Goal: Information Seeking & Learning: Learn about a topic

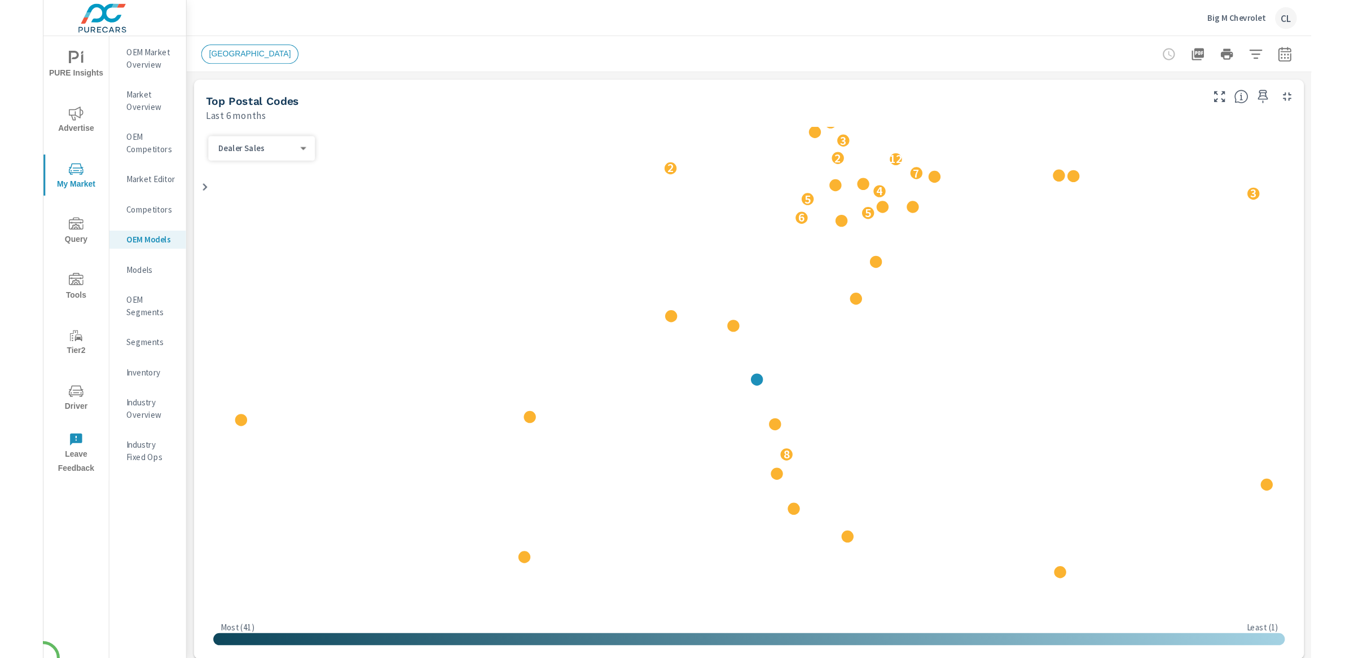
scroll to position [1, 0]
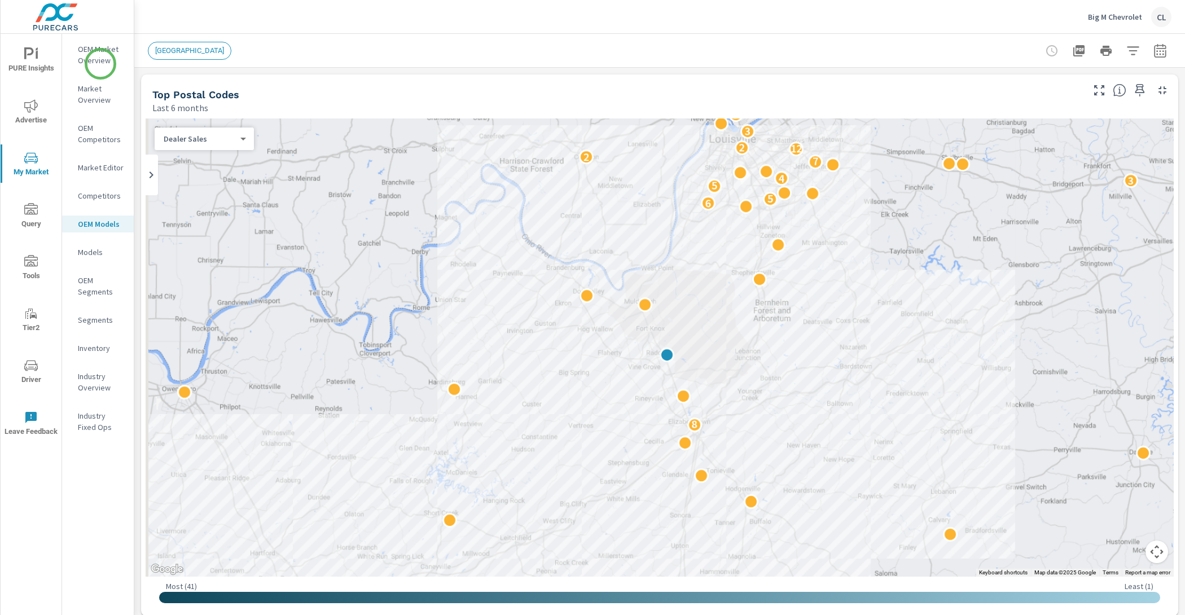
click at [94, 48] on p "OEM Market Overview" at bounding box center [101, 54] width 47 height 23
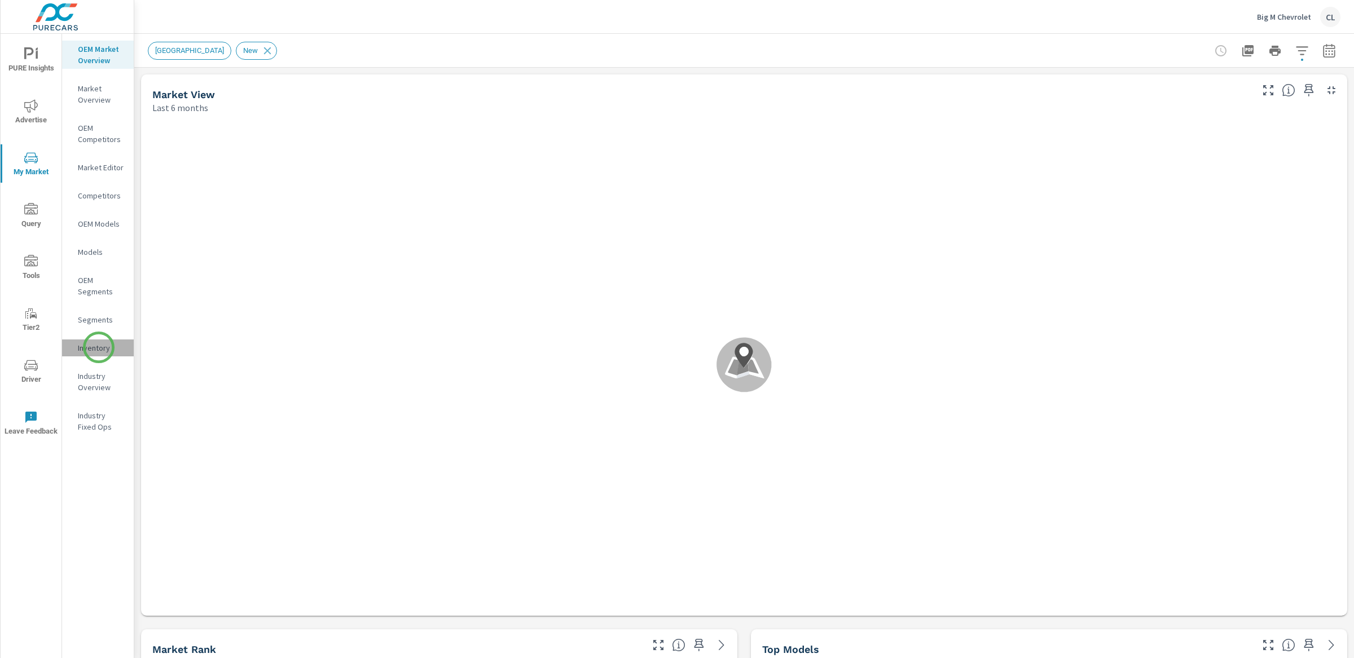
click at [99, 348] on p "Inventory" at bounding box center [101, 347] width 47 height 11
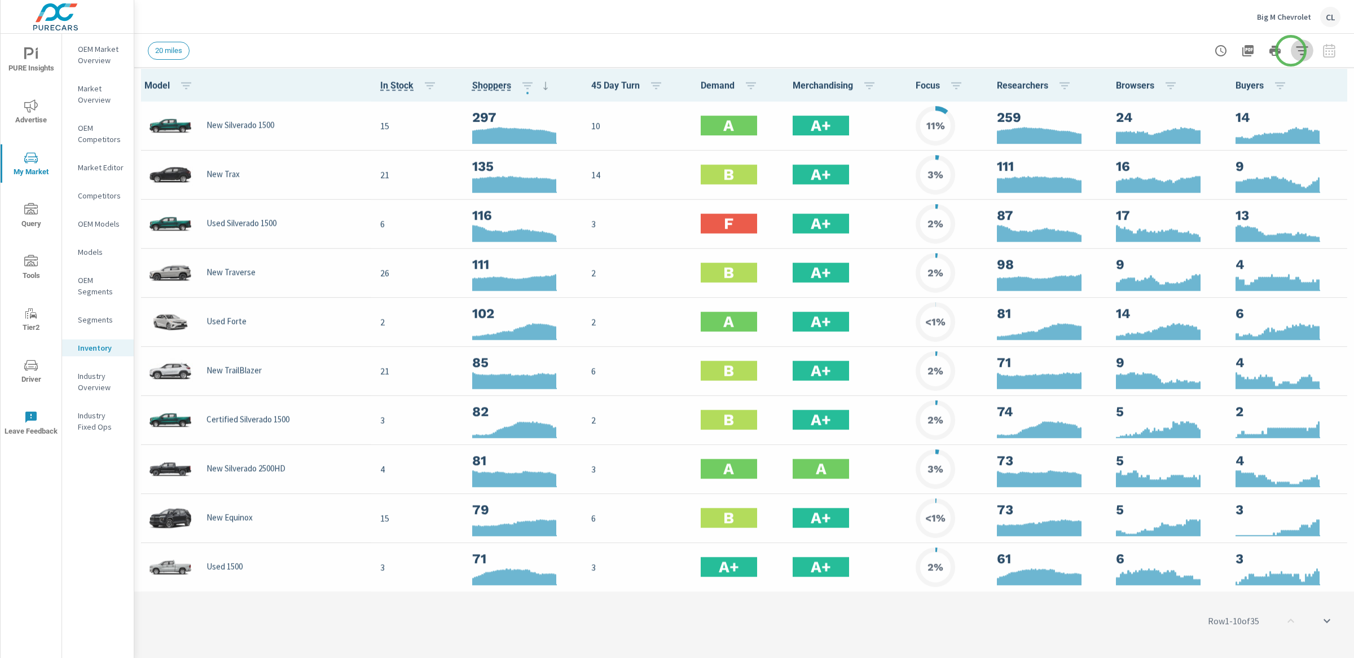
click at [1184, 51] on icon "button" at bounding box center [1302, 51] width 14 height 14
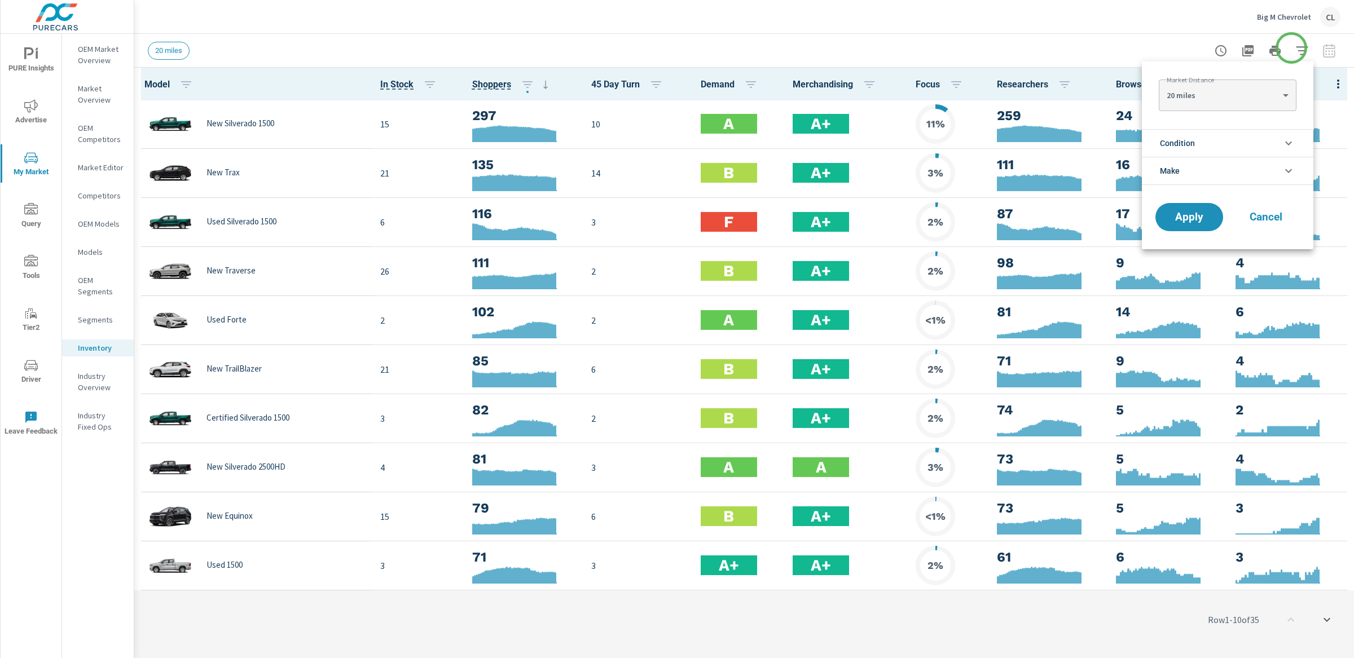
click at [1184, 48] on div at bounding box center [677, 329] width 1354 height 658
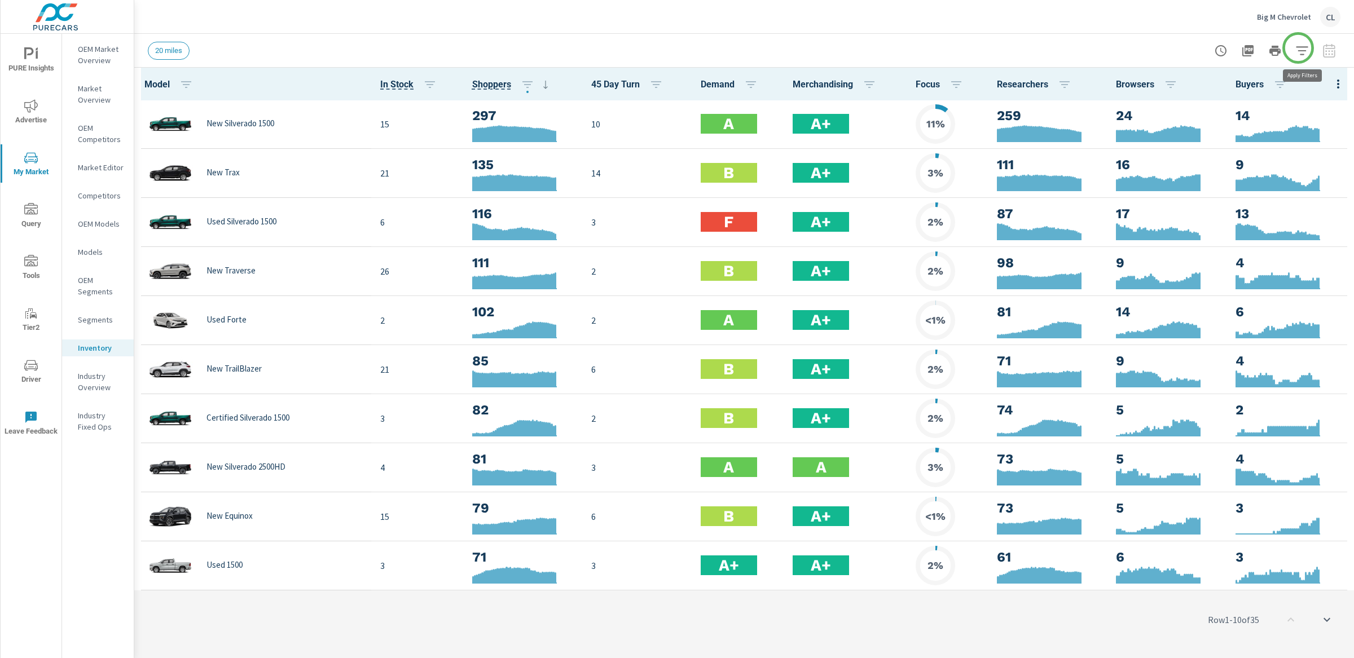
click at [1184, 48] on icon "button" at bounding box center [1302, 51] width 14 height 14
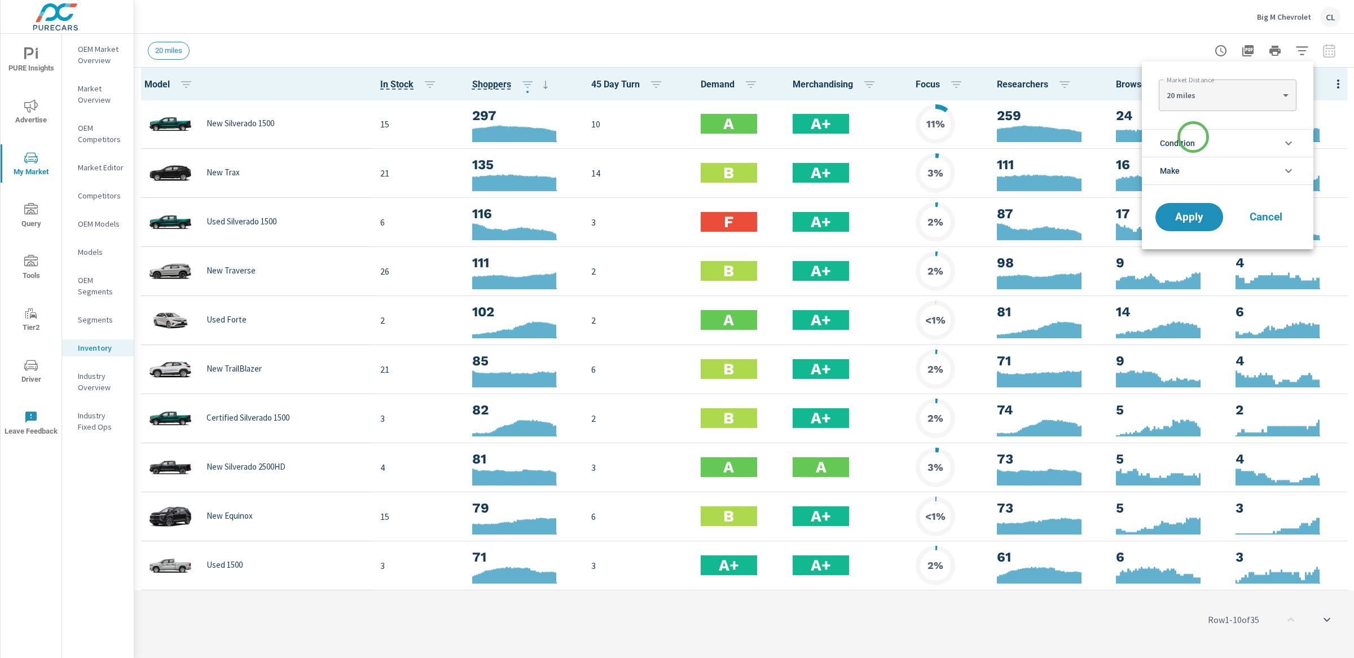
click at [1184, 145] on span "Condition" at bounding box center [1177, 143] width 35 height 27
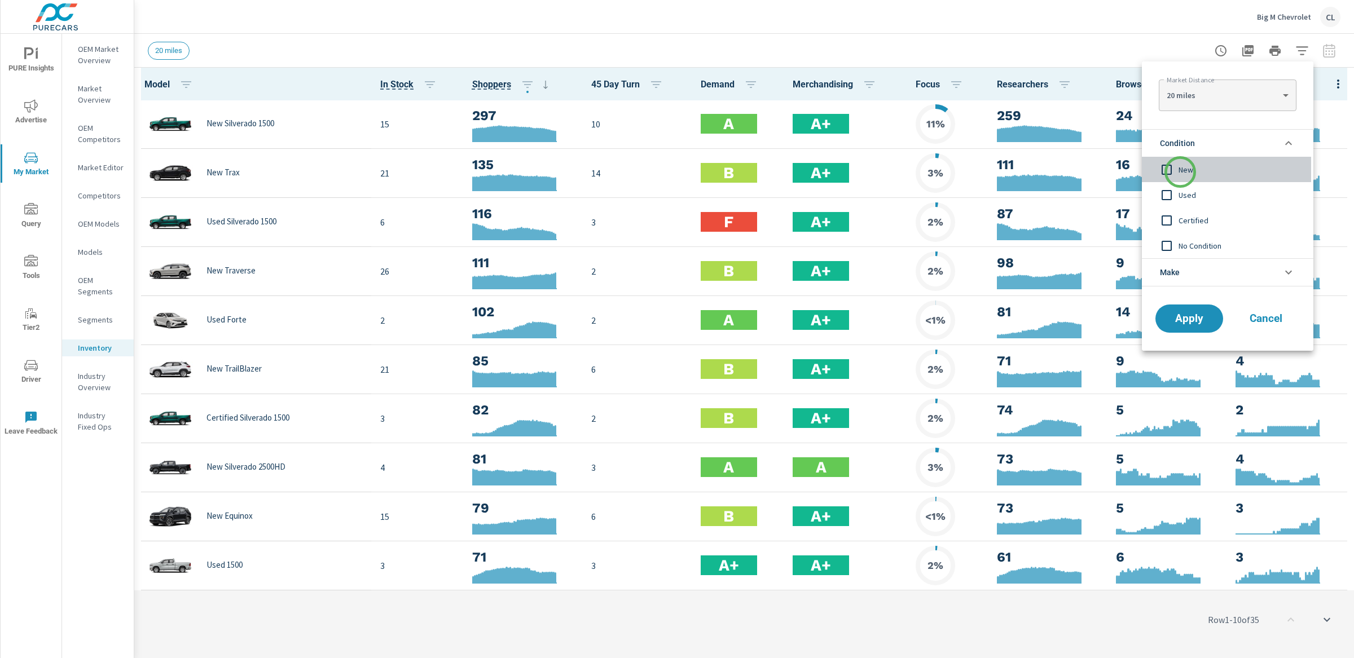
click at [1180, 172] on span "New" at bounding box center [1241, 170] width 124 height 14
click at [1184, 275] on li "Make" at bounding box center [1228, 272] width 172 height 28
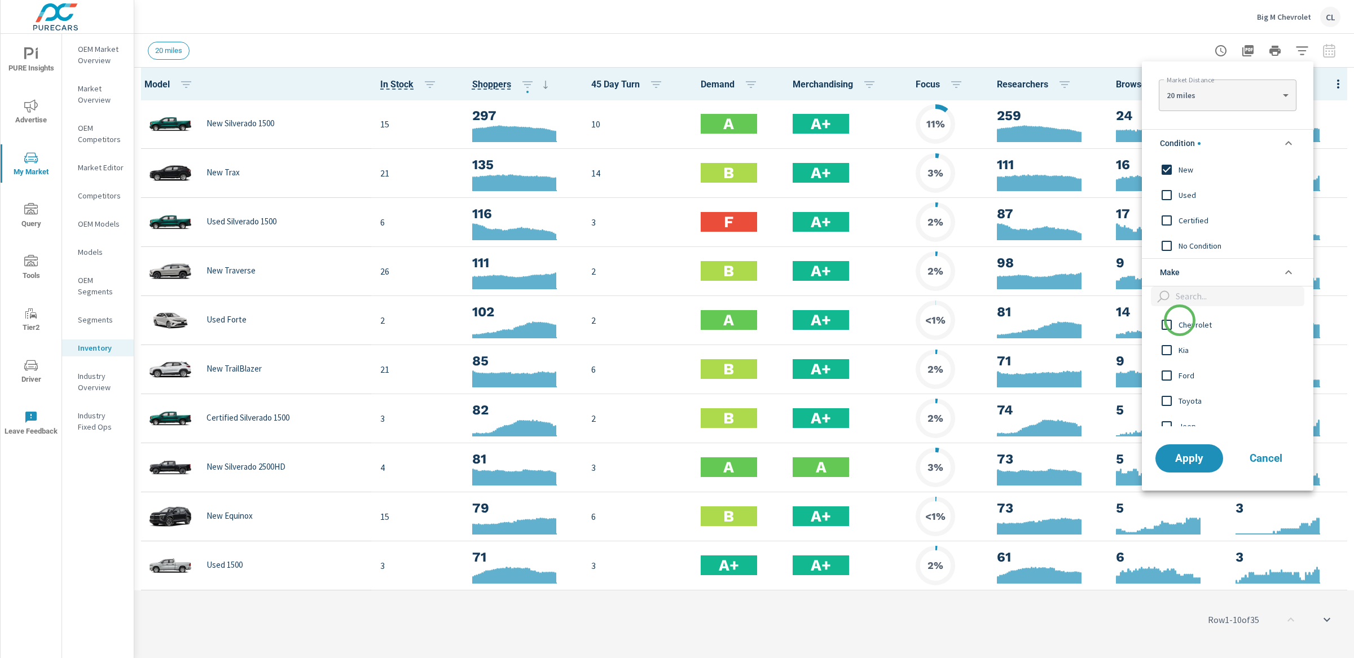
click at [1179, 322] on span "Chevrolet" at bounding box center [1241, 325] width 124 height 14
click at [1184, 471] on button "Apply" at bounding box center [1189, 458] width 70 height 29
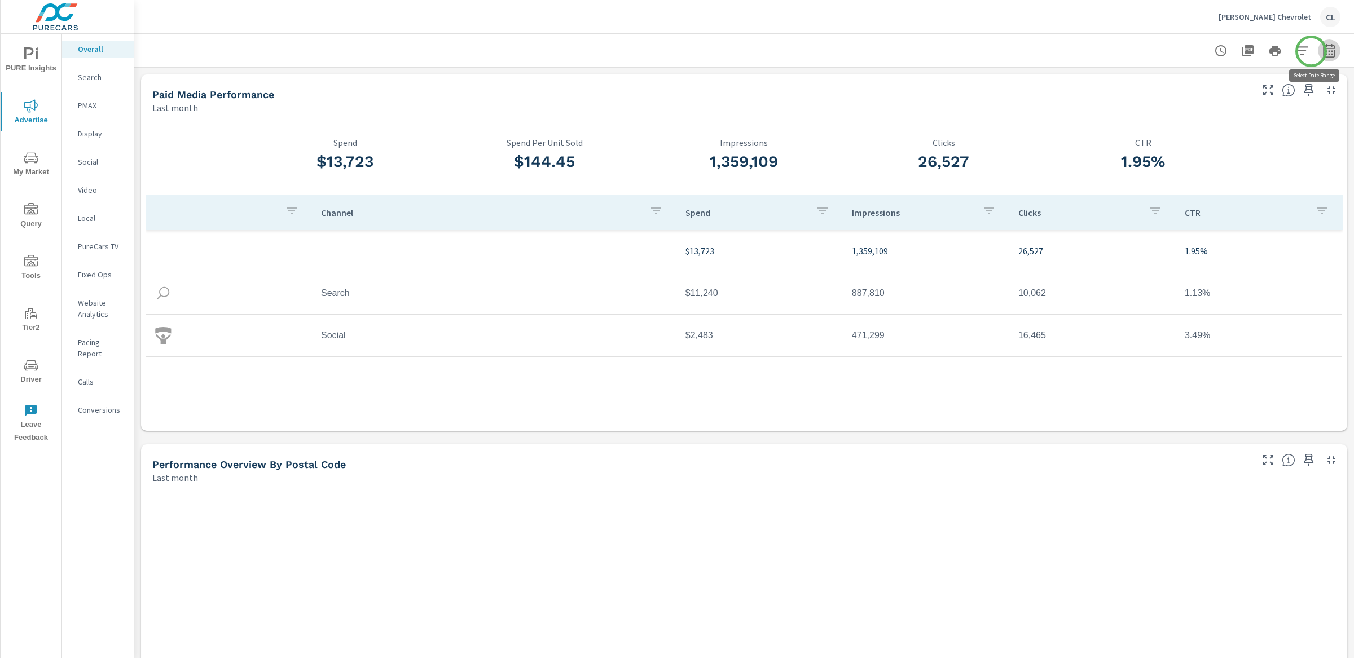
click at [1184, 51] on icon "button" at bounding box center [1329, 51] width 14 height 14
click at [1184, 102] on select "Custom Yesterday Last week Last 7 days Last 14 days Last 30 days Last 45 days L…" at bounding box center [1228, 97] width 113 height 23
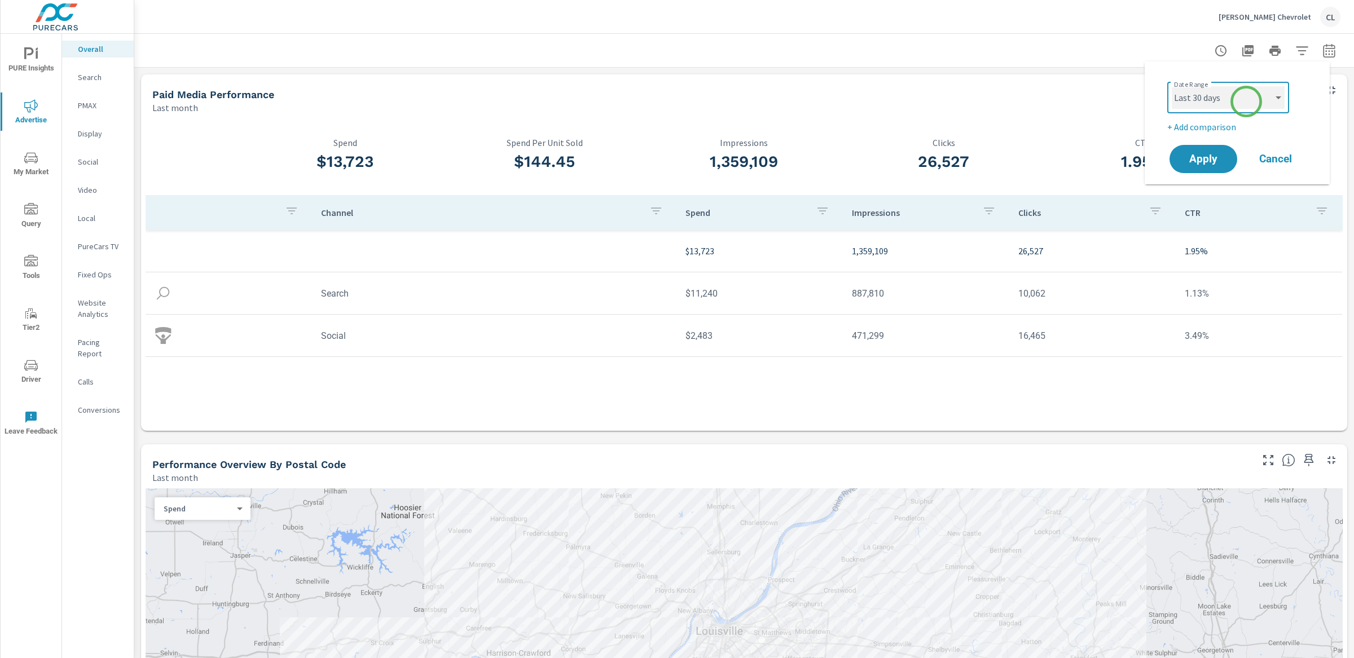
click at [1172, 86] on select "Custom Yesterday Last week Last 7 days Last 14 days Last 30 days Last 45 days L…" at bounding box center [1228, 97] width 113 height 23
select select "Last 30 days"
click at [1184, 131] on p "+ Add comparison" at bounding box center [1239, 127] width 144 height 14
select select "Previous period"
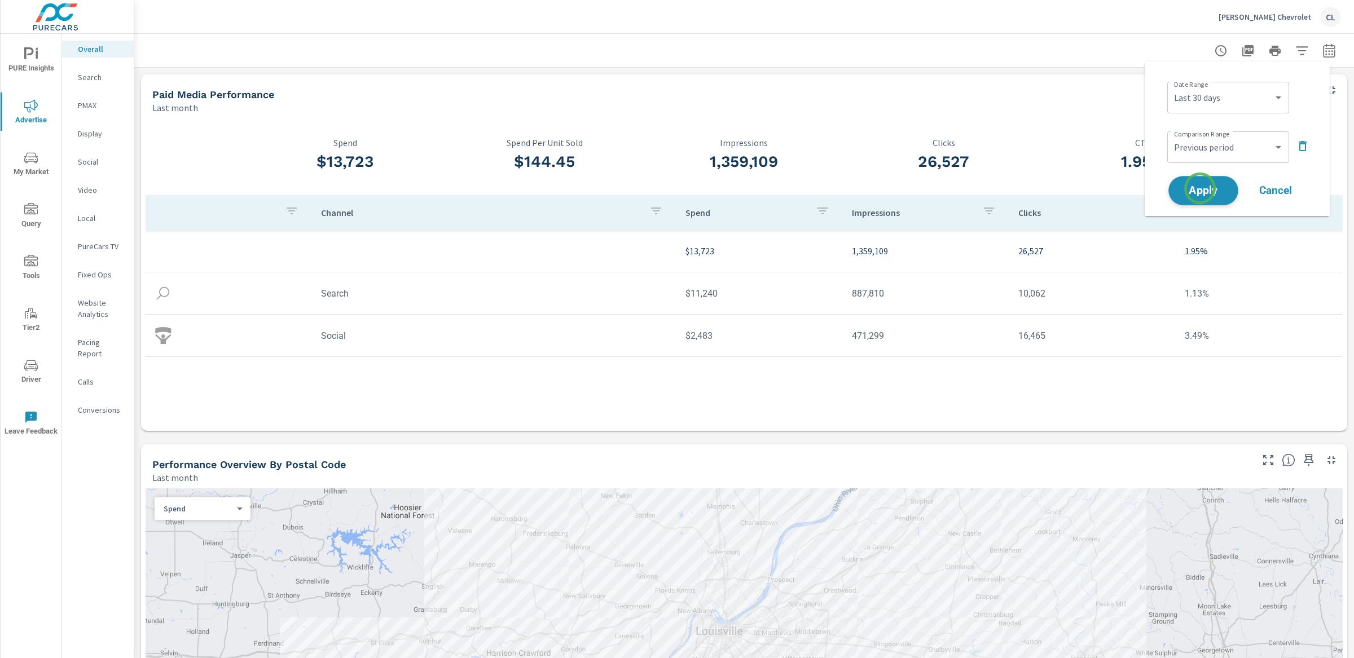
click at [1184, 188] on span "Apply" at bounding box center [1203, 191] width 46 height 11
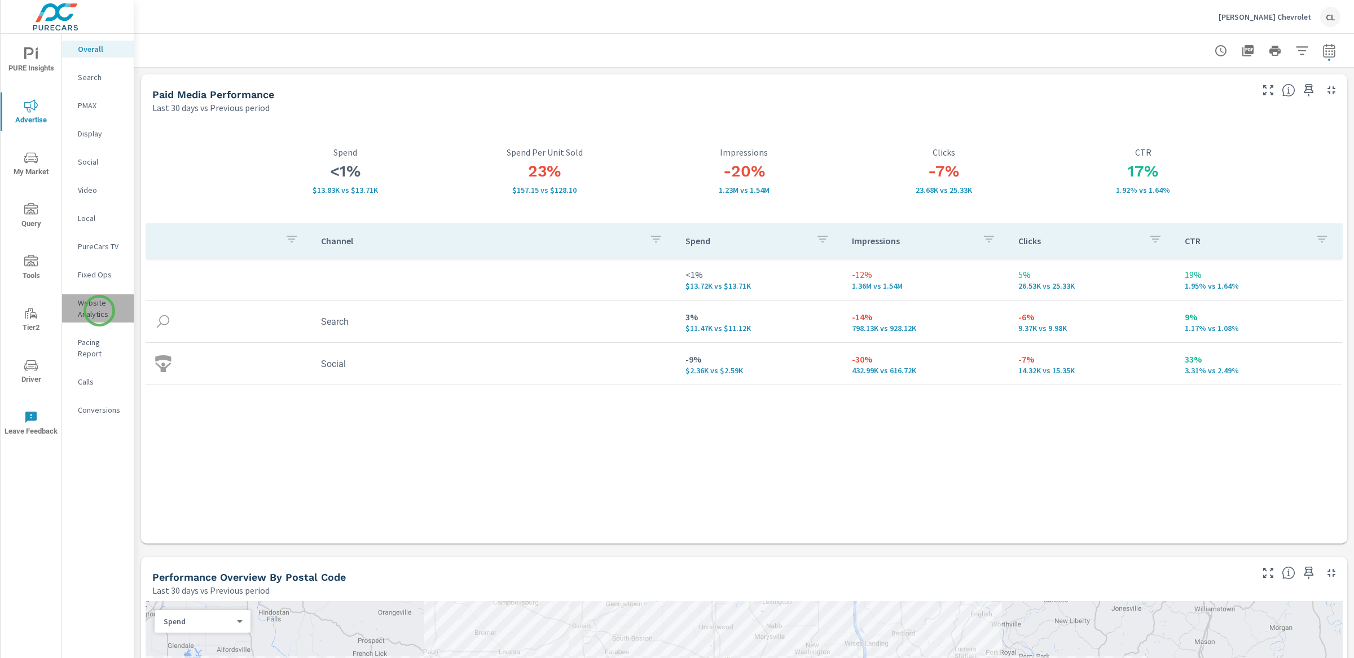
click at [99, 311] on p "Website Analytics" at bounding box center [101, 308] width 47 height 23
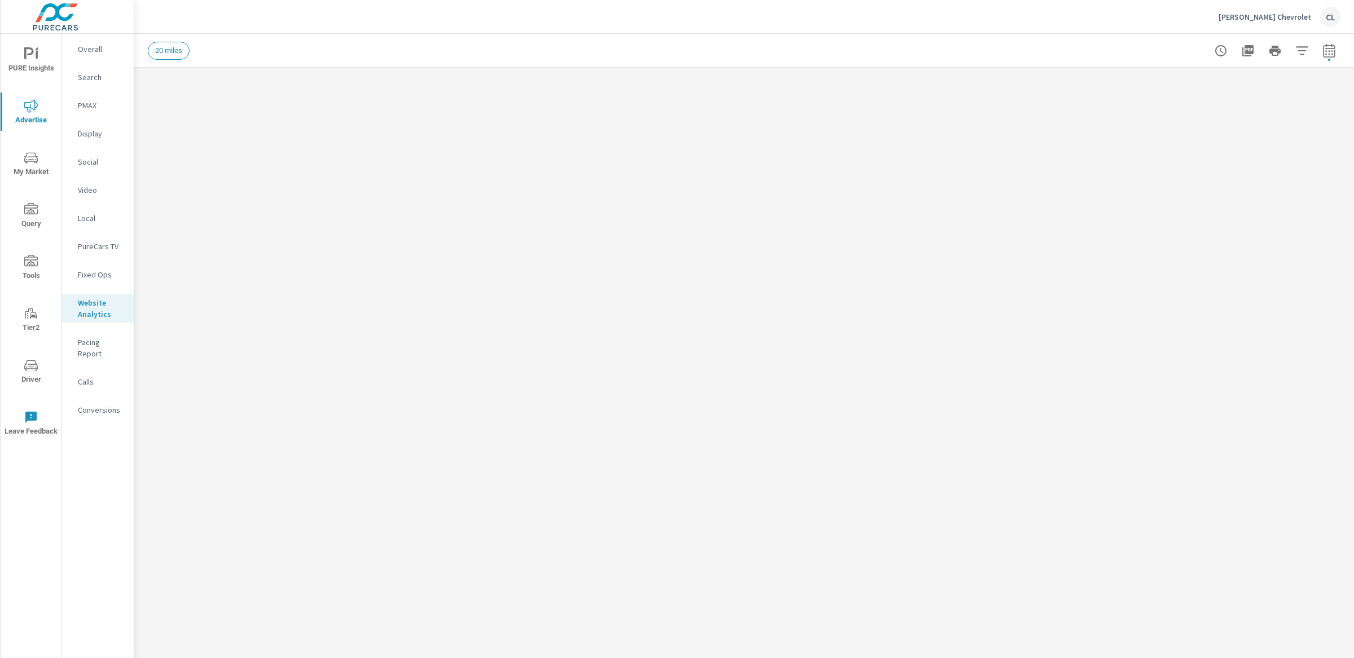
scroll to position [1, 0]
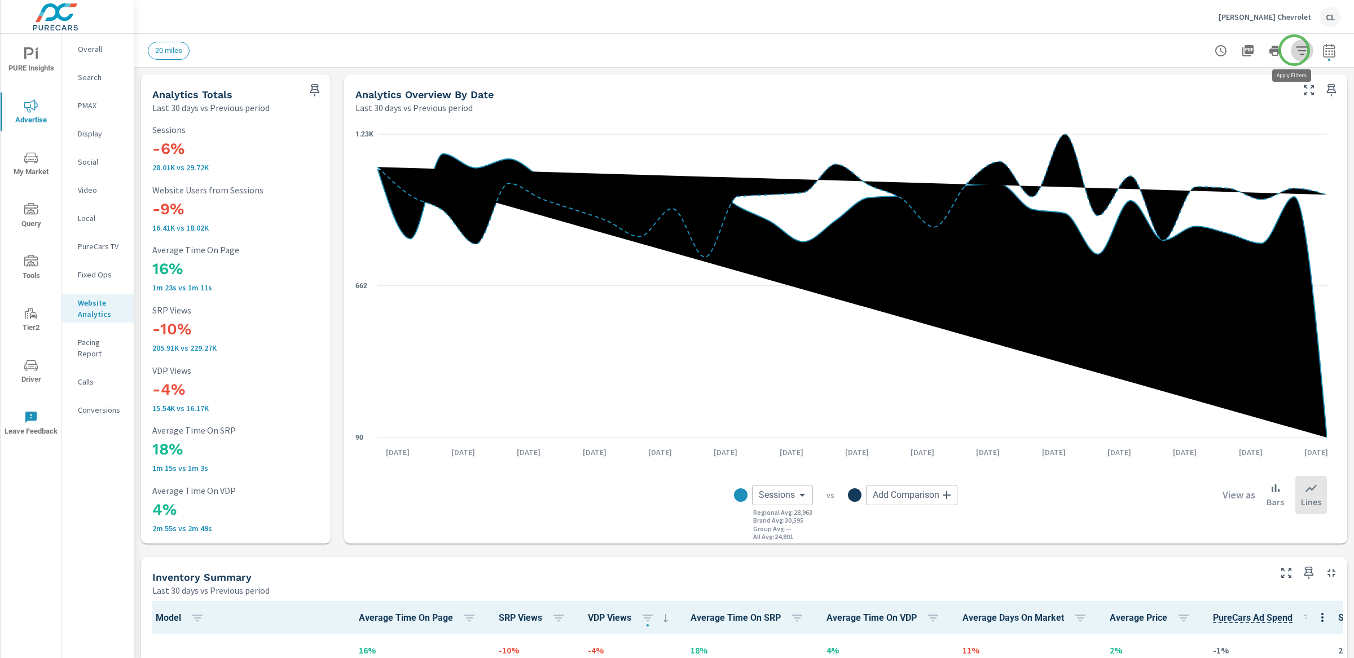
click at [1184, 50] on icon "button" at bounding box center [1302, 50] width 12 height 8
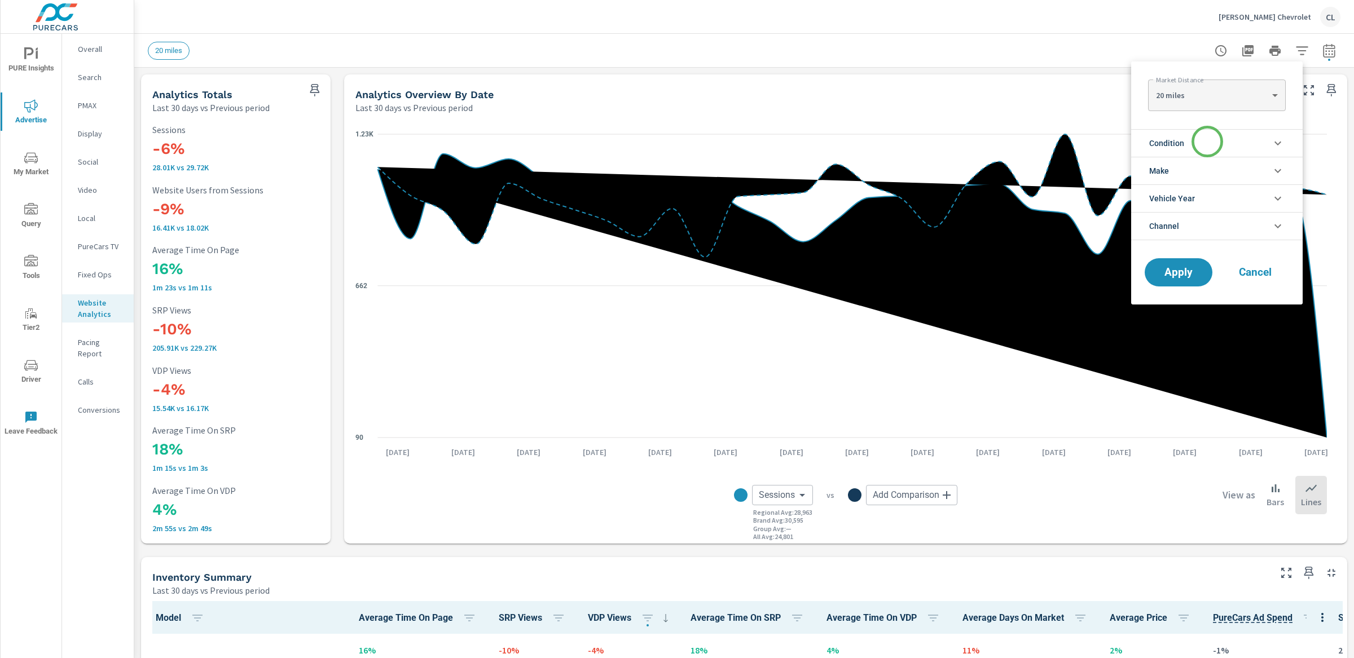
click at [1184, 142] on li "Condition" at bounding box center [1217, 143] width 172 height 28
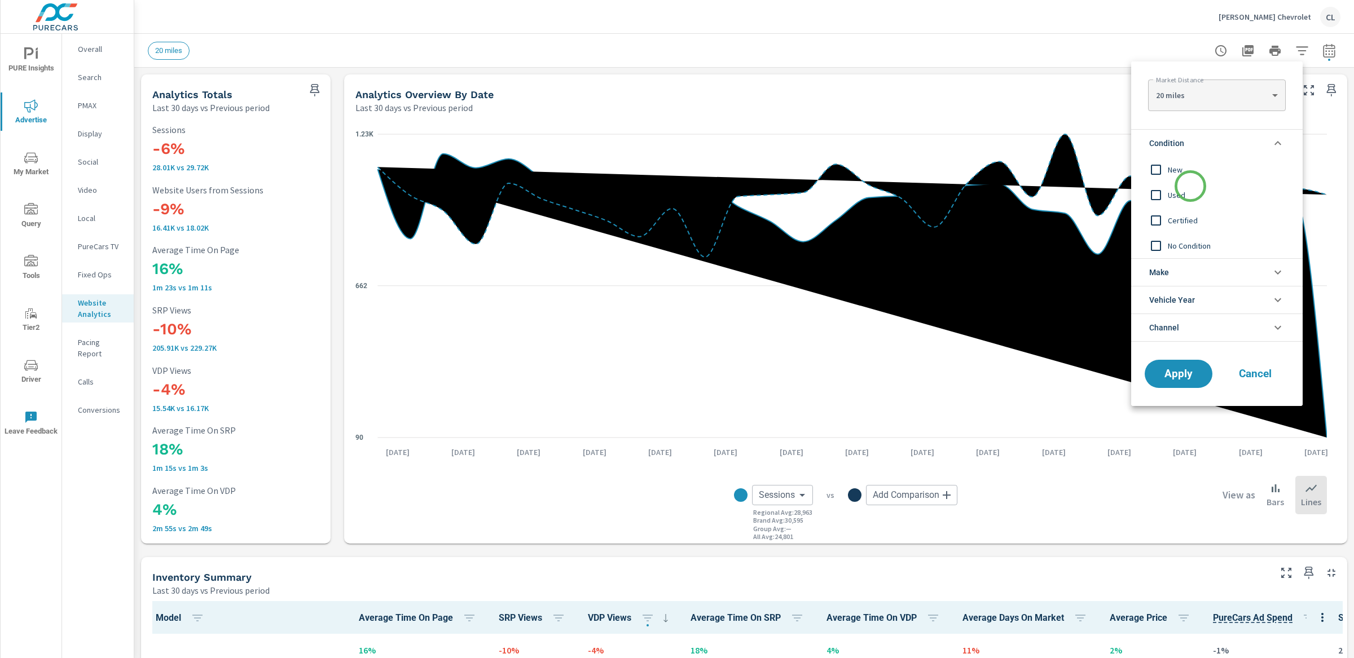
click at [1184, 186] on div "Used" at bounding box center [1215, 194] width 169 height 25
click at [1175, 165] on span "New" at bounding box center [1230, 170] width 124 height 14
click at [1171, 200] on span "Used" at bounding box center [1230, 195] width 124 height 14
click at [1177, 277] on li "Make" at bounding box center [1217, 272] width 172 height 28
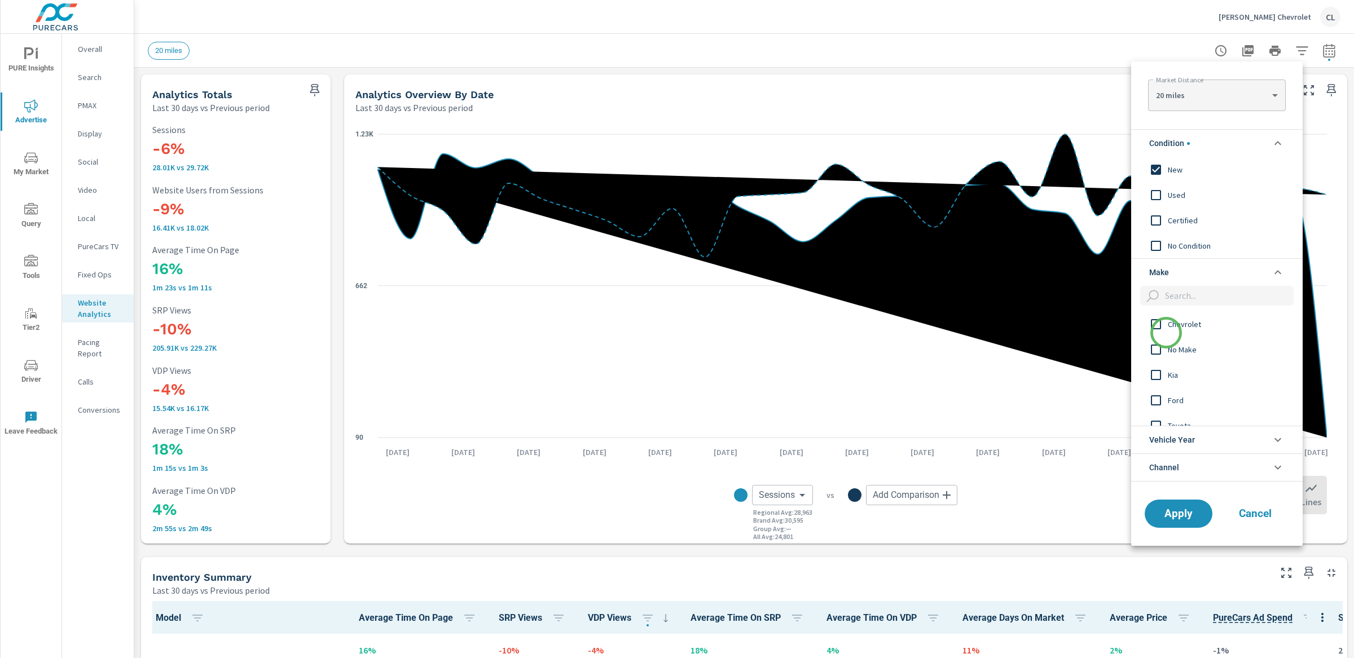
click at [1166, 333] on input "filter options" at bounding box center [1156, 325] width 24 height 24
click at [1175, 518] on span "Apply" at bounding box center [1178, 513] width 46 height 11
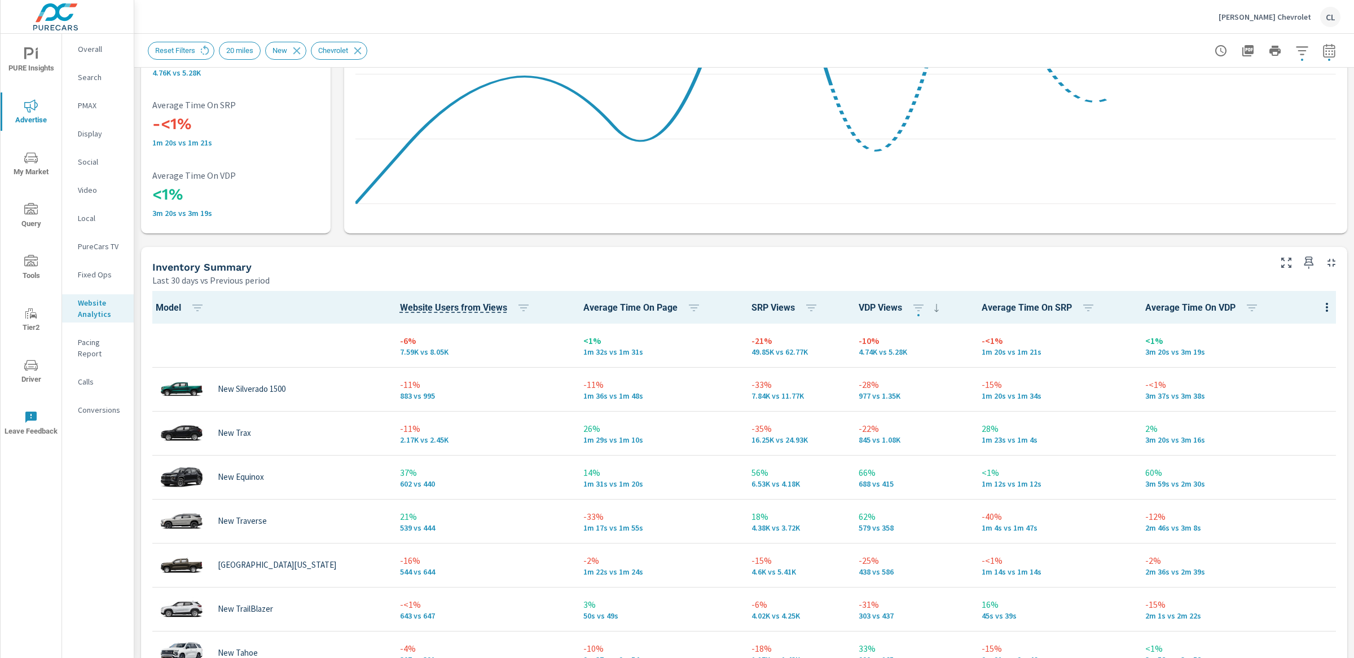
scroll to position [1, 0]
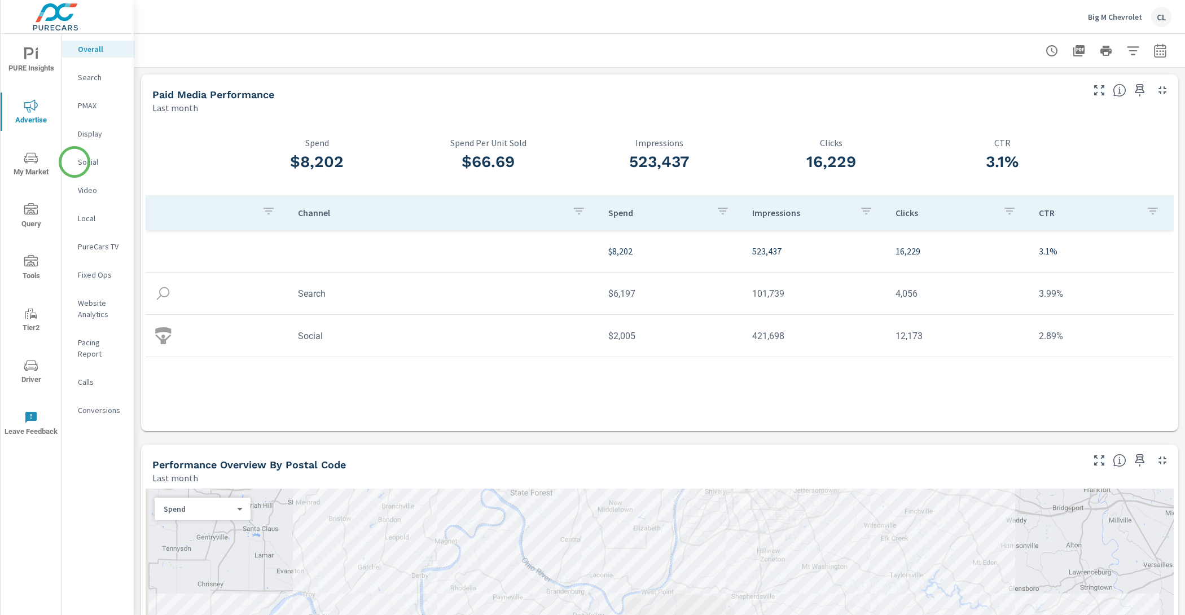
click at [101, 159] on p "Social" at bounding box center [101, 161] width 47 height 11
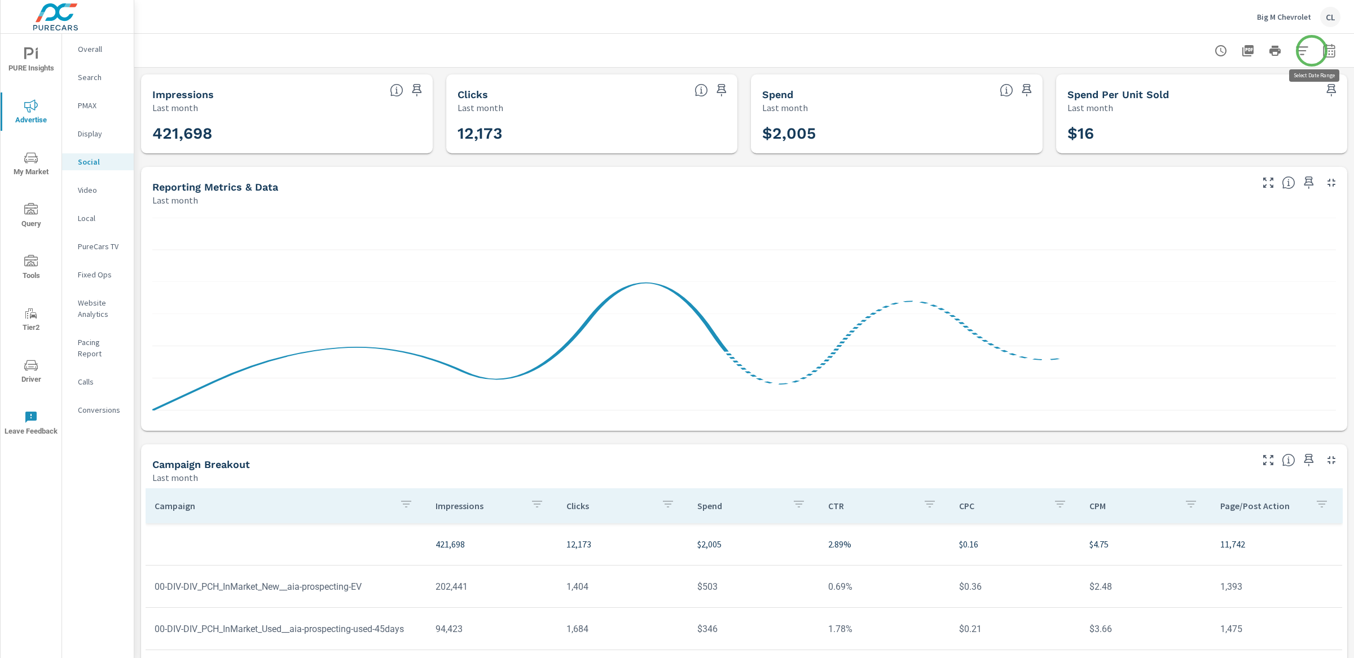
click at [1184, 46] on icon "button" at bounding box center [1329, 51] width 14 height 14
select select "Last month"
click at [1184, 124] on p "+ Add comparison" at bounding box center [1239, 127] width 144 height 14
select select "Previous period"
click at [1184, 205] on div "Apply Cancel" at bounding box center [1239, 190] width 144 height 33
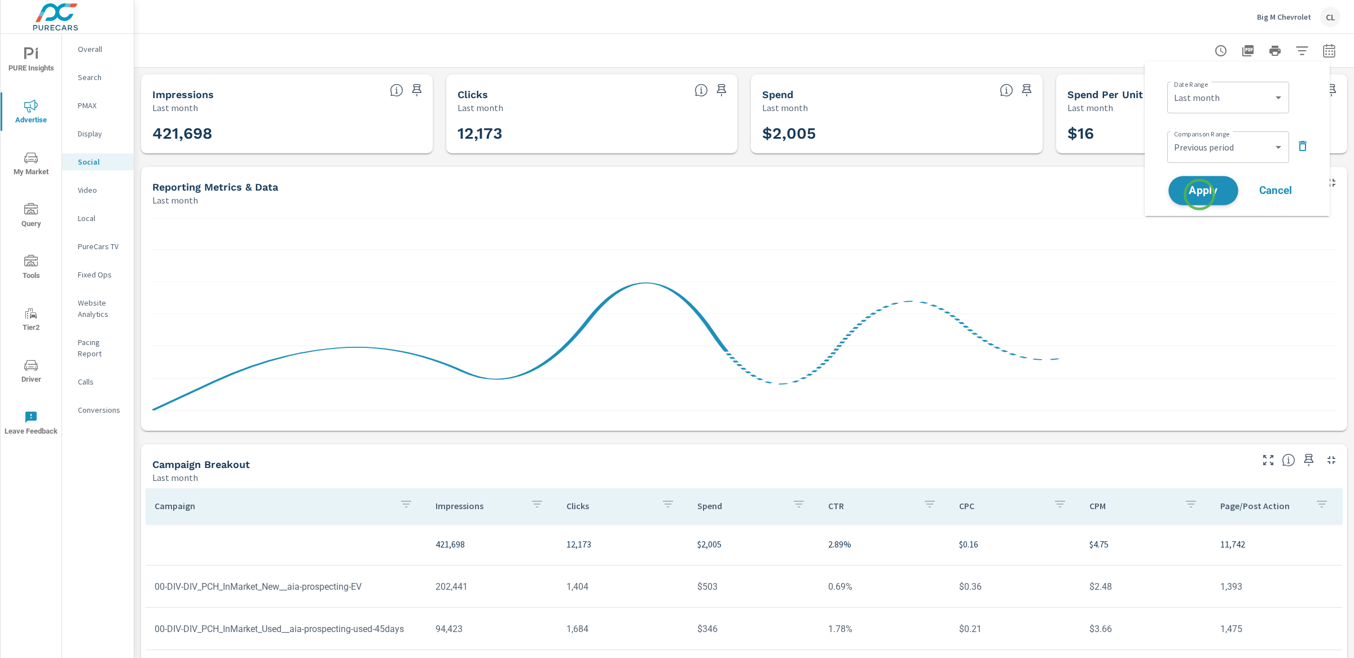
click at [1184, 195] on span "Apply" at bounding box center [1203, 191] width 46 height 11
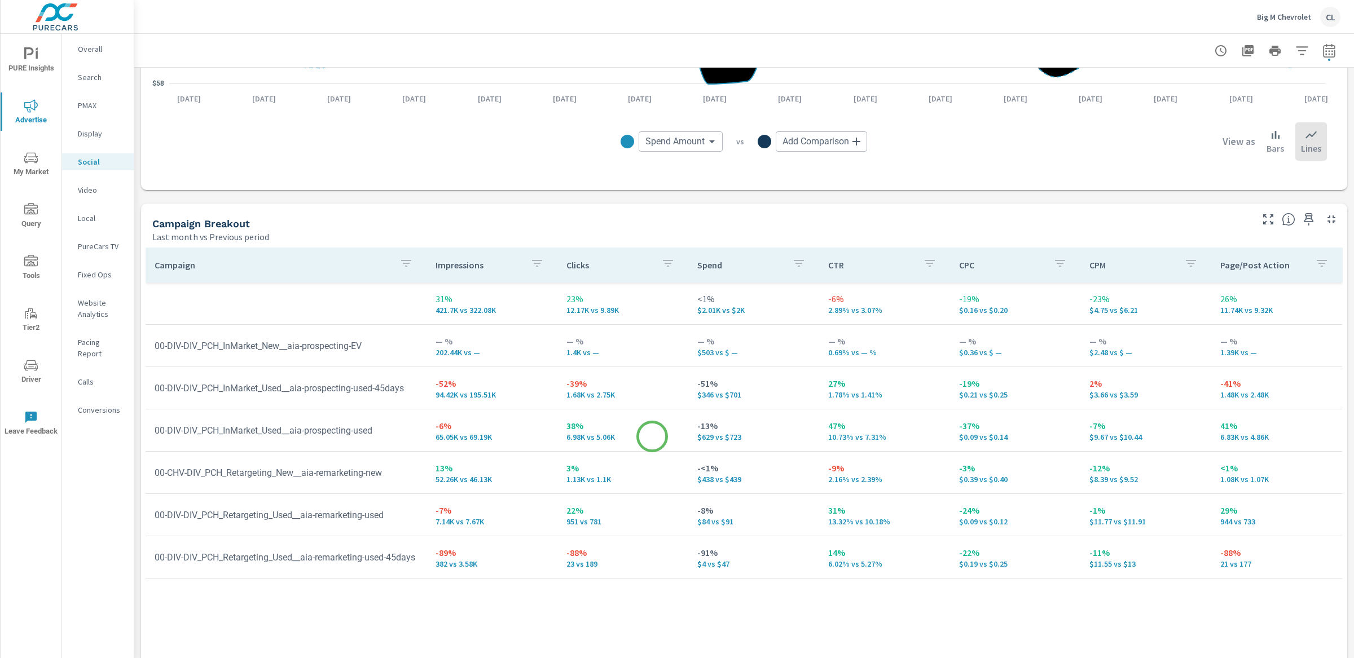
scroll to position [375, 0]
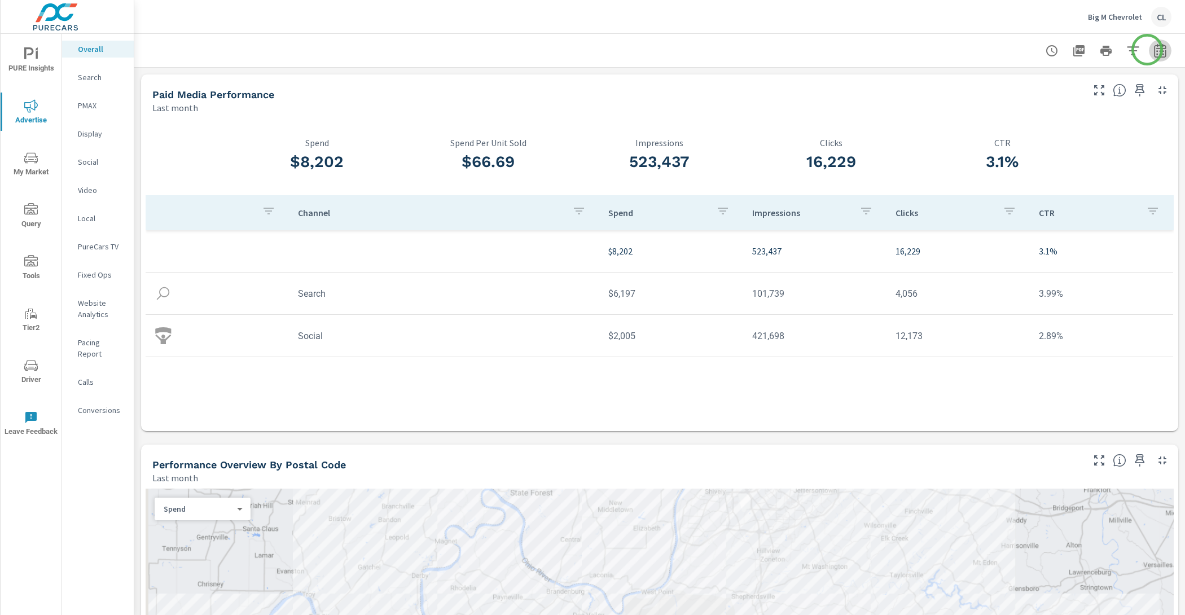
click at [1153, 50] on icon "button" at bounding box center [1160, 51] width 14 height 14
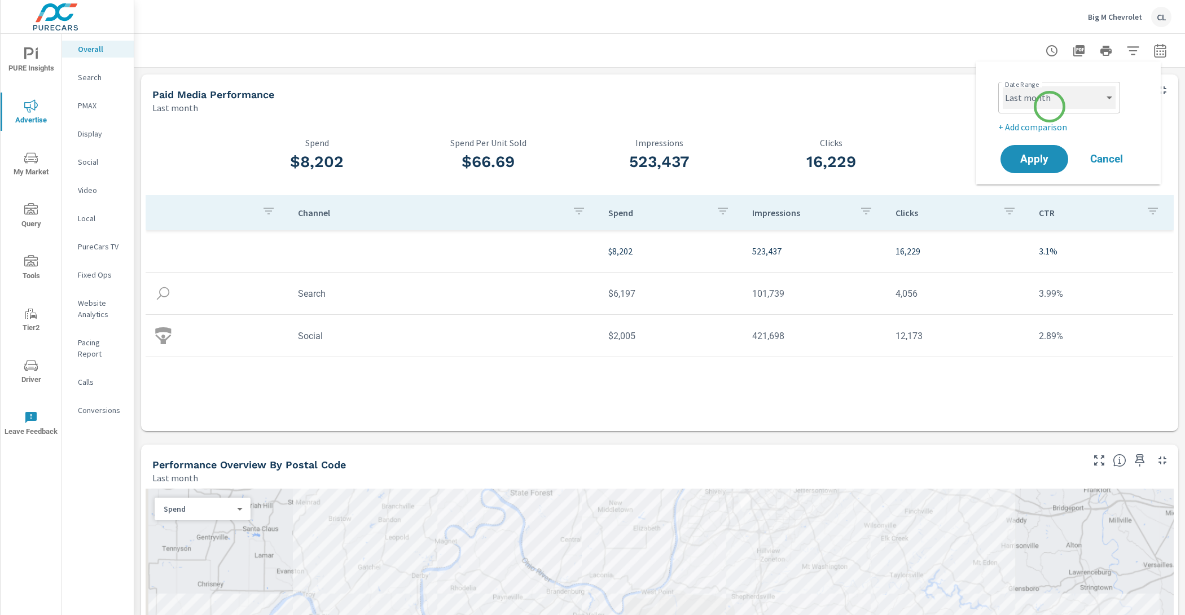
click at [1049, 107] on select "Custom [DATE] Last week Last 7 days Last 14 days Last 30 days Last 45 days Last…" at bounding box center [1059, 97] width 113 height 23
click at [1003, 86] on select "Custom Yesterday Last week Last 7 days Last 14 days Last 30 days Last 45 days L…" at bounding box center [1059, 97] width 113 height 23
select select "Last 30 days"
click at [1026, 124] on p "+ Add comparison" at bounding box center [1070, 127] width 144 height 14
select select "Previous period"
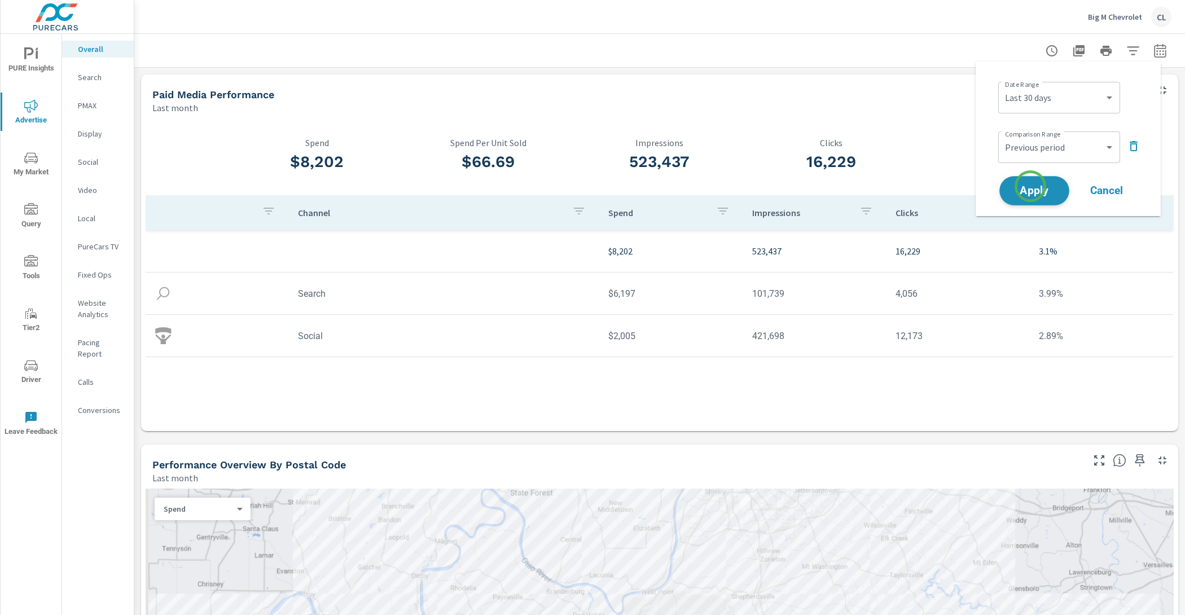
click at [1030, 186] on span "Apply" at bounding box center [1034, 191] width 46 height 11
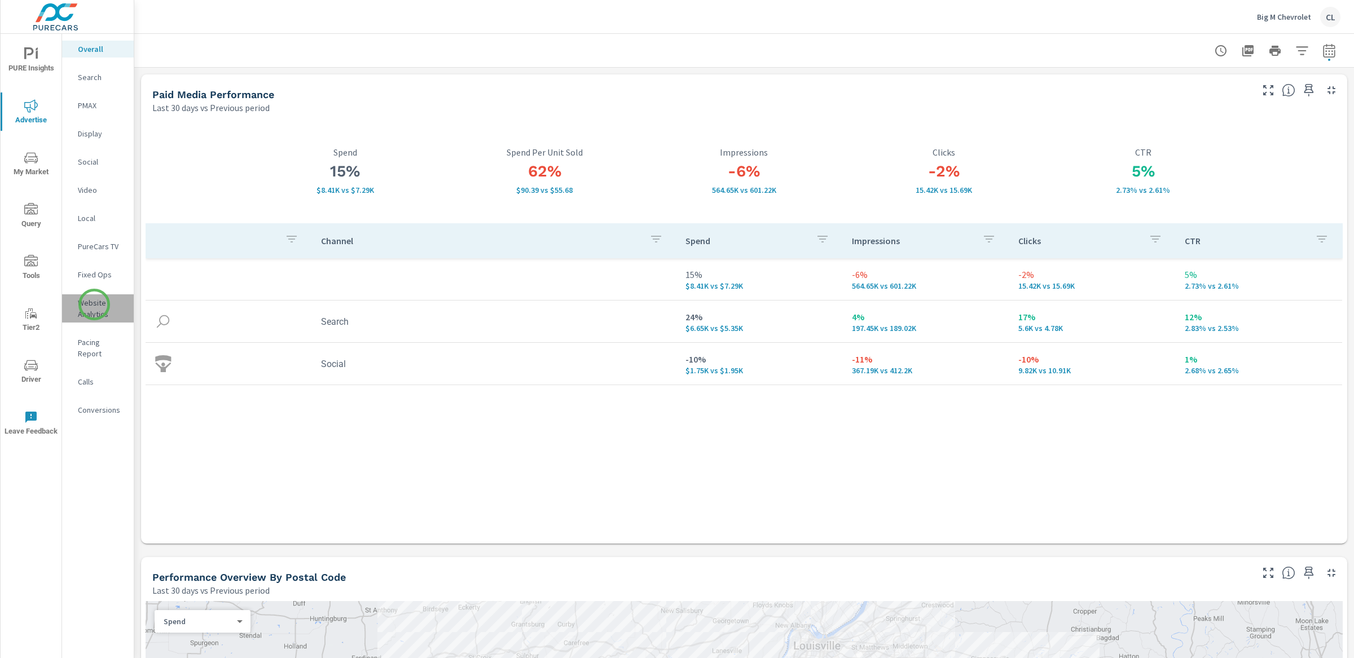
click at [94, 305] on p "Website Analytics" at bounding box center [101, 308] width 47 height 23
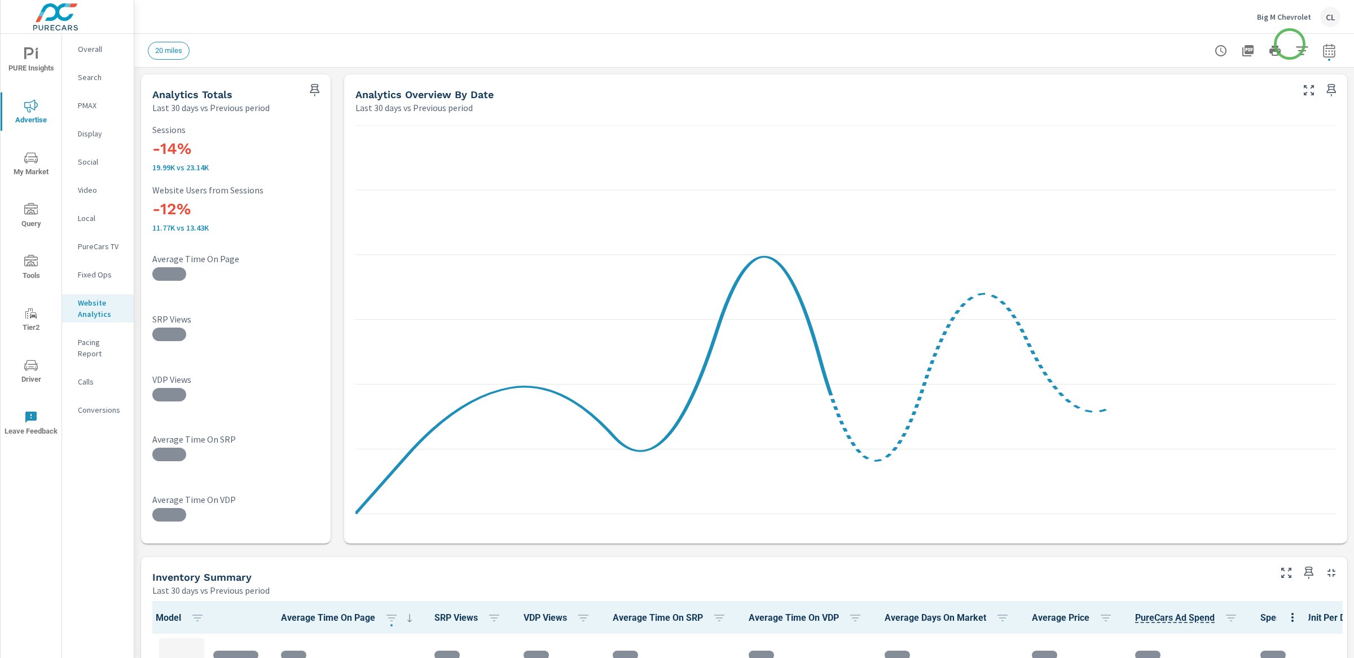
click at [1184, 44] on icon "button" at bounding box center [1302, 51] width 14 height 14
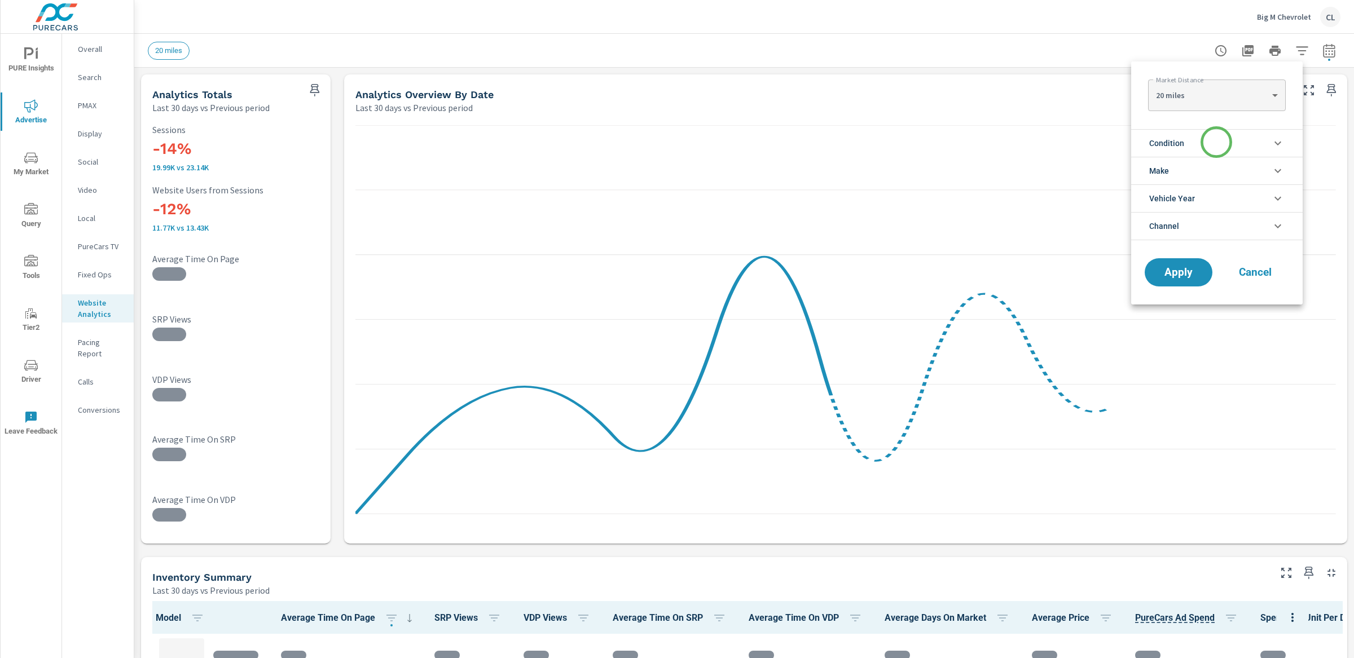
click at [1184, 143] on li "Condition" at bounding box center [1217, 143] width 172 height 28
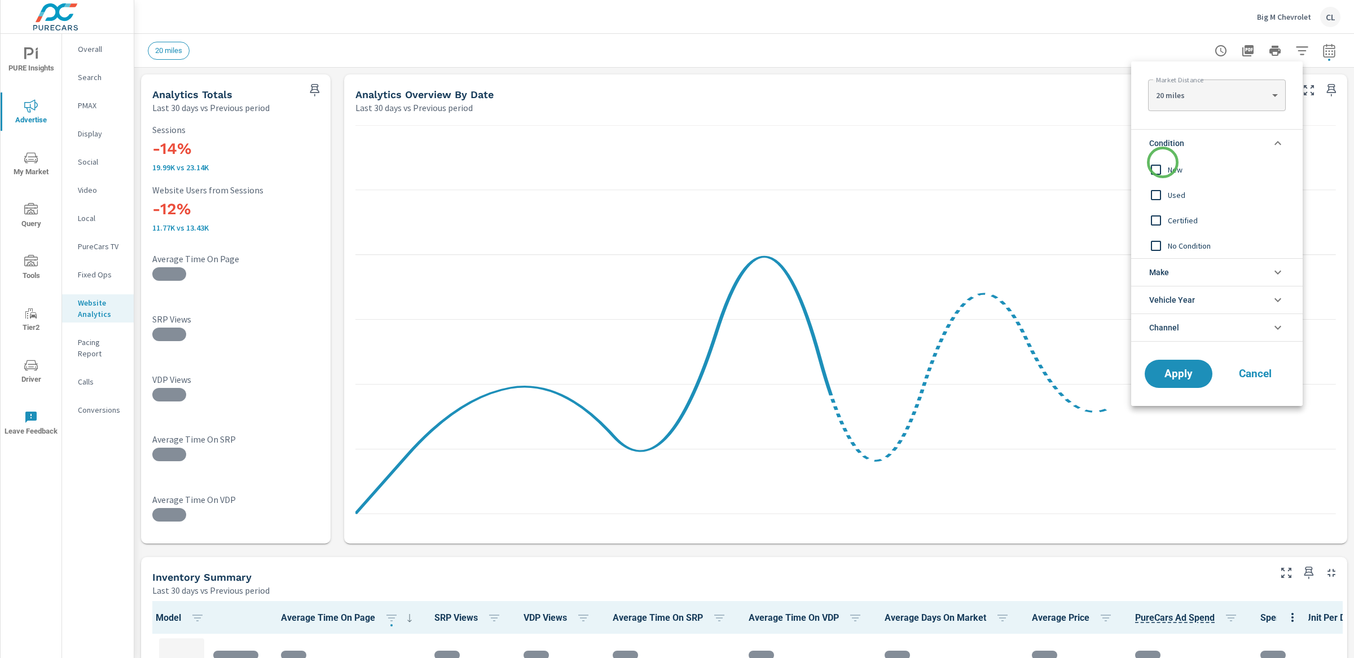
click at [1162, 165] on input "filter options" at bounding box center [1156, 170] width 24 height 24
click at [1169, 274] on li "Make" at bounding box center [1217, 272] width 172 height 28
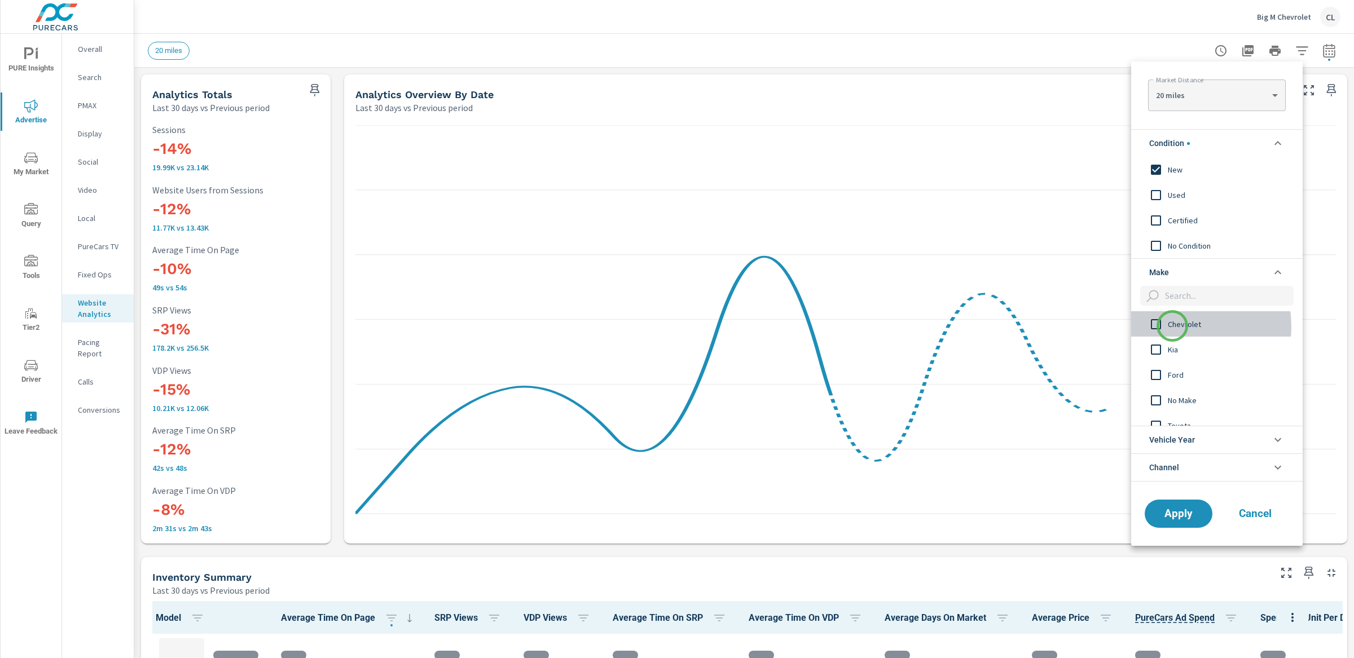
click at [1172, 326] on span "Chevrolet" at bounding box center [1230, 325] width 124 height 14
click at [1171, 328] on span "Chevrolet" at bounding box center [1230, 325] width 124 height 14
click at [1174, 329] on span "Chevrolet" at bounding box center [1230, 325] width 124 height 14
click at [1175, 511] on span "Apply" at bounding box center [1178, 513] width 46 height 11
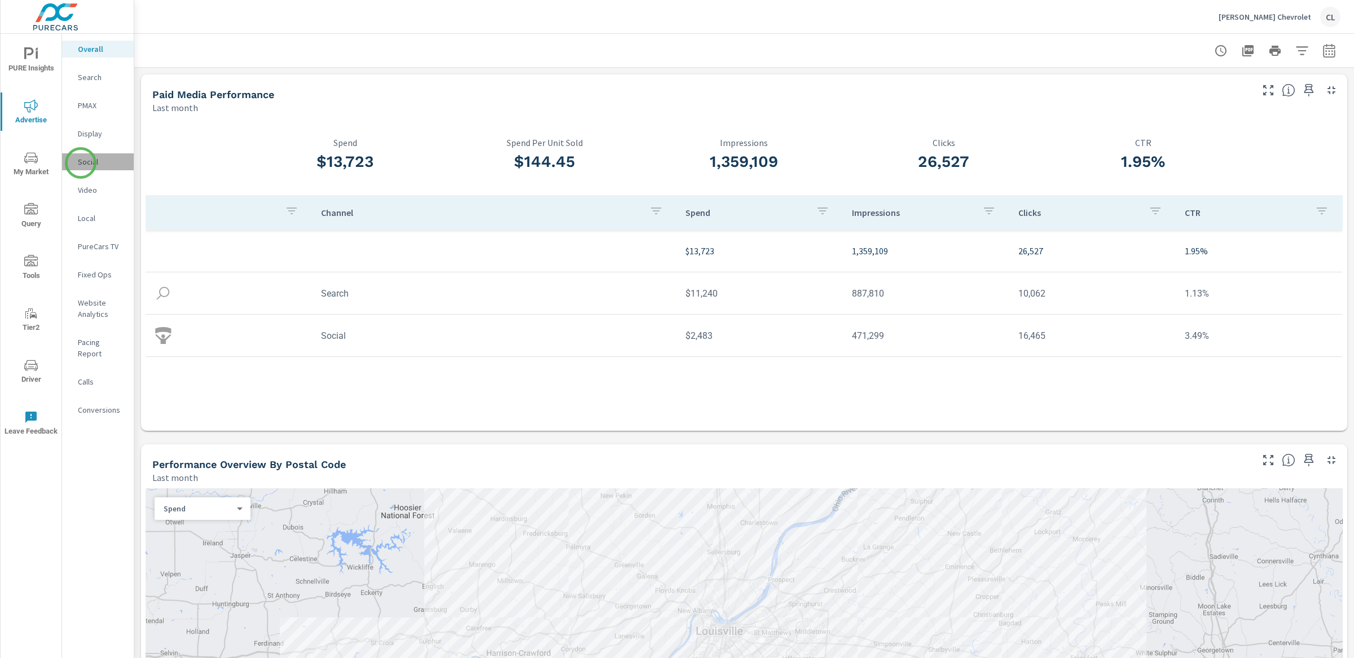
click at [81, 163] on p "Social" at bounding box center [101, 161] width 47 height 11
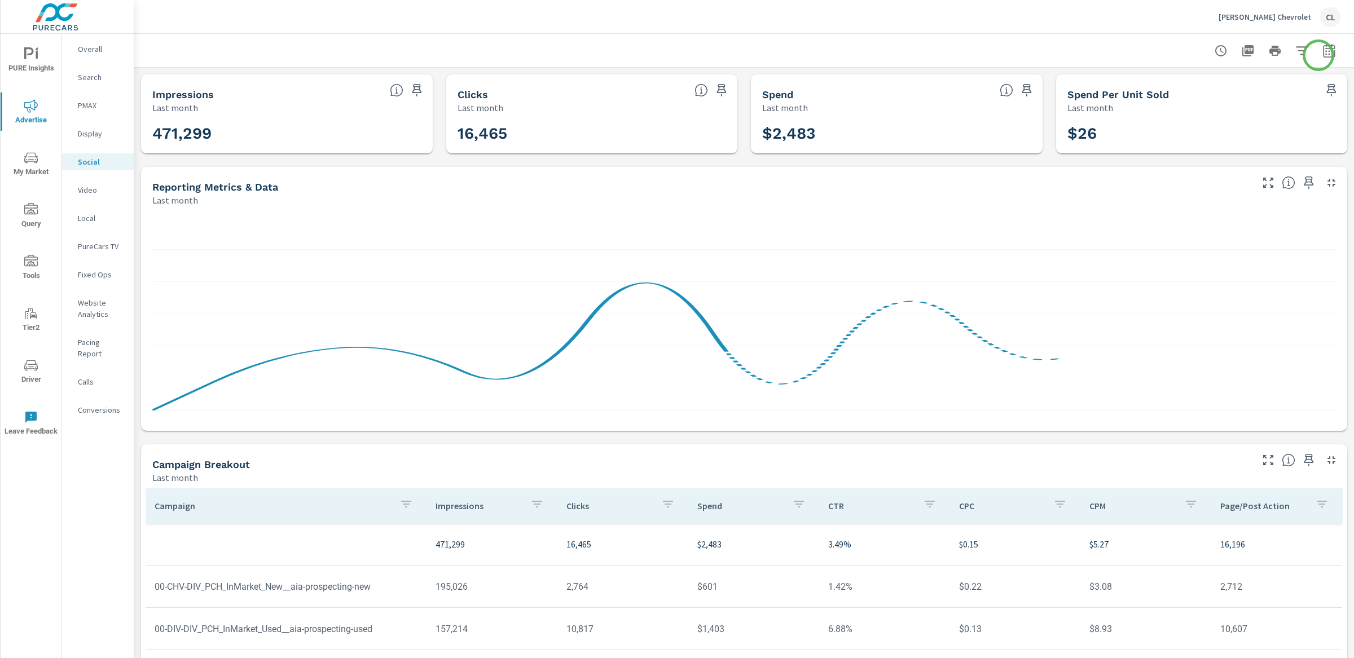
click at [1322, 49] on icon "button" at bounding box center [1329, 51] width 14 height 14
select select "Last month"
click at [1211, 135] on div "Date Range Custom [DATE] Last week Last 7 days Last 14 days Last 30 days Last 4…" at bounding box center [1237, 123] width 158 height 105
click at [1193, 132] on p "+ Add comparison" at bounding box center [1239, 127] width 144 height 14
select select "Previous period"
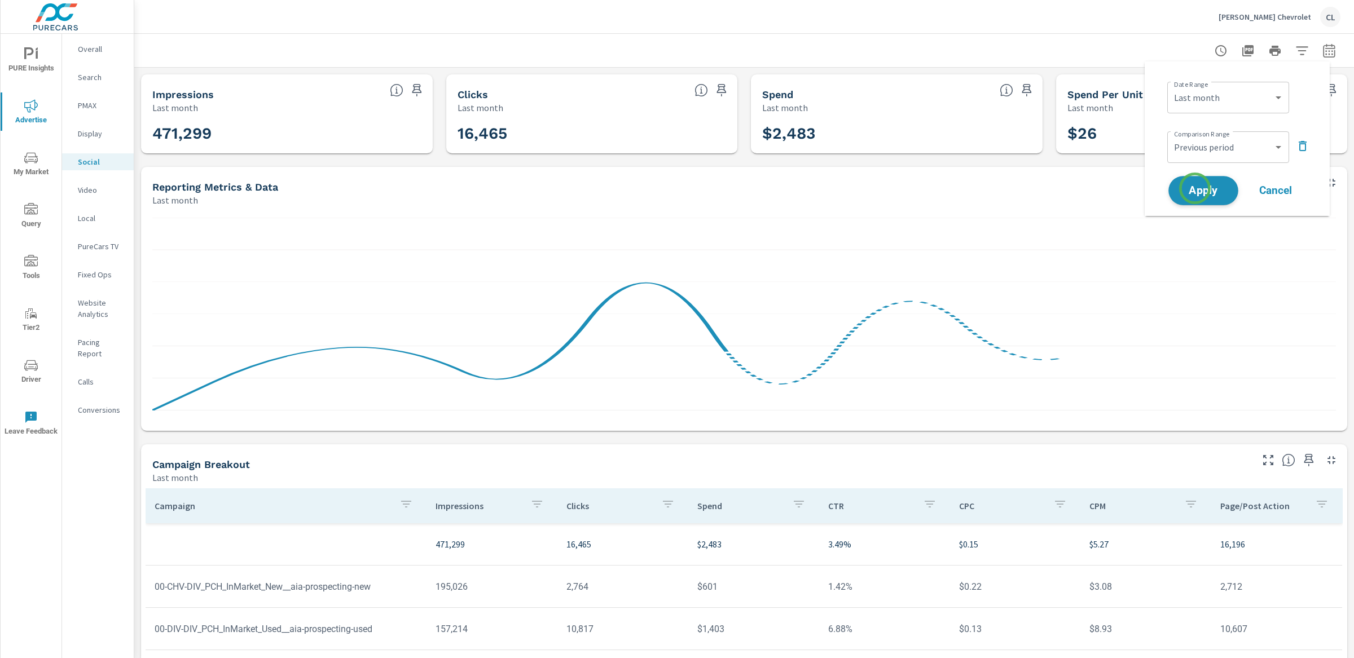
click at [1195, 191] on span "Apply" at bounding box center [1203, 191] width 46 height 11
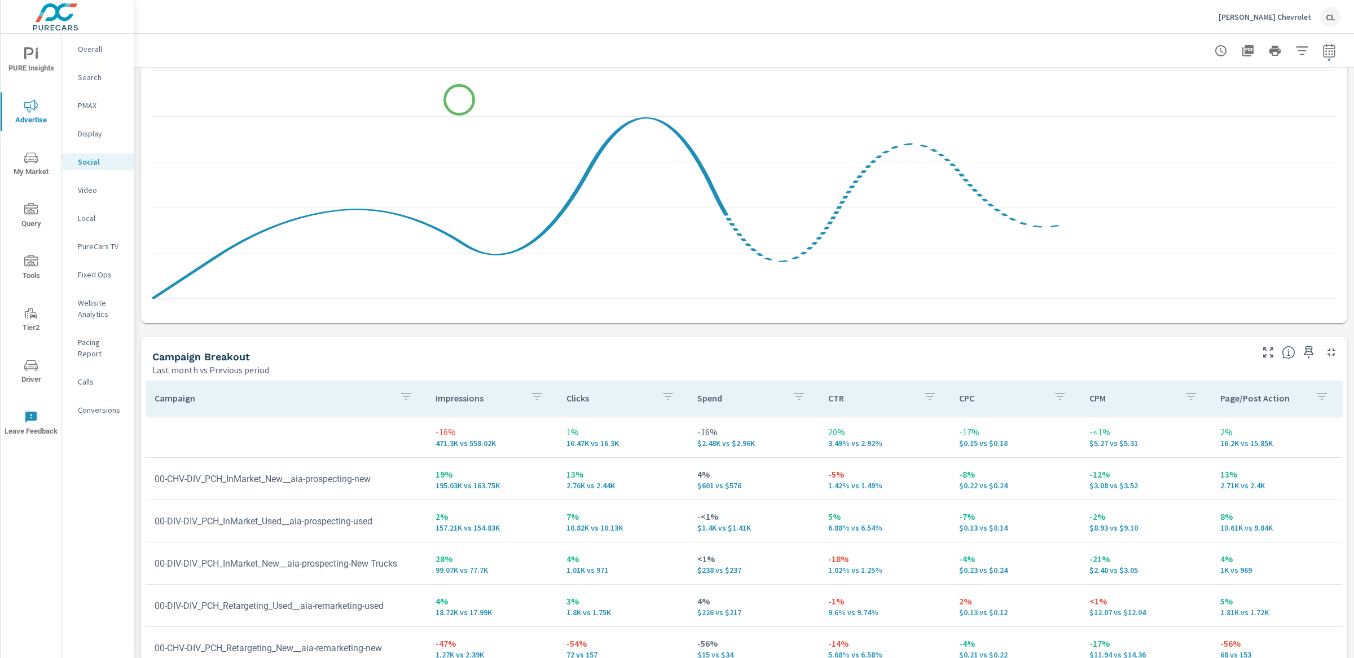
scroll to position [375, 0]
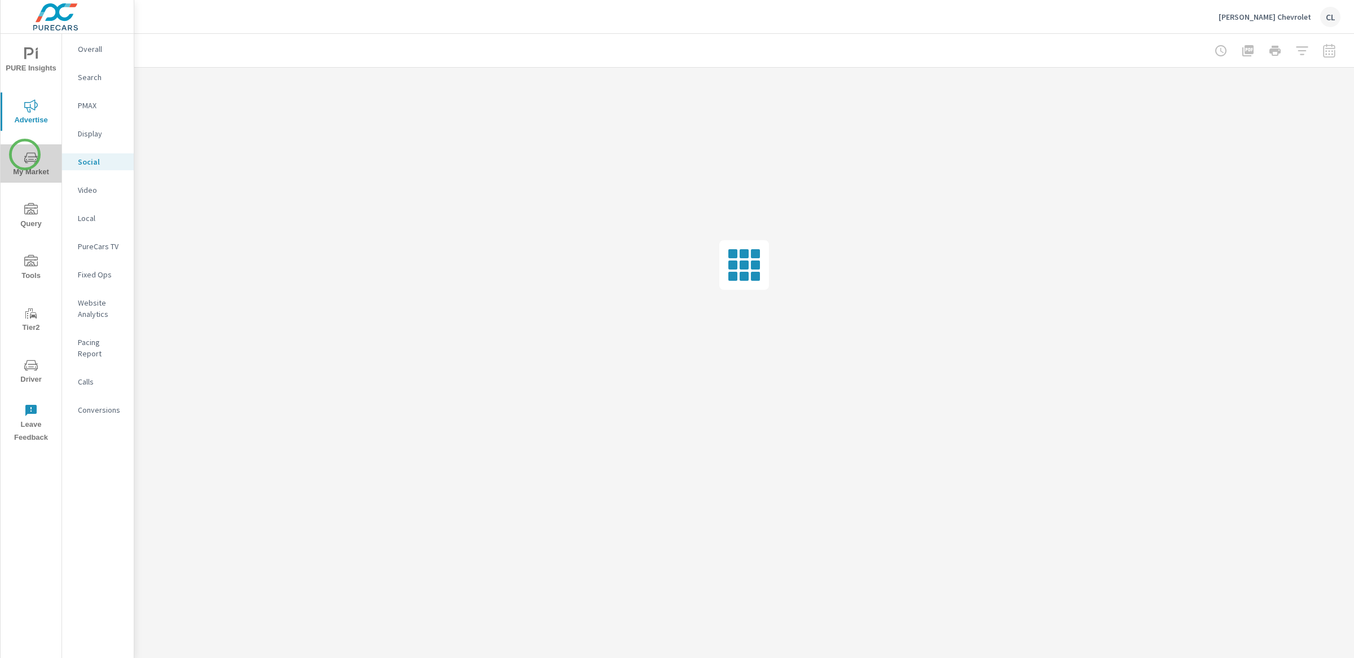
click at [25, 155] on icon "nav menu" at bounding box center [31, 158] width 14 height 14
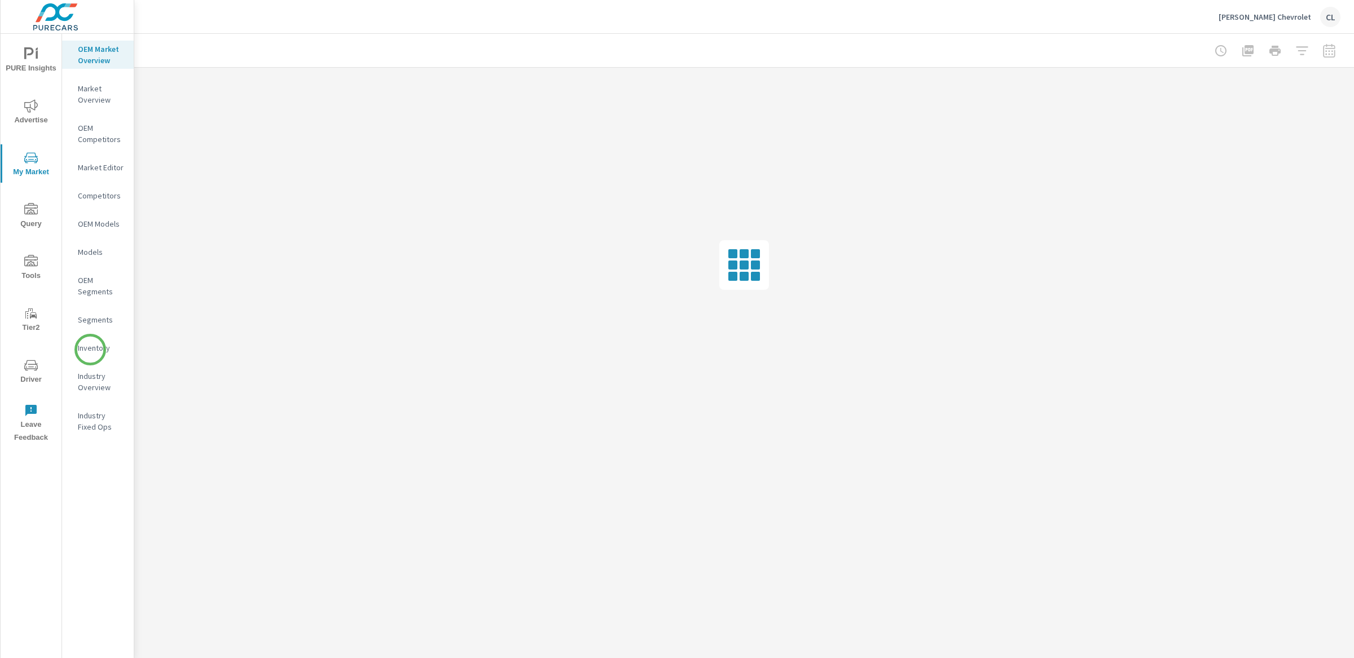
click at [90, 350] on p "Inventory" at bounding box center [101, 347] width 47 height 11
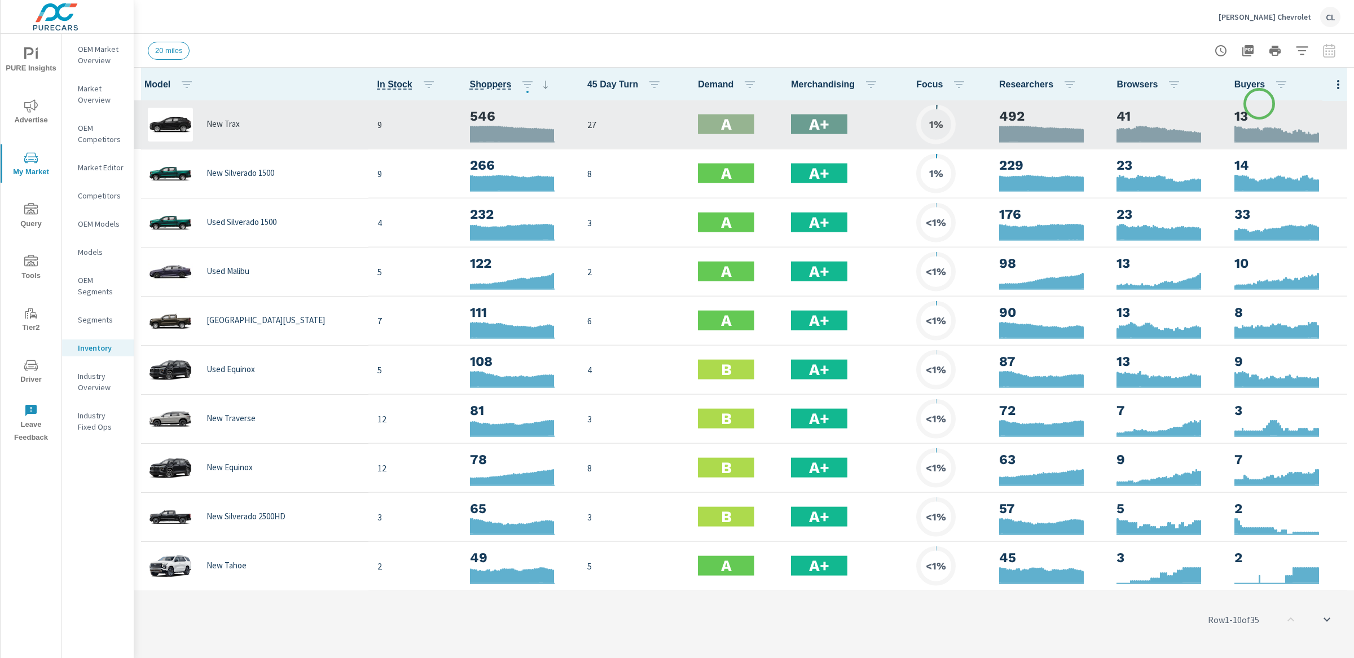
scroll to position [1, 0]
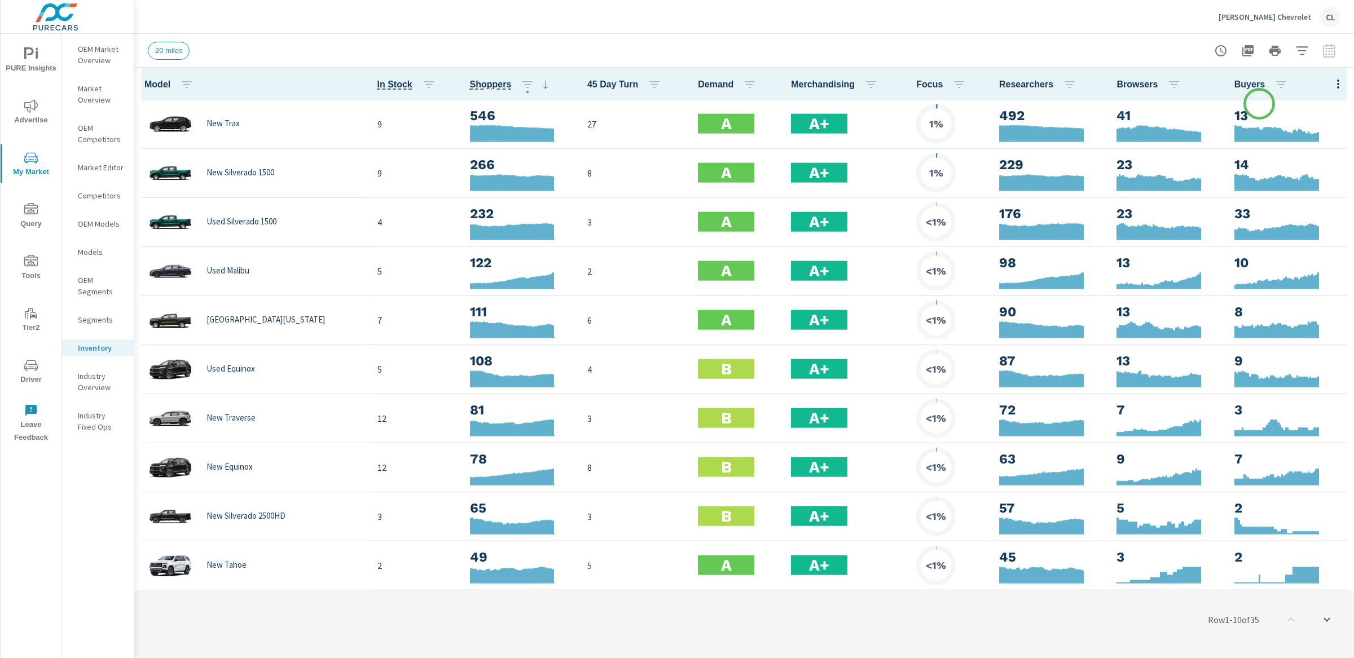
click at [1295, 46] on icon "button" at bounding box center [1302, 51] width 14 height 14
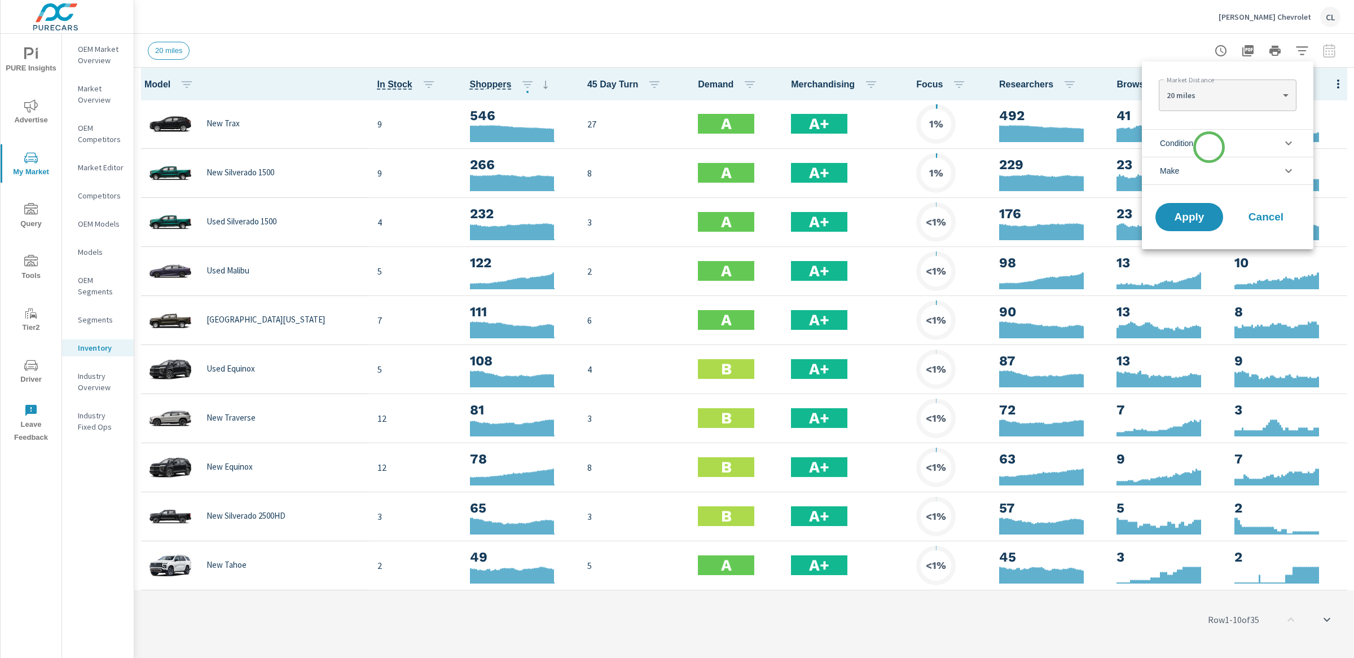
click at [1209, 144] on li "Condition" at bounding box center [1228, 143] width 172 height 28
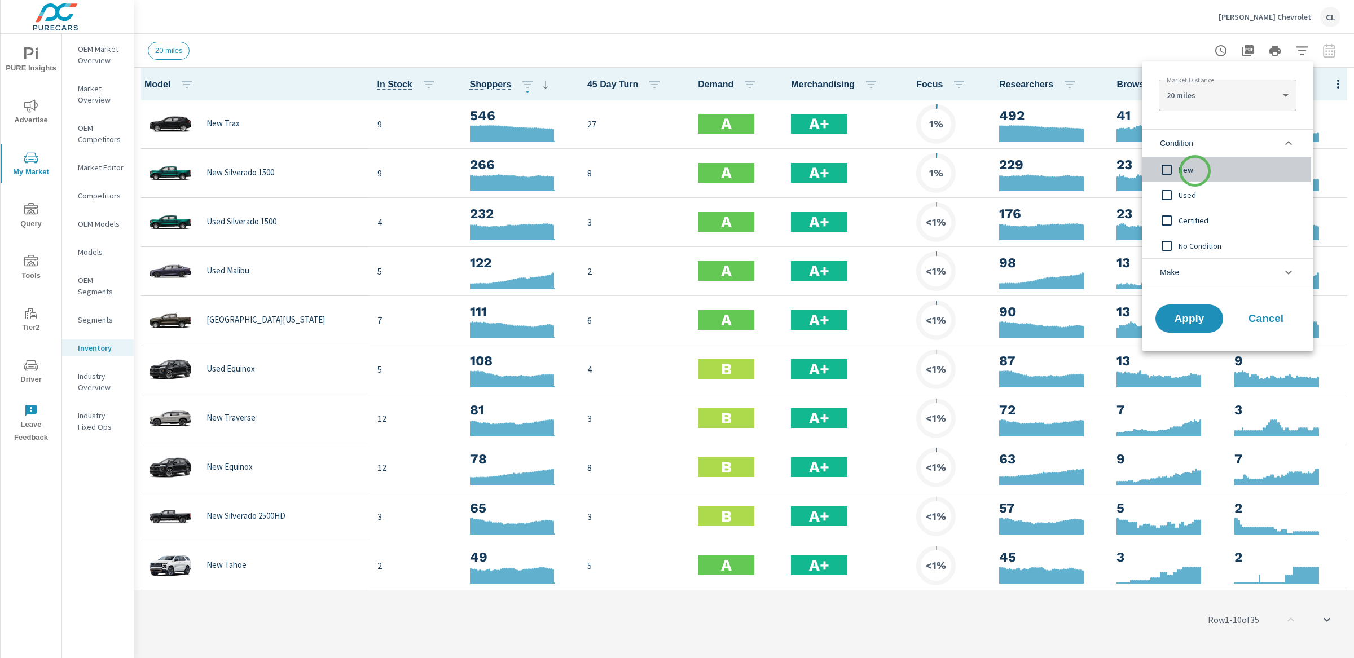
click at [1195, 171] on span "New" at bounding box center [1241, 170] width 124 height 14
click at [1198, 279] on li "Make" at bounding box center [1228, 272] width 172 height 28
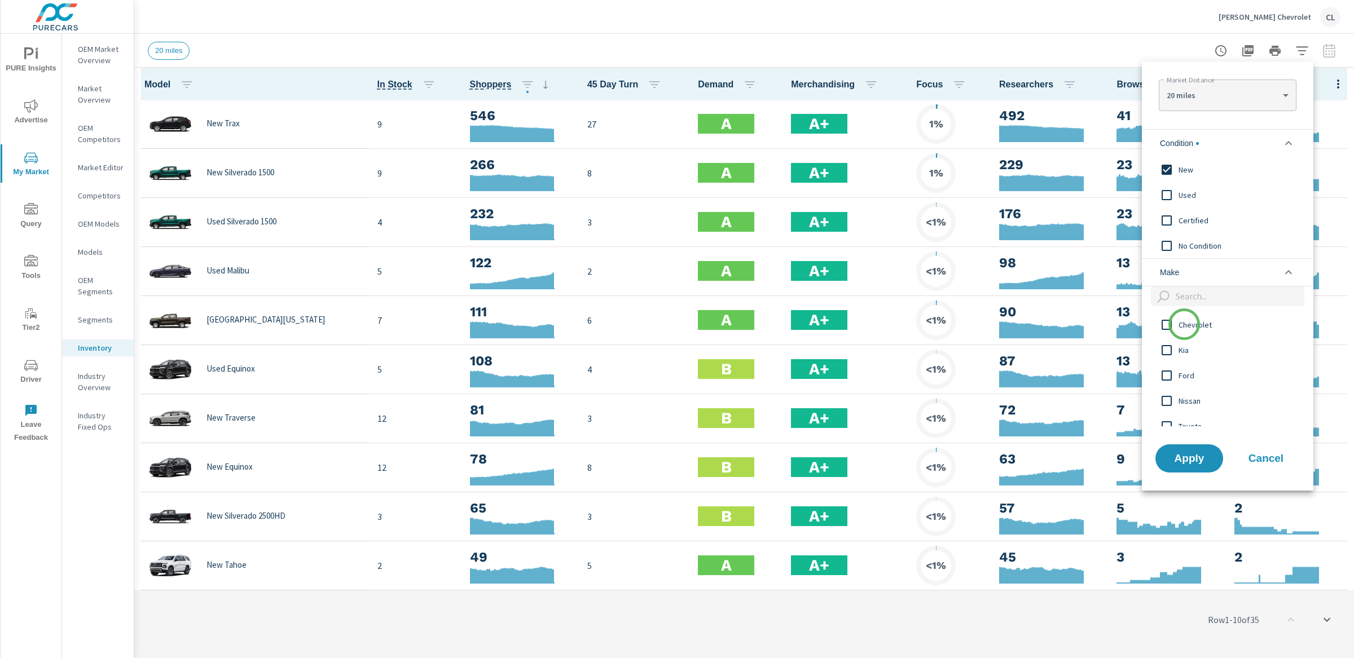
click at [1184, 324] on span "Chevrolet" at bounding box center [1241, 325] width 124 height 14
click at [1192, 462] on span "Apply" at bounding box center [1189, 458] width 46 height 11
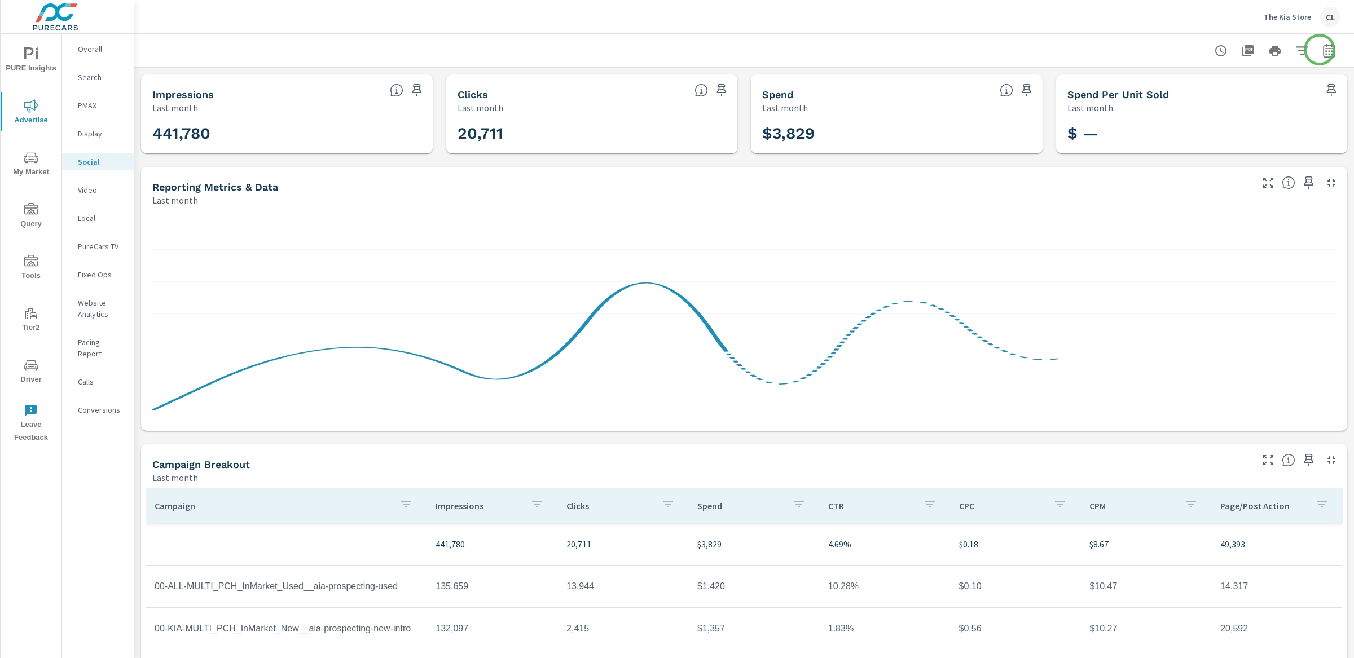
click at [1184, 50] on icon "button" at bounding box center [1329, 51] width 14 height 14
select select "Last month"
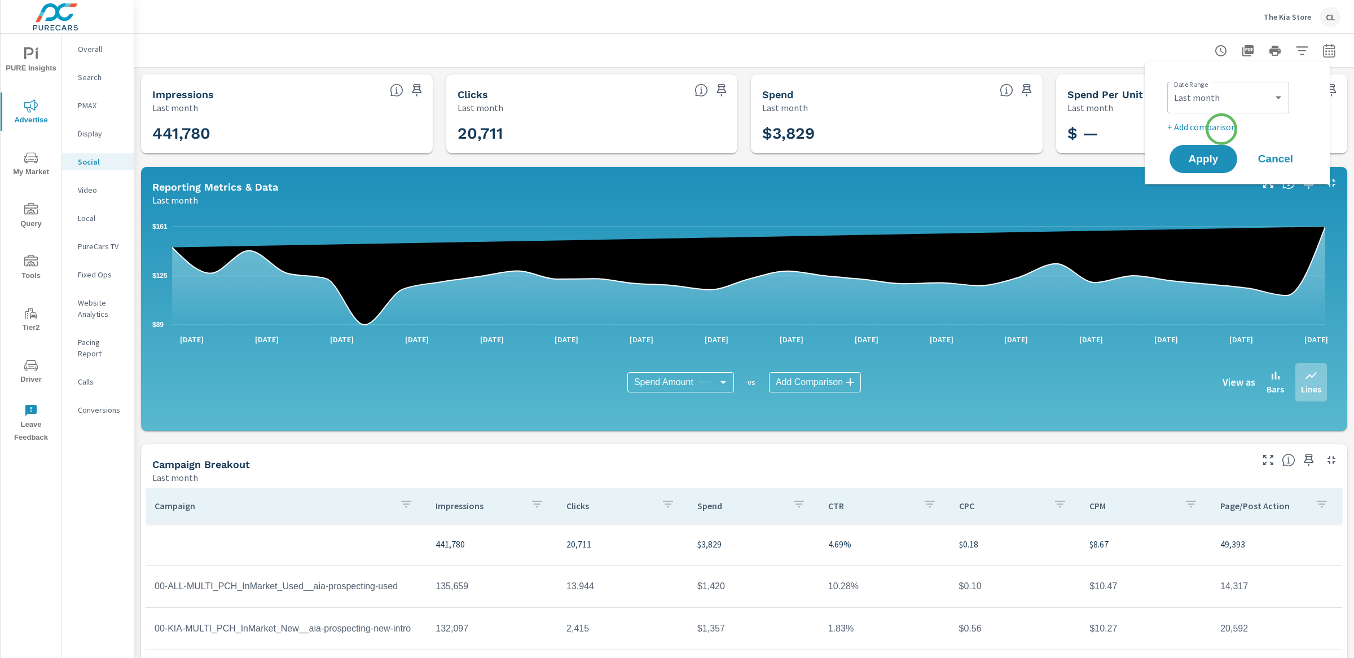
click at [1184, 130] on p "+ Add comparison" at bounding box center [1239, 127] width 144 height 14
select select "Previous period"
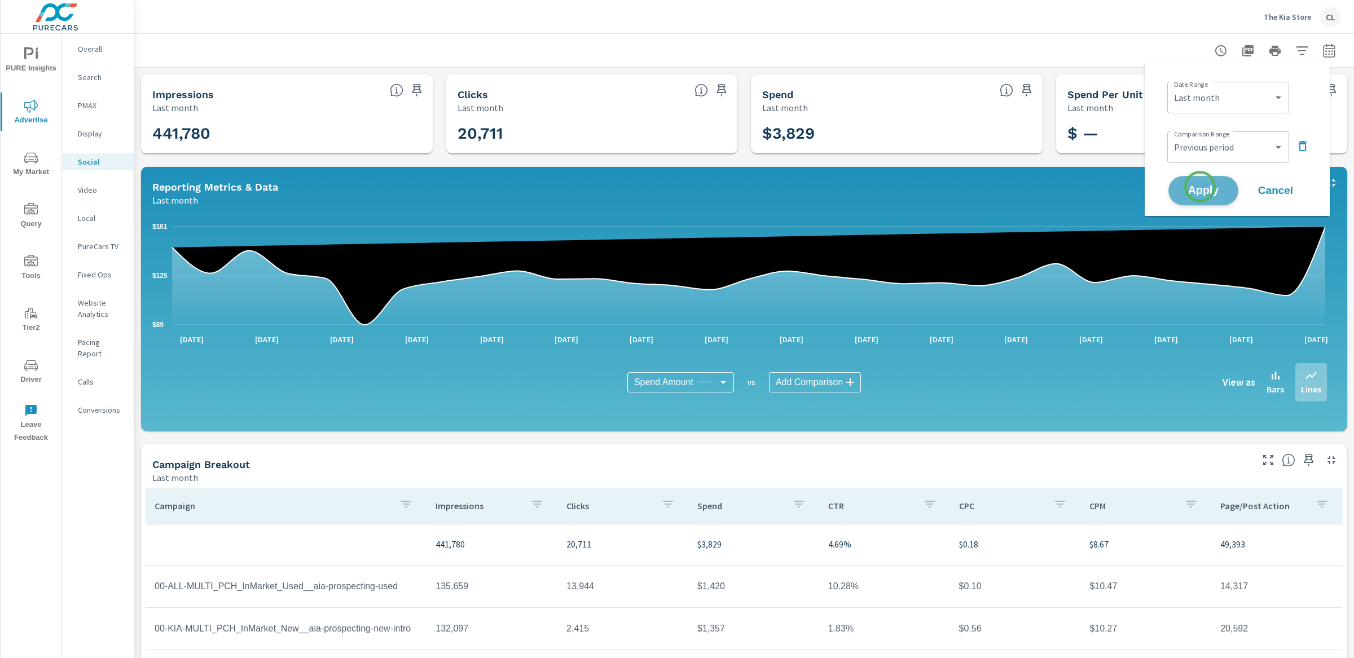
click at [1184, 187] on span "Apply" at bounding box center [1203, 191] width 46 height 11
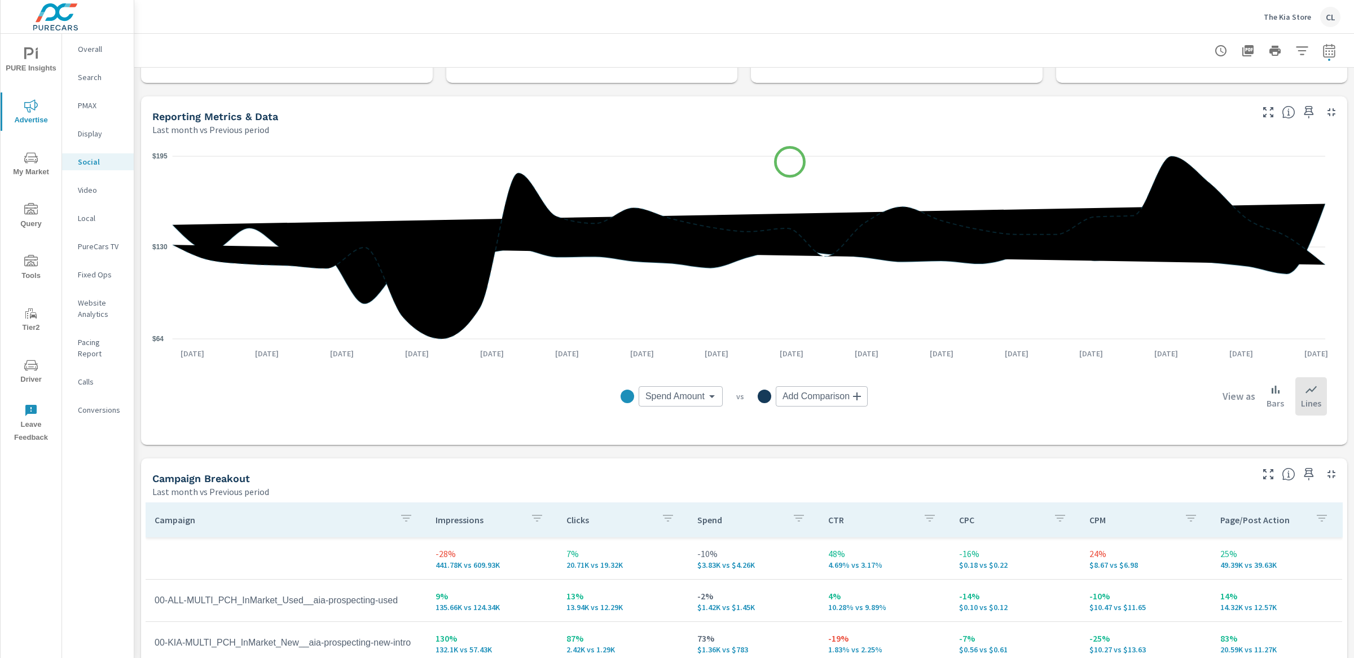
scroll to position [375, 0]
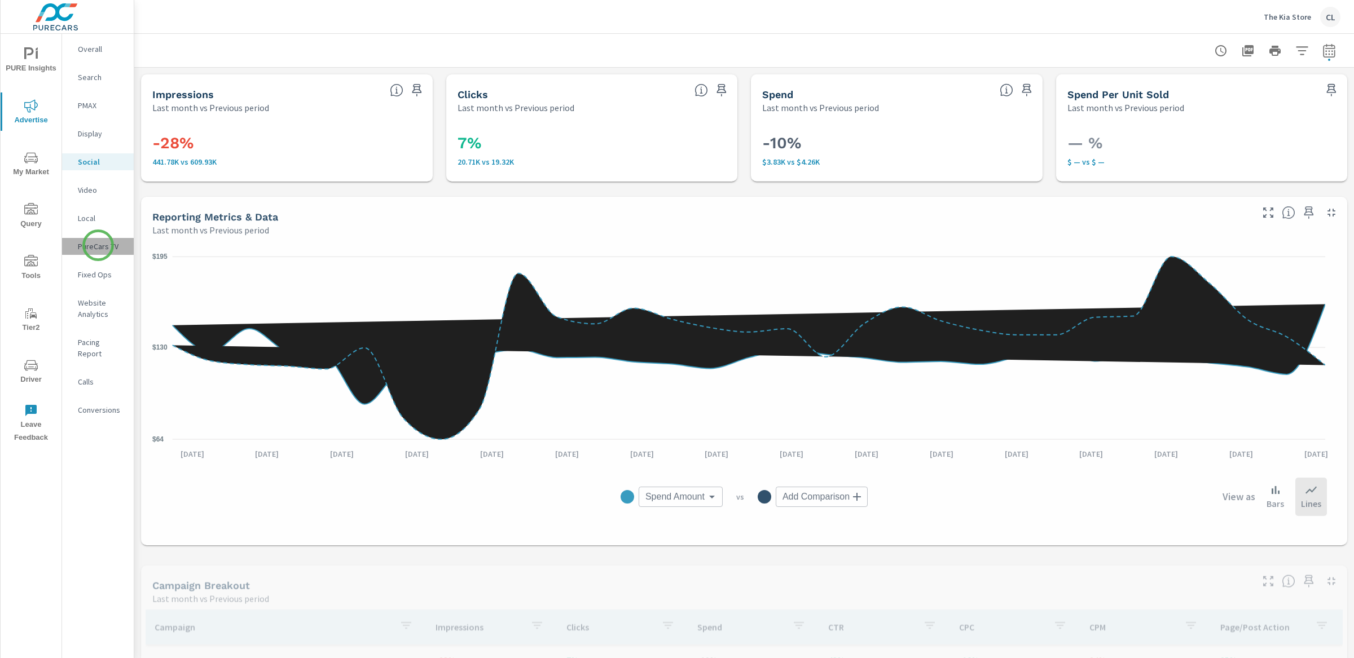
click at [98, 245] on p "PureCars TV" at bounding box center [101, 246] width 47 height 11
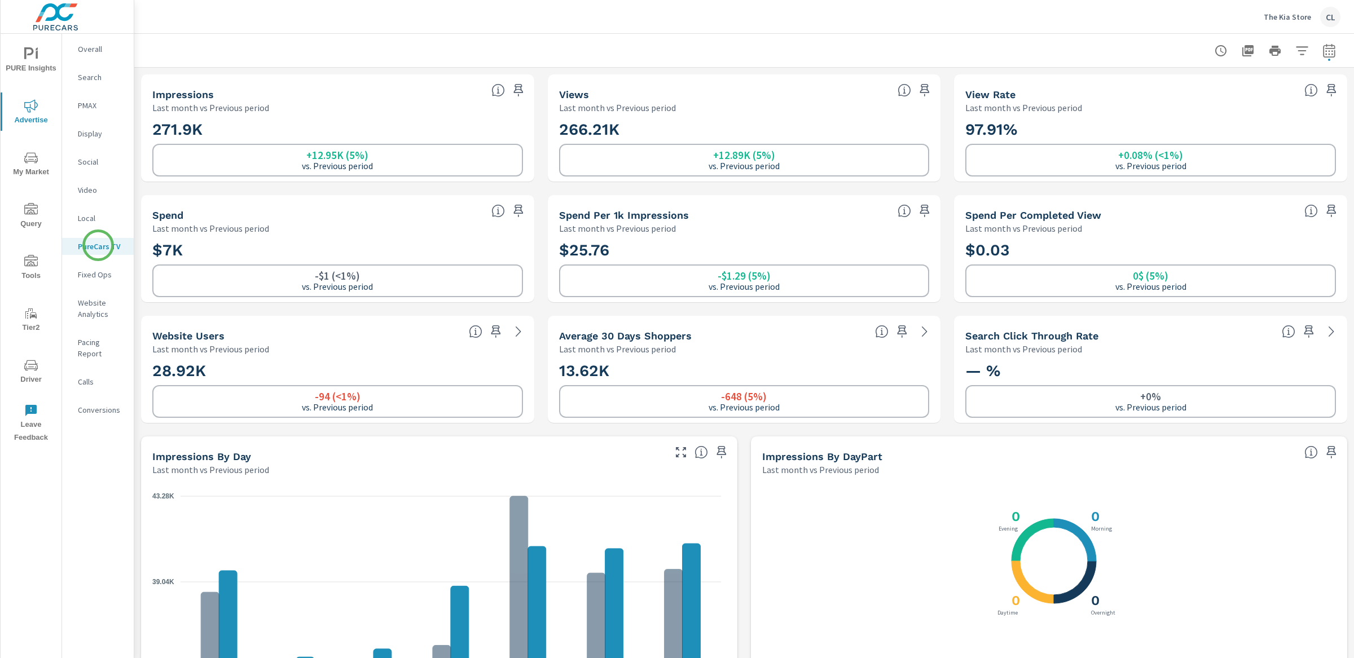
scroll to position [1, 0]
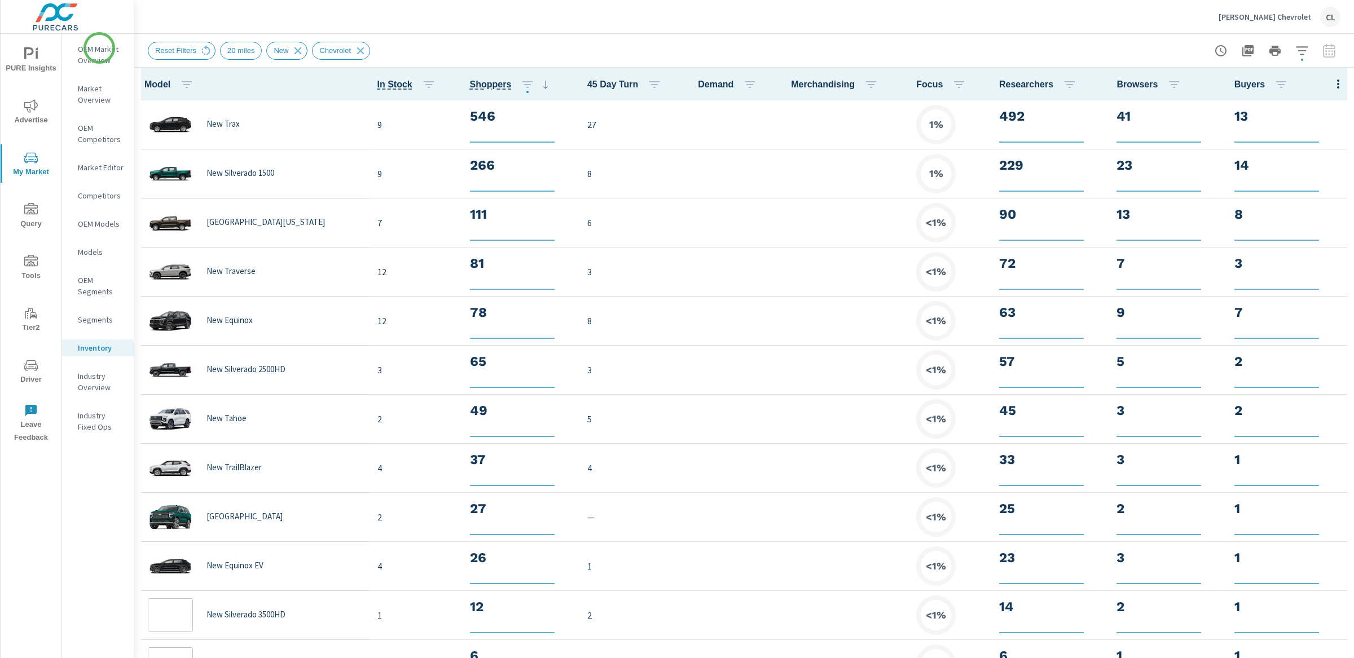
click at [98, 49] on p "OEM Market Overview" at bounding box center [101, 54] width 47 height 23
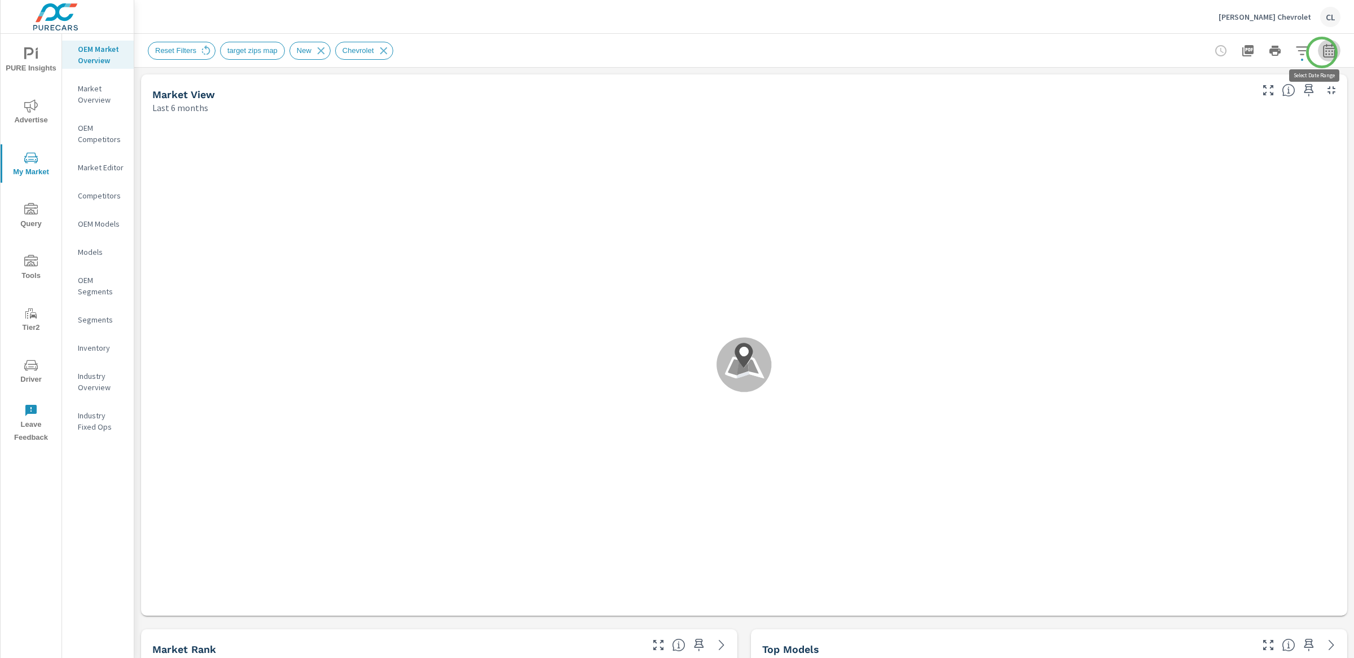
click at [1322, 52] on icon "button" at bounding box center [1329, 51] width 14 height 14
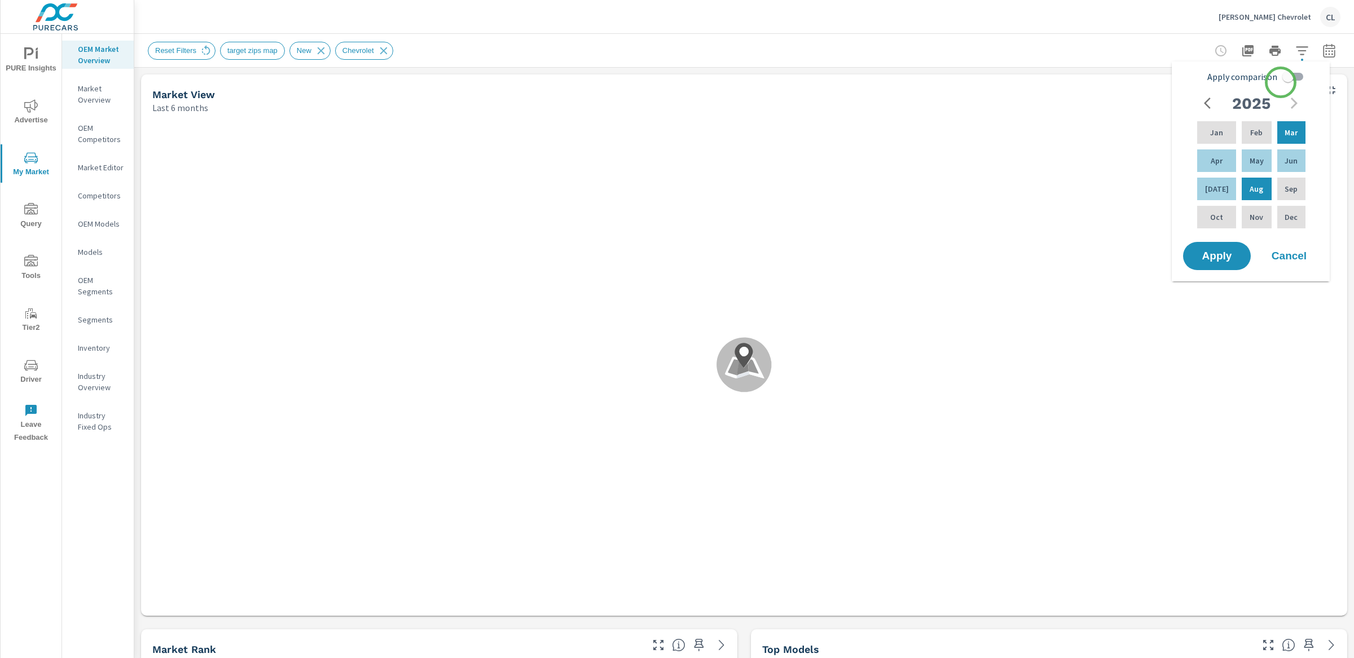
click at [1287, 77] on input "Apply comparison" at bounding box center [1288, 76] width 64 height 21
checkbox input "true"
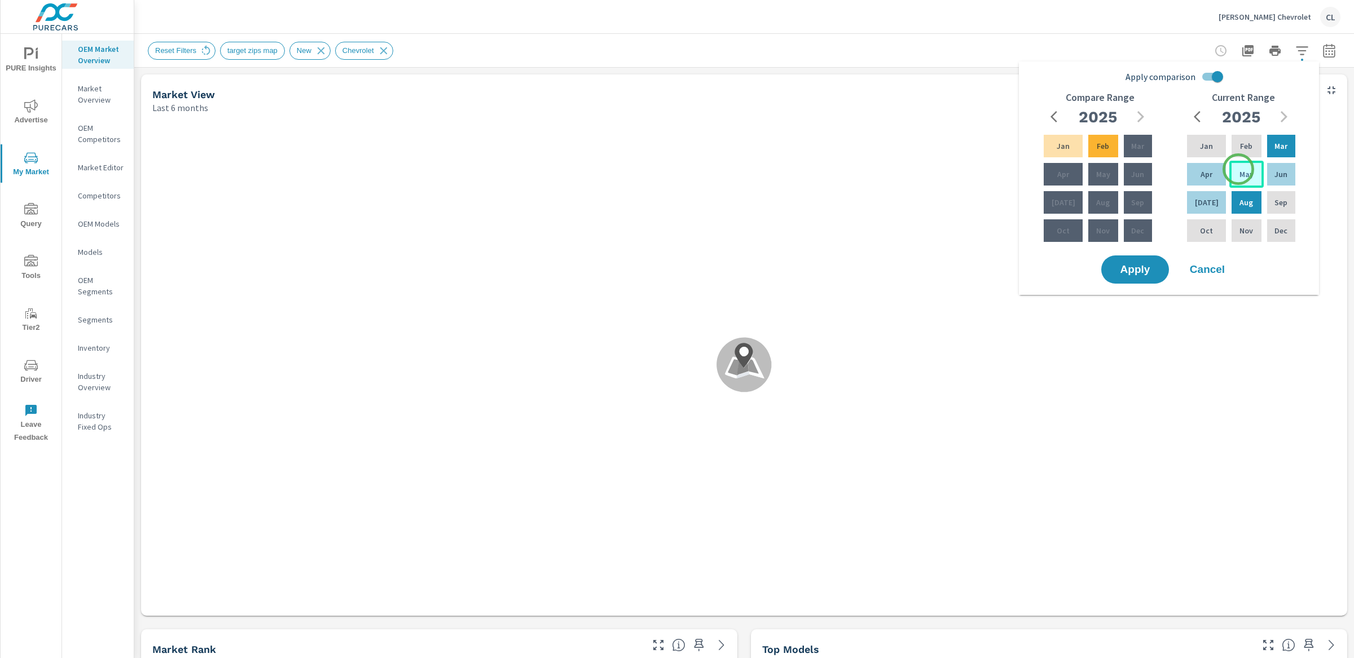
click at [1240, 169] on p "May" at bounding box center [1247, 174] width 14 height 11
click at [1202, 203] on p "[DATE]" at bounding box center [1207, 202] width 24 height 11
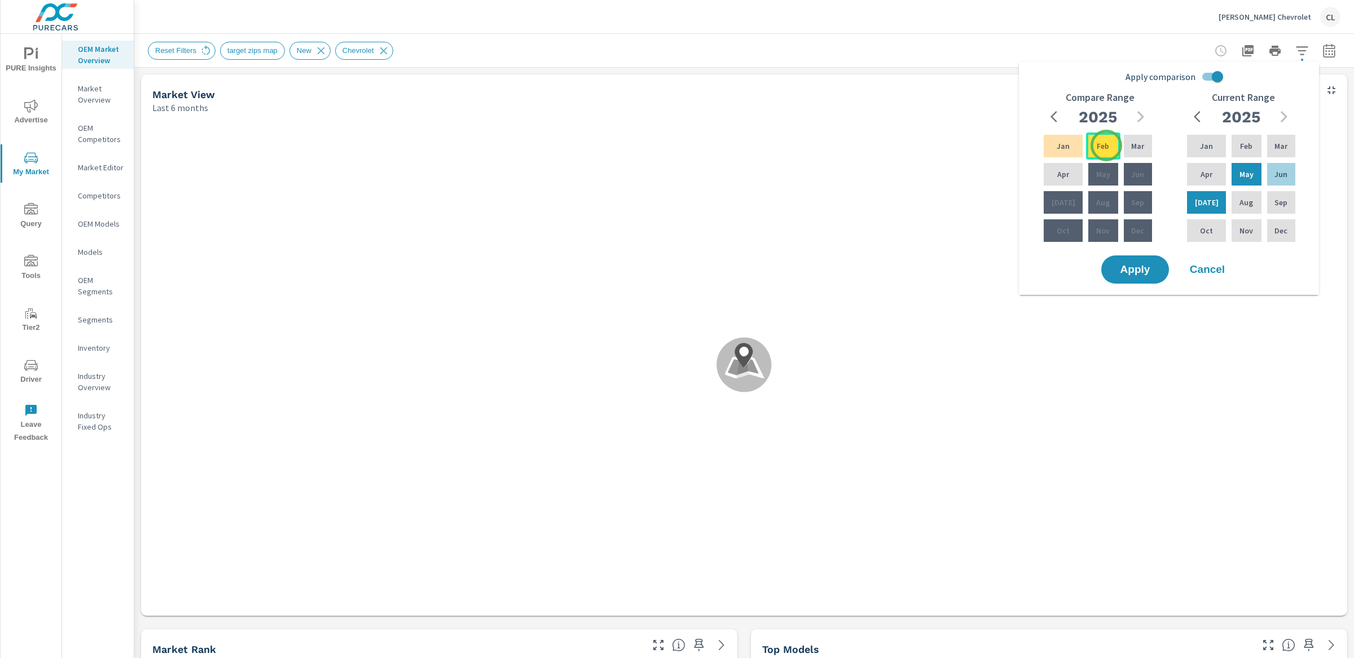
click at [1105, 145] on div "Feb" at bounding box center [1103, 146] width 34 height 27
click at [1061, 174] on p "Apr" at bounding box center [1063, 174] width 12 height 11
click at [1124, 271] on span "Apply" at bounding box center [1135, 270] width 46 height 11
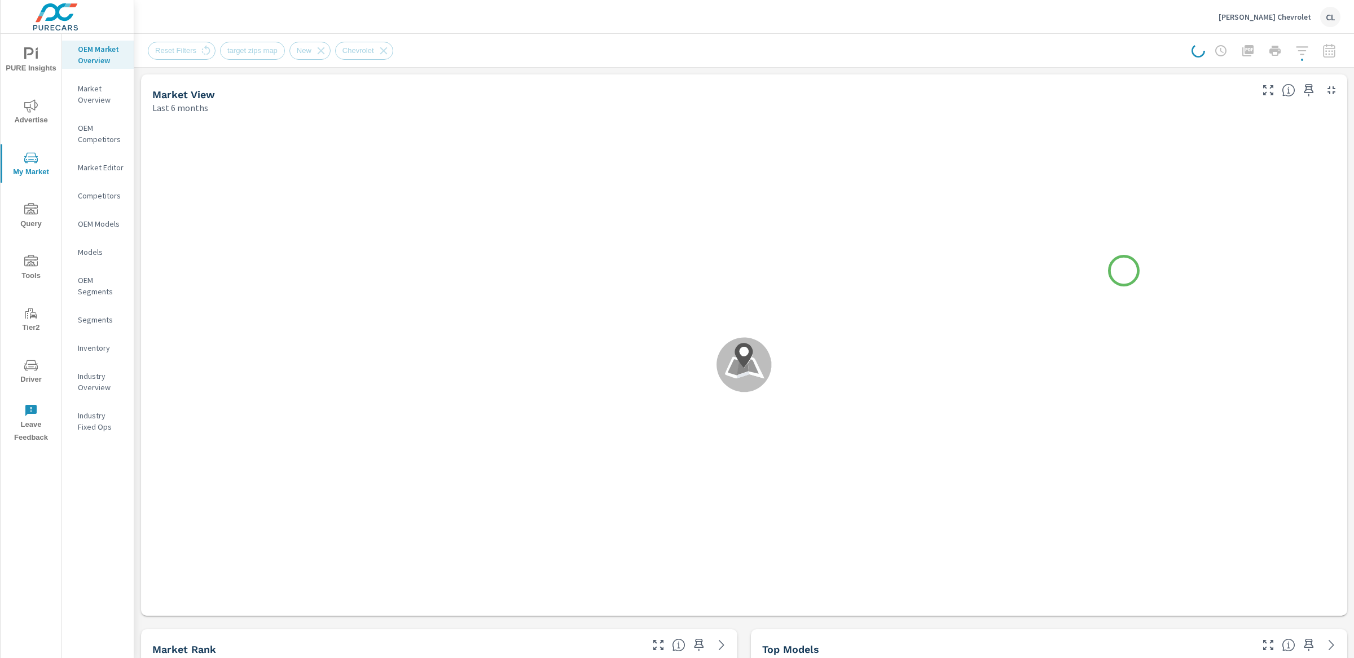
scroll to position [1, 0]
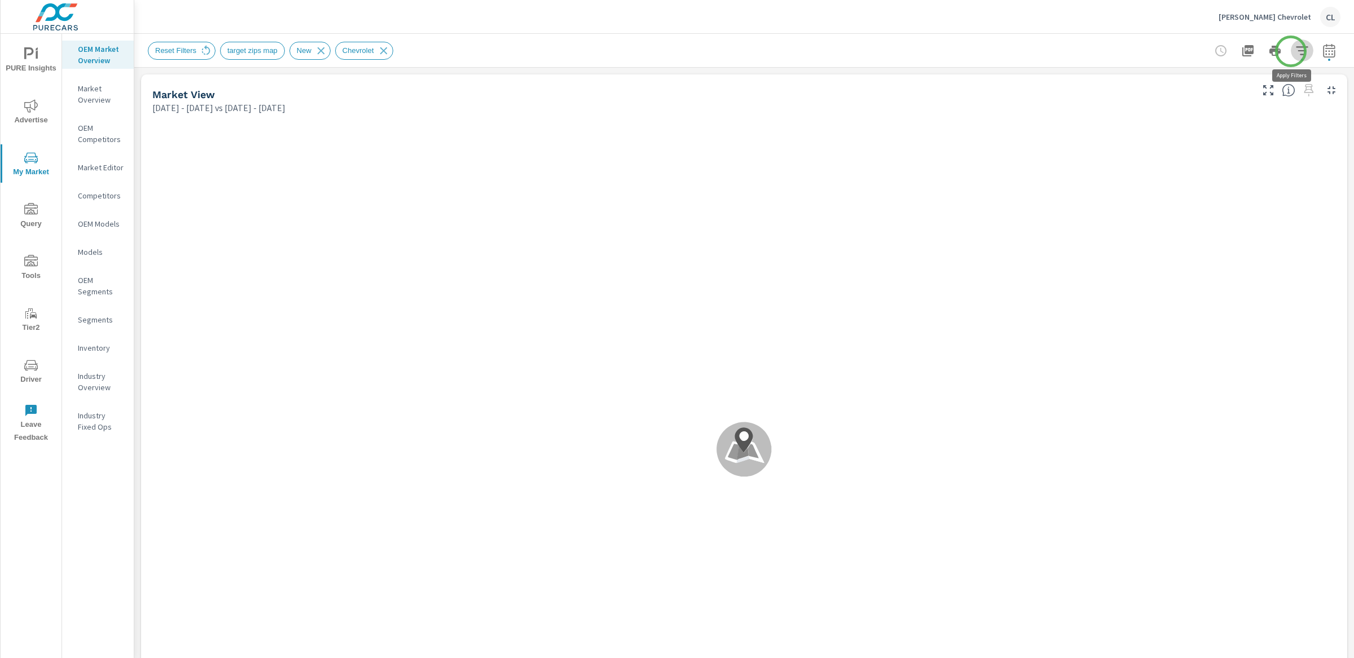
click at [1295, 51] on icon "button" at bounding box center [1302, 51] width 14 height 14
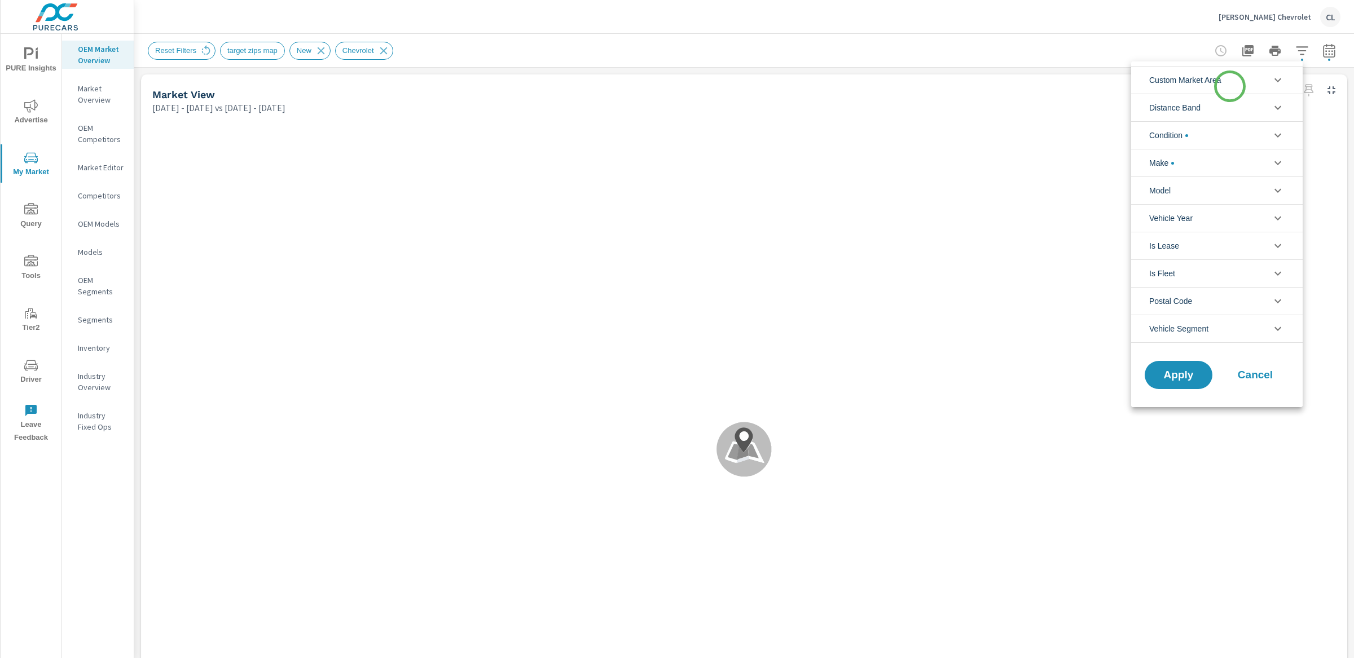
click at [1229, 87] on li "Custom Market Area" at bounding box center [1217, 80] width 172 height 28
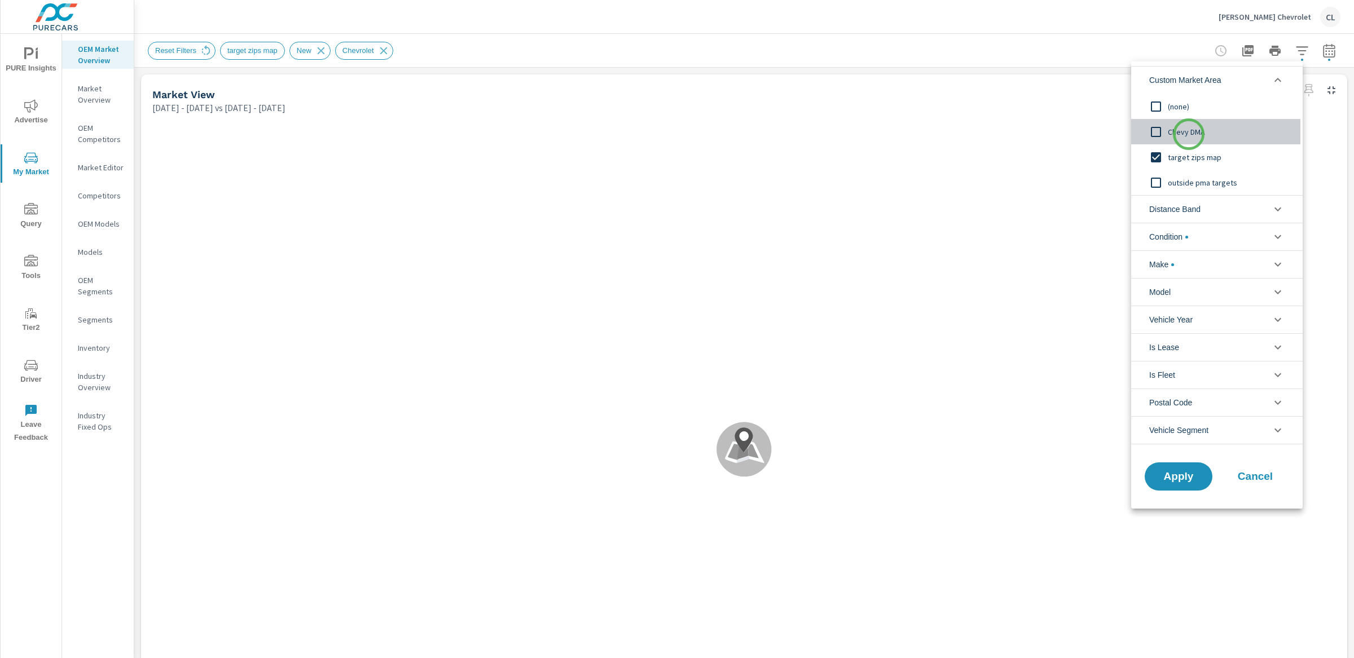
click at [1189, 134] on span "Chevy DMA" at bounding box center [1230, 132] width 124 height 14
click at [1187, 472] on span "Apply" at bounding box center [1178, 477] width 46 height 11
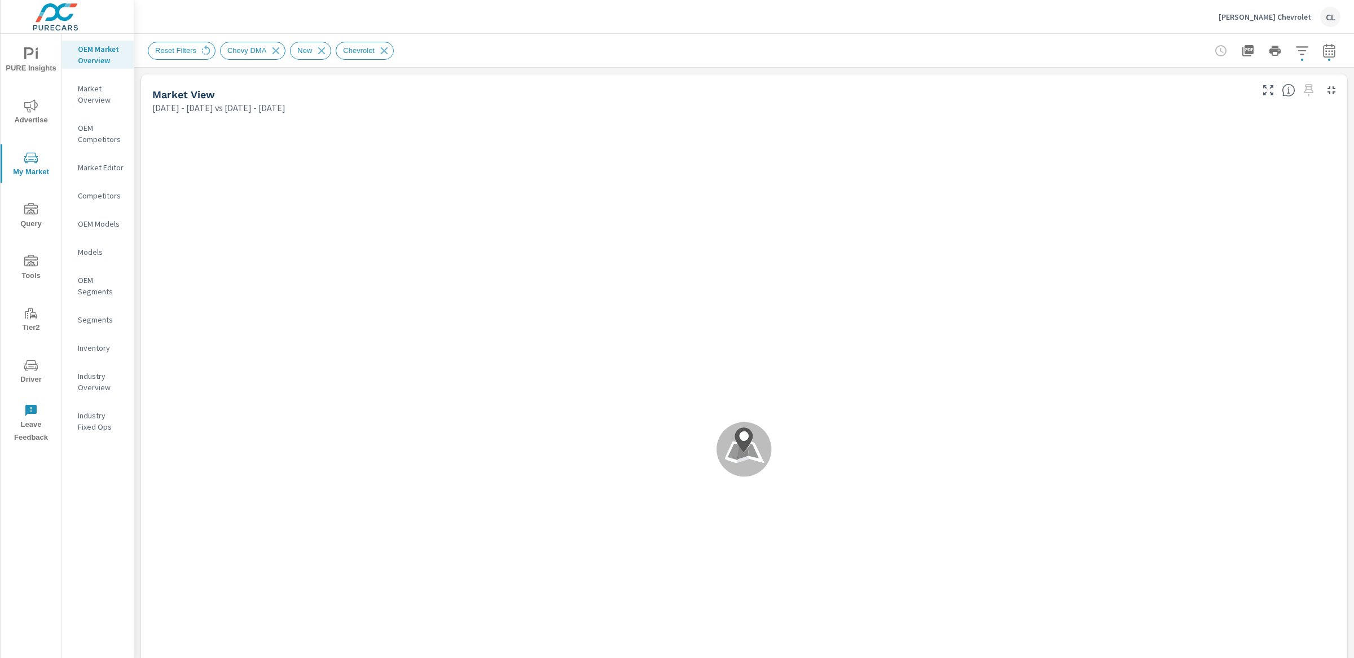
scroll to position [1, 0]
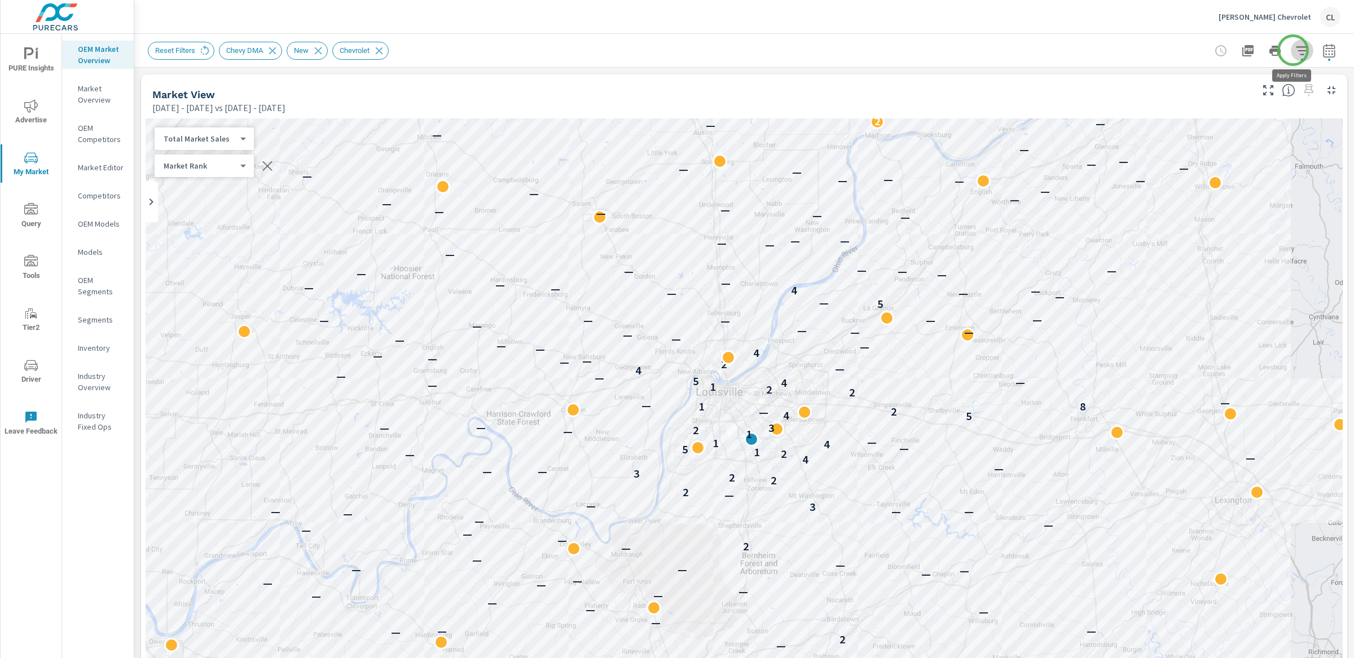
click at [1296, 50] on icon "button" at bounding box center [1302, 50] width 12 height 8
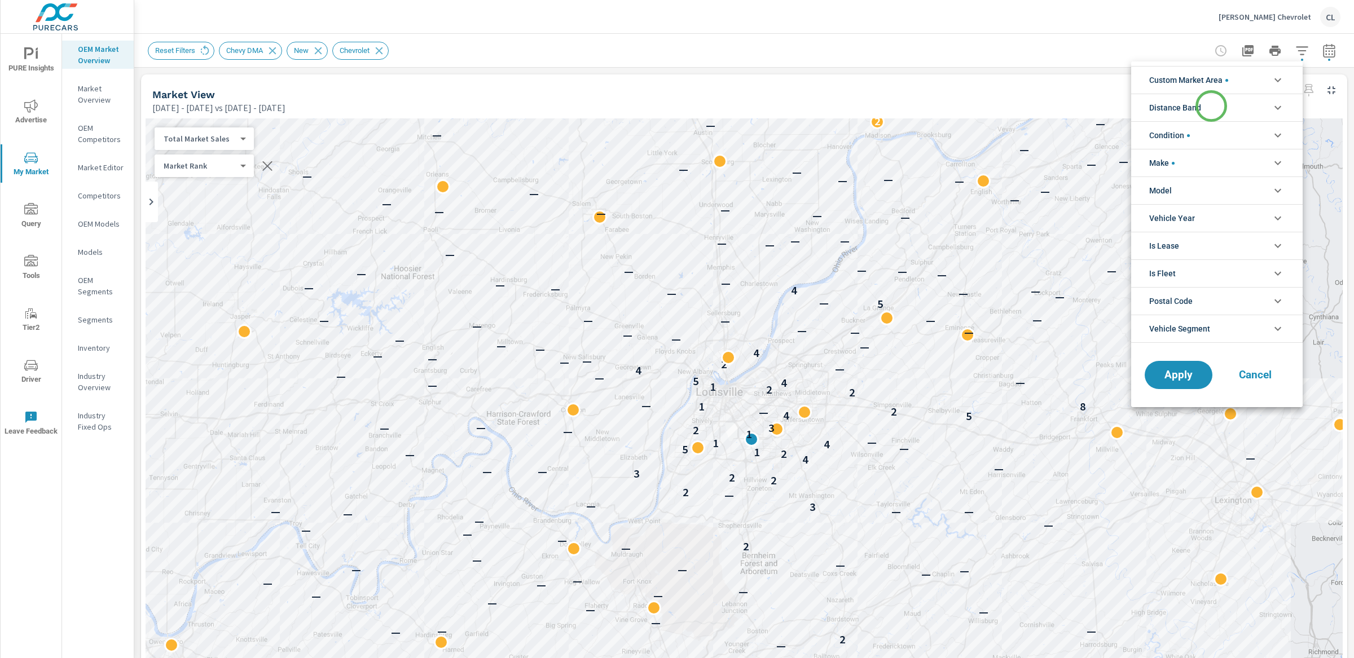
click at [1211, 106] on li "Distance Band" at bounding box center [1217, 108] width 172 height 28
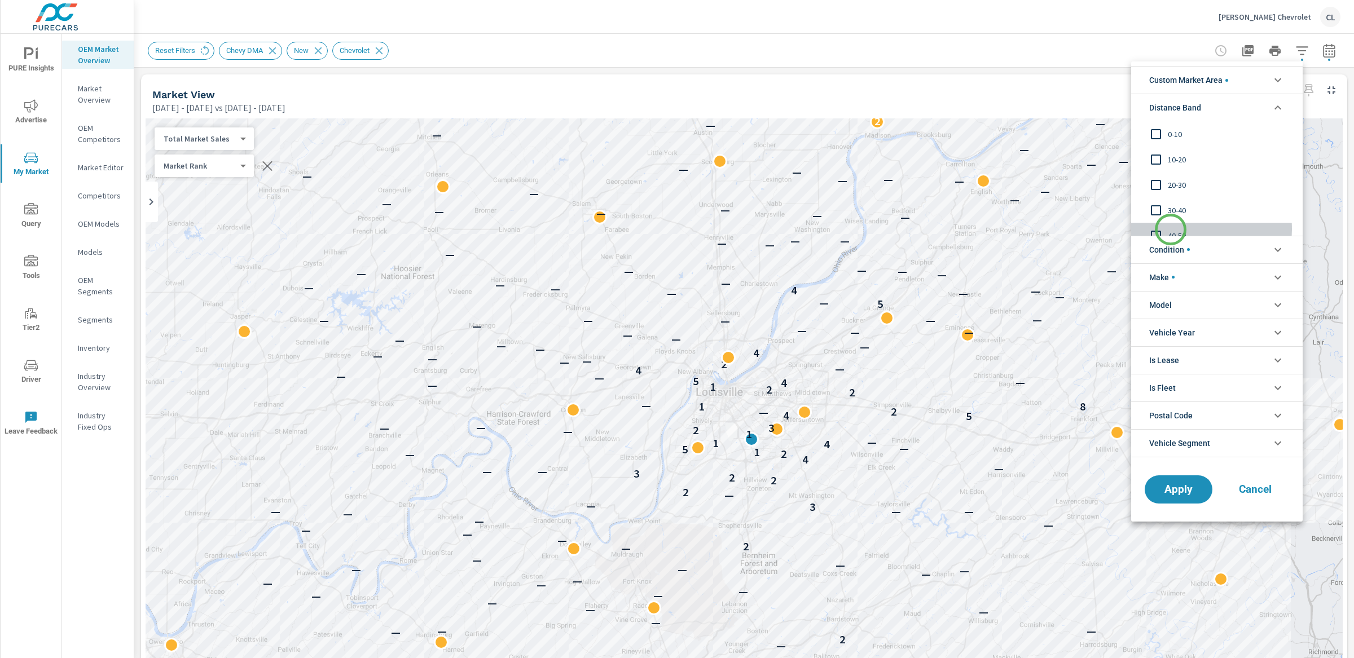
click at [1171, 230] on span "40-50" at bounding box center [1230, 236] width 124 height 14
click at [1170, 213] on span "30-40" at bounding box center [1230, 211] width 124 height 14
click at [1167, 194] on input "filter options" at bounding box center [1156, 185] width 24 height 24
click at [1169, 168] on div "10-20" at bounding box center [1215, 159] width 169 height 25
click at [1169, 144] on div "0-10" at bounding box center [1215, 133] width 169 height 25
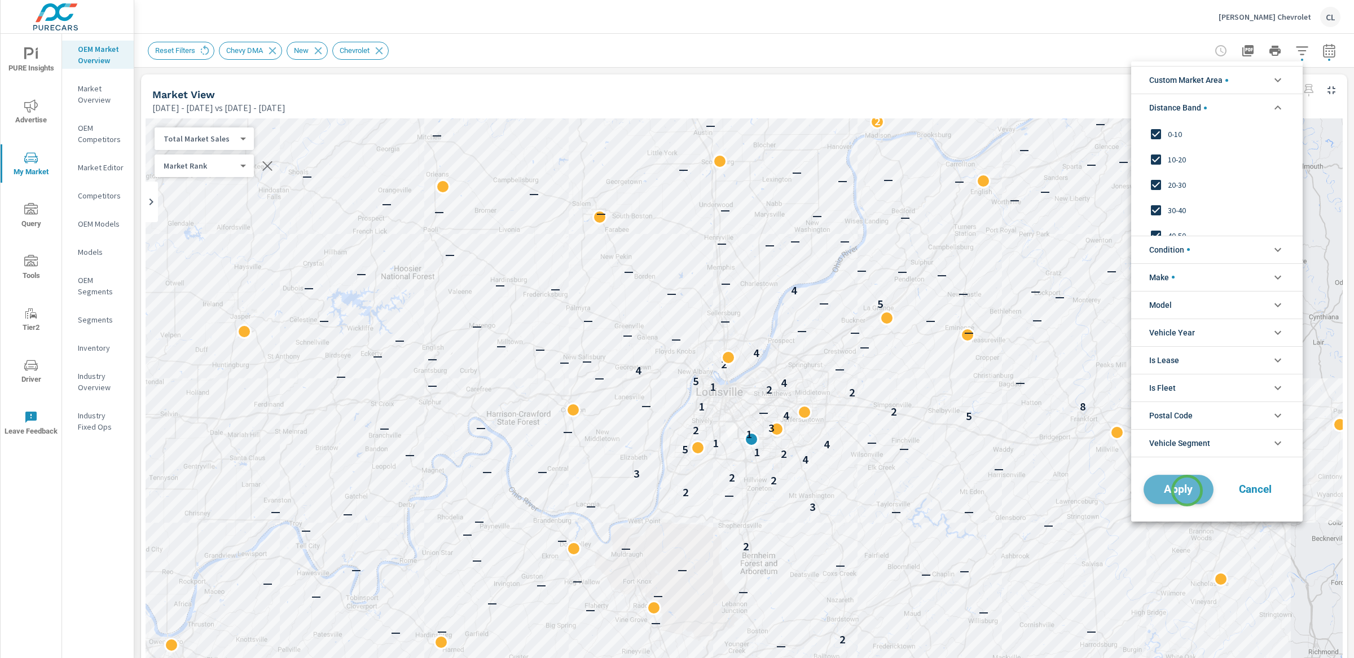
click at [1187, 491] on span "Apply" at bounding box center [1178, 489] width 46 height 11
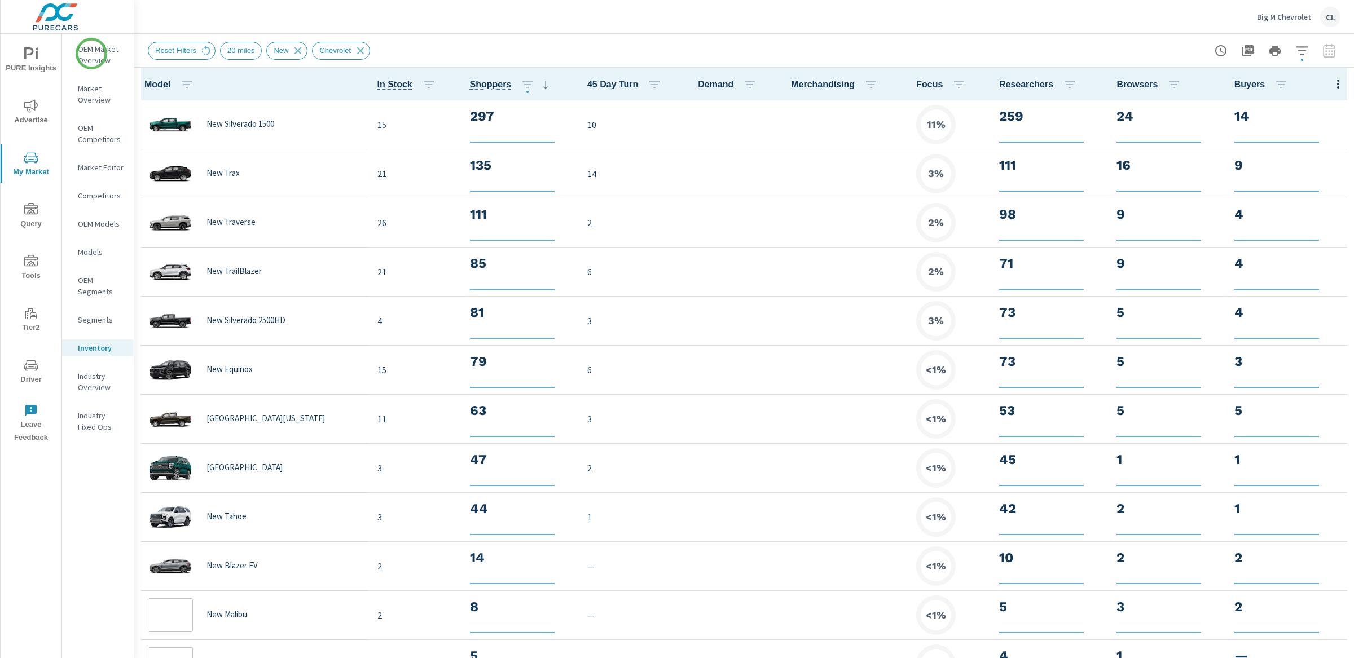
click at [91, 52] on p "OEM Market Overview" at bounding box center [101, 54] width 47 height 23
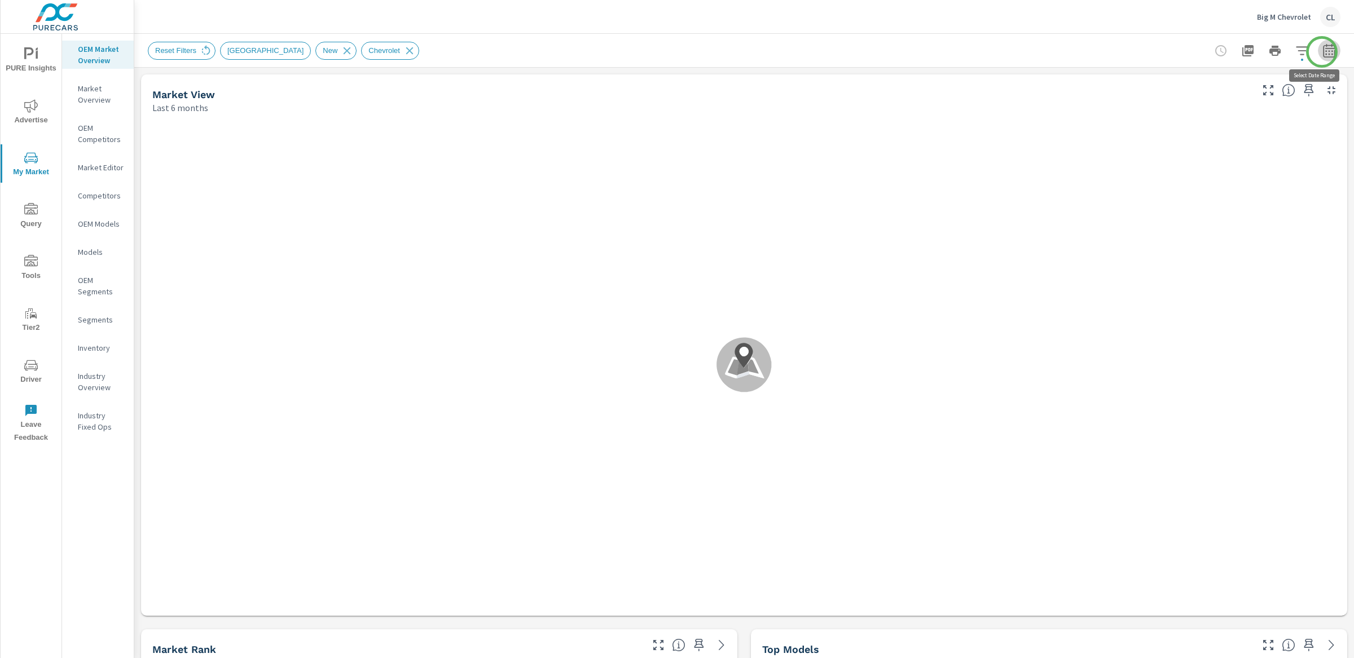
click at [1322, 52] on icon "button" at bounding box center [1329, 51] width 14 height 14
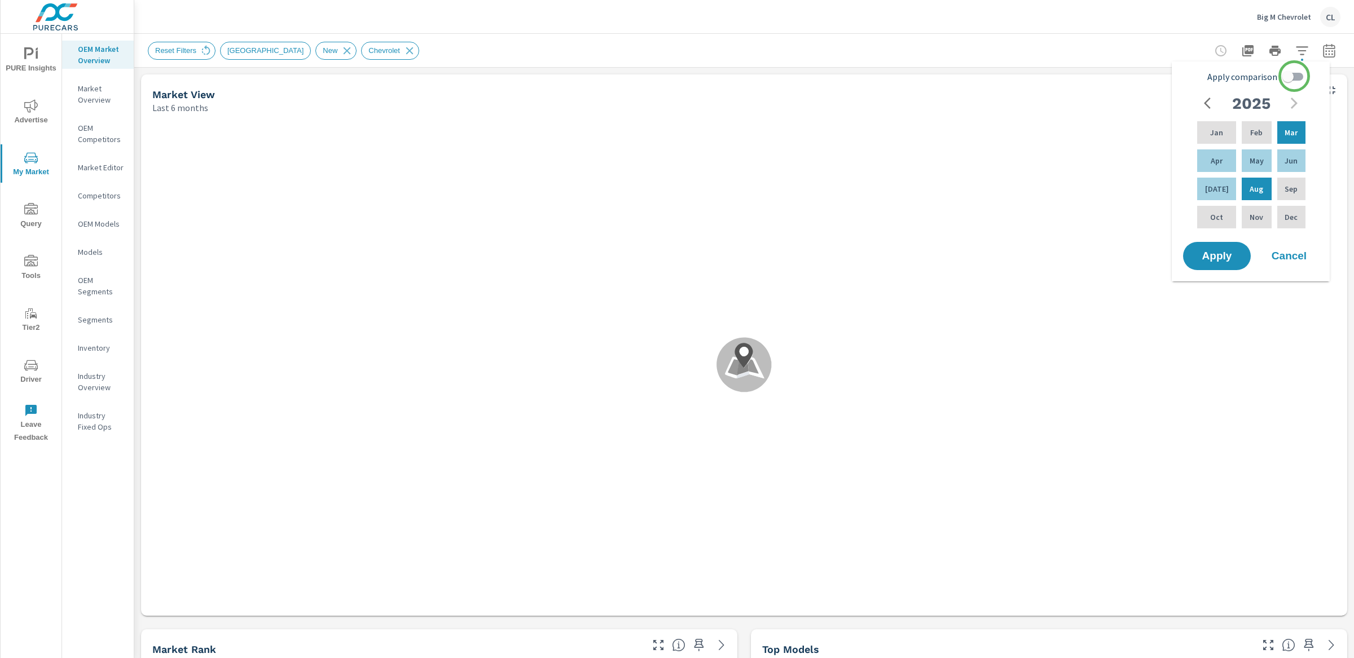
click at [1293, 76] on input "Apply comparison" at bounding box center [1288, 76] width 64 height 21
checkbox input "true"
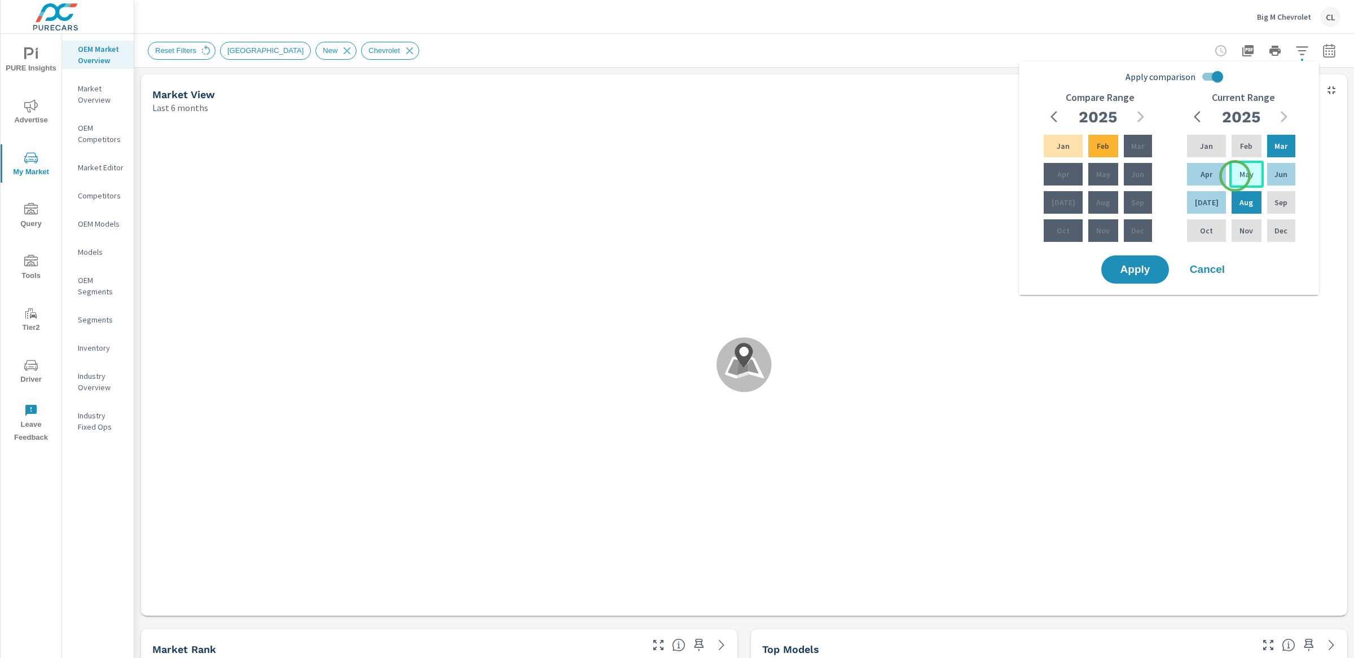
click at [1240, 174] on p "May" at bounding box center [1247, 174] width 14 height 11
click at [1200, 201] on p "Jul" at bounding box center [1207, 202] width 24 height 11
click at [1097, 147] on p "Feb" at bounding box center [1103, 145] width 12 height 11
click at [1066, 173] on div "Apr" at bounding box center [1062, 174] width 43 height 27
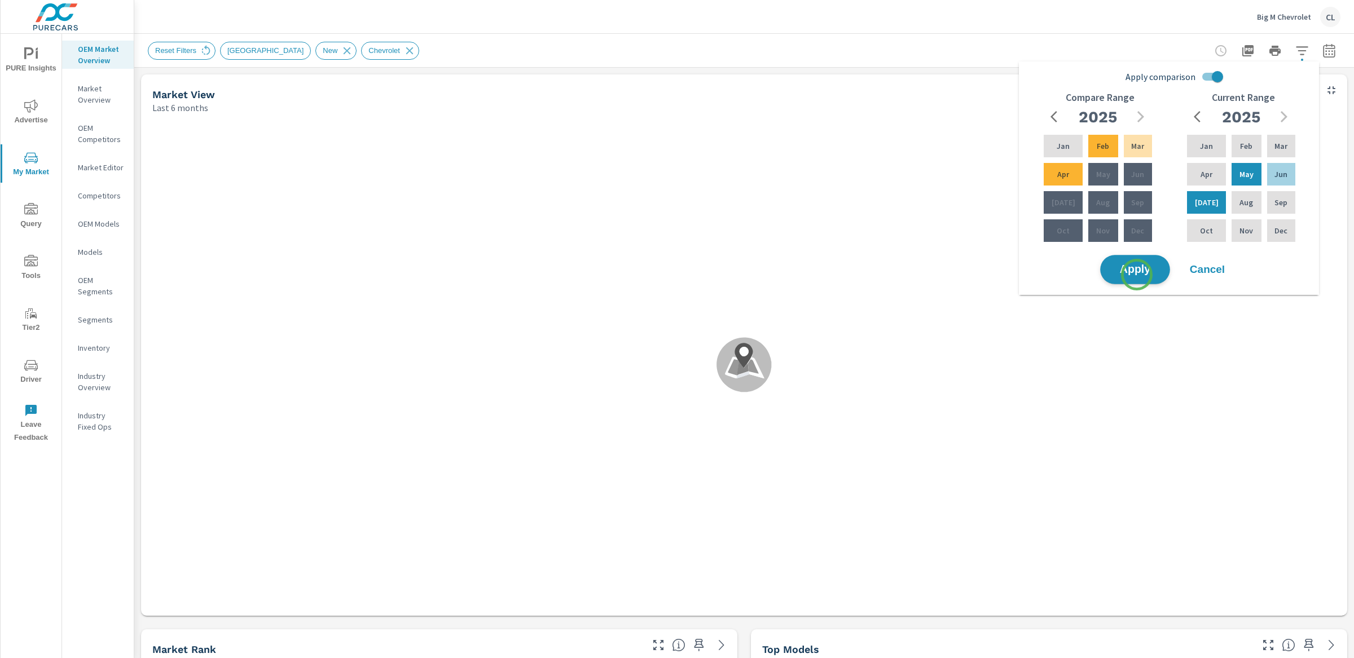
click at [1137, 275] on span "Apply" at bounding box center [1135, 270] width 46 height 11
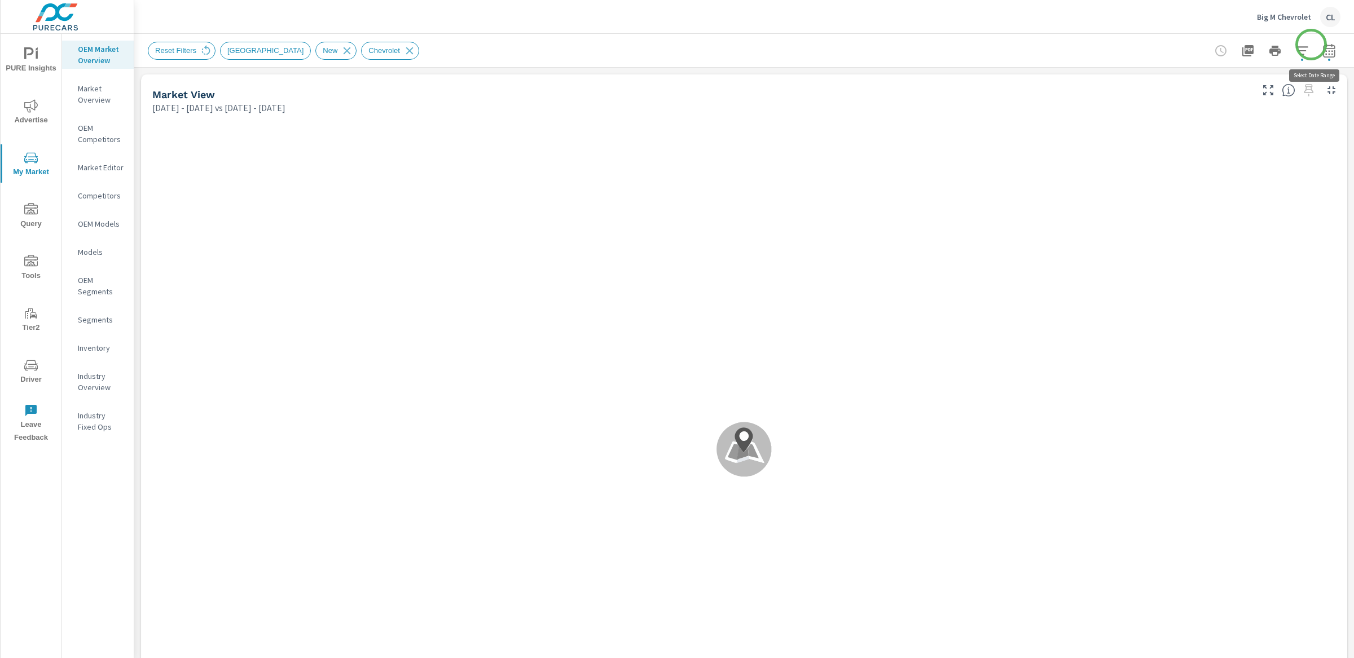
click at [1322, 45] on icon "button" at bounding box center [1329, 51] width 14 height 14
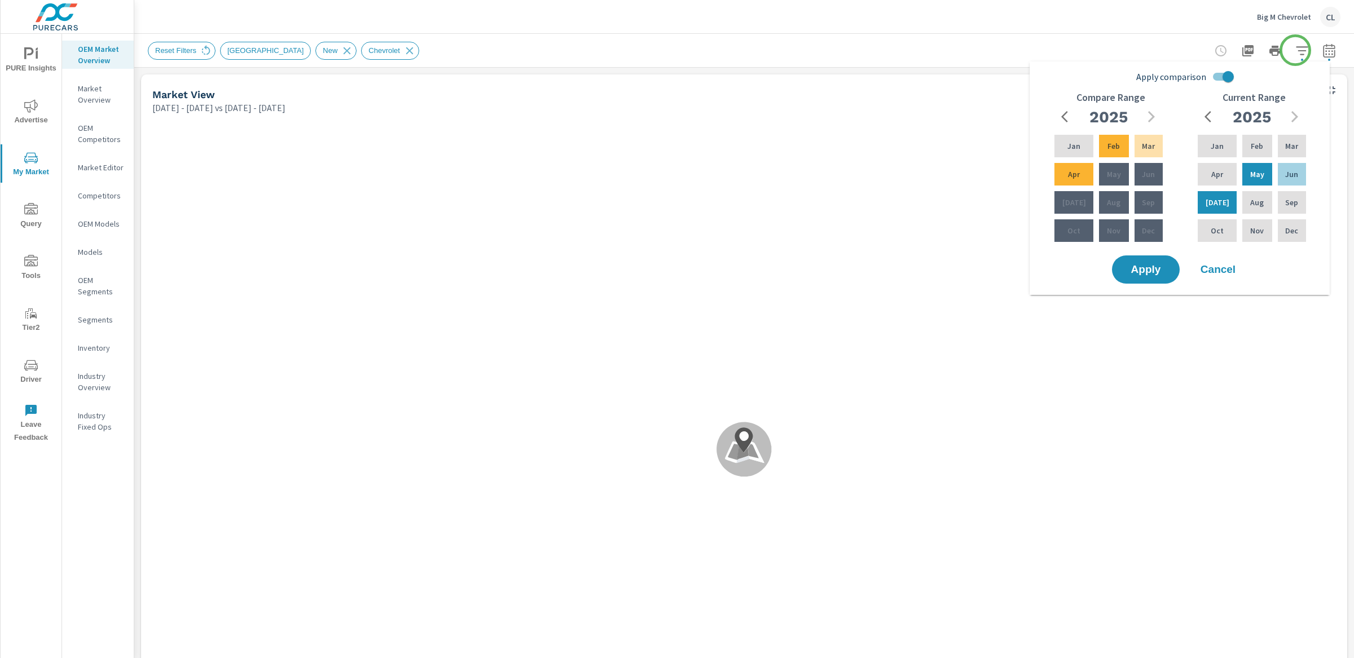
click at [1296, 50] on icon "button" at bounding box center [1302, 50] width 12 height 8
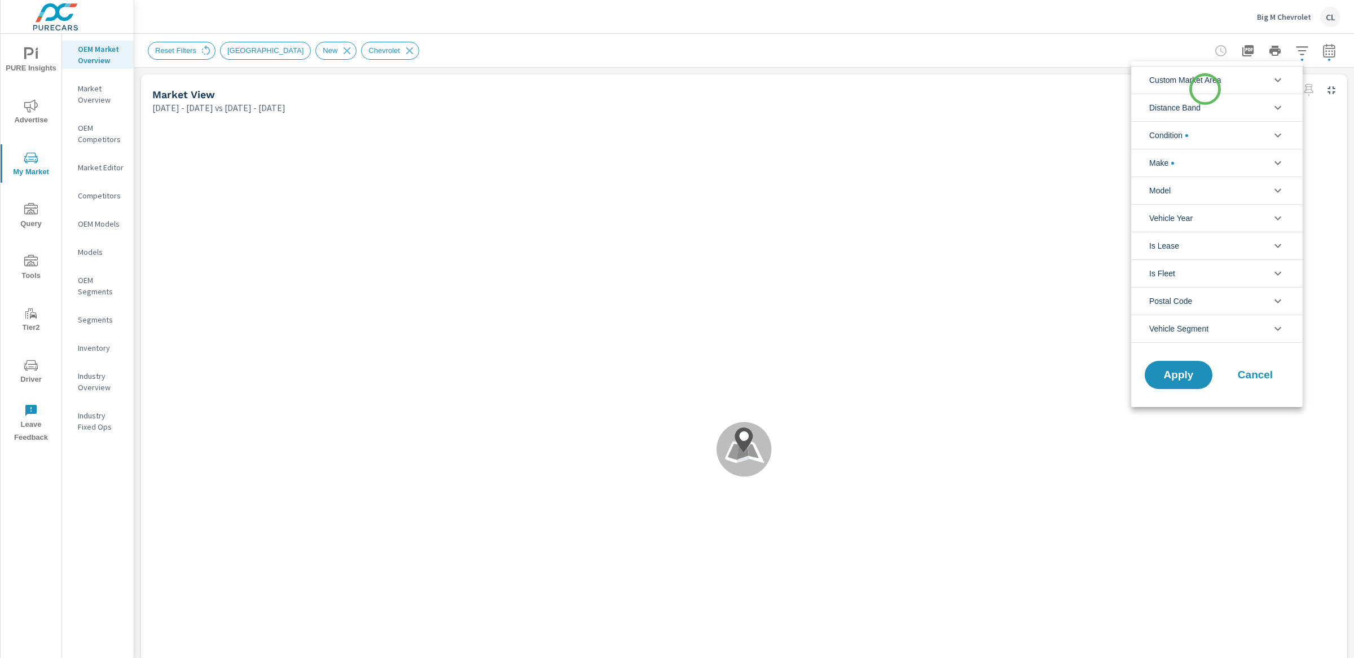
click at [1205, 89] on span "Custom Market Area" at bounding box center [1185, 80] width 72 height 27
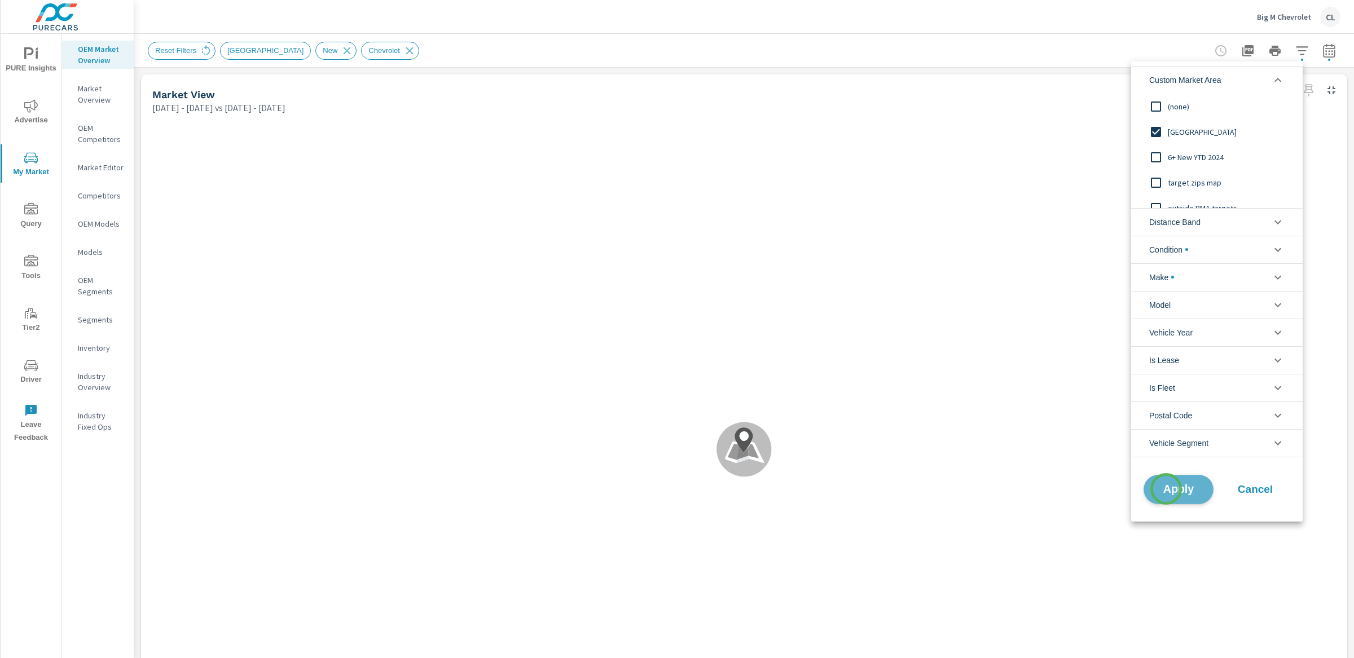
click at [1166, 489] on span "Apply" at bounding box center [1178, 489] width 46 height 11
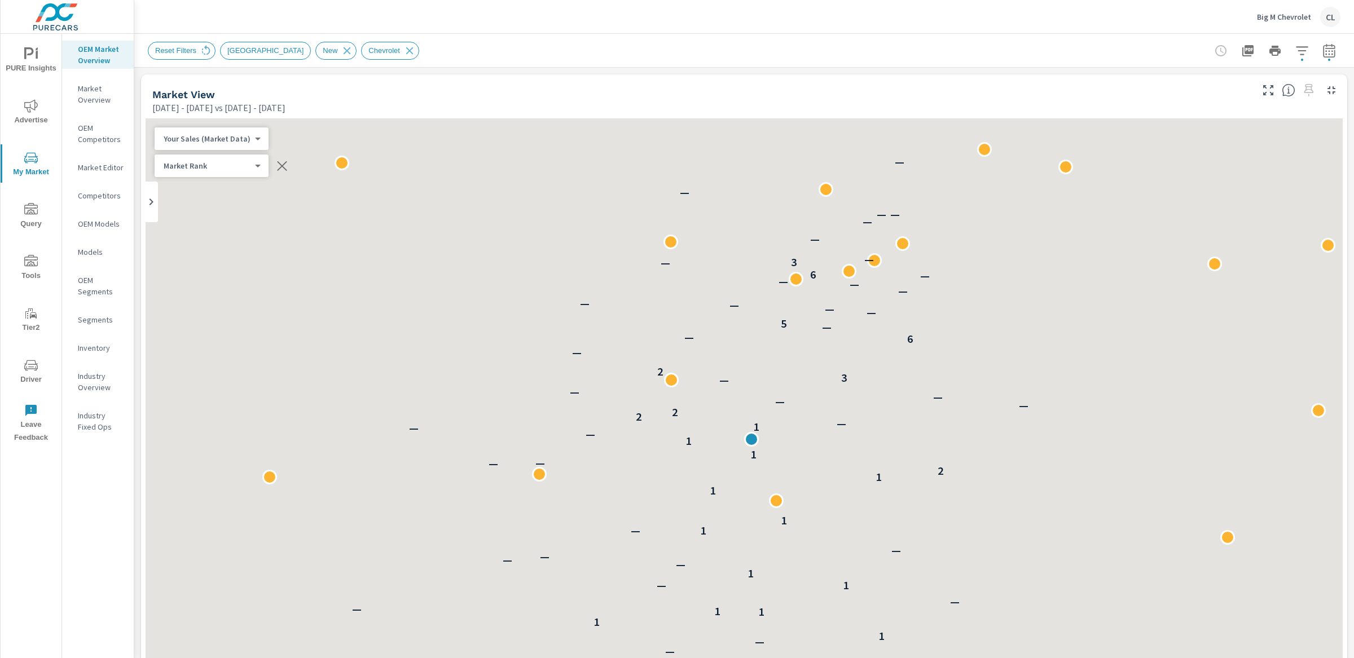
scroll to position [1, 0]
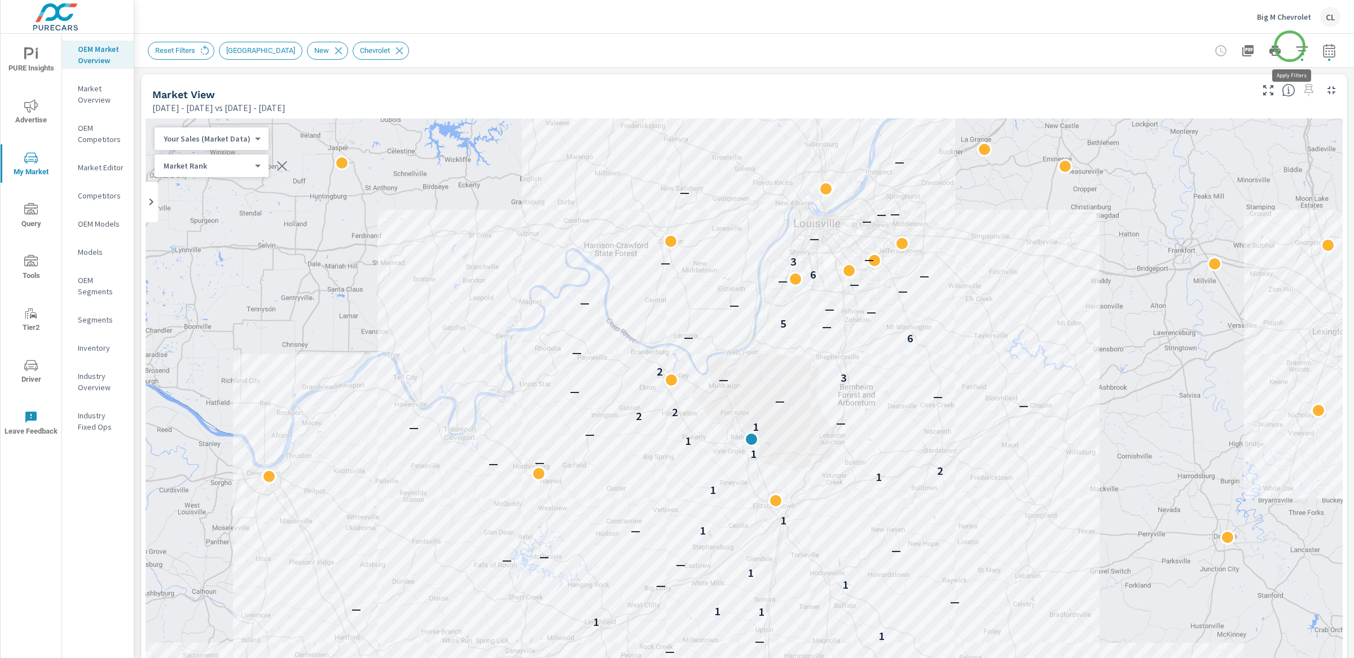
click at [1296, 46] on icon "button" at bounding box center [1302, 50] width 12 height 8
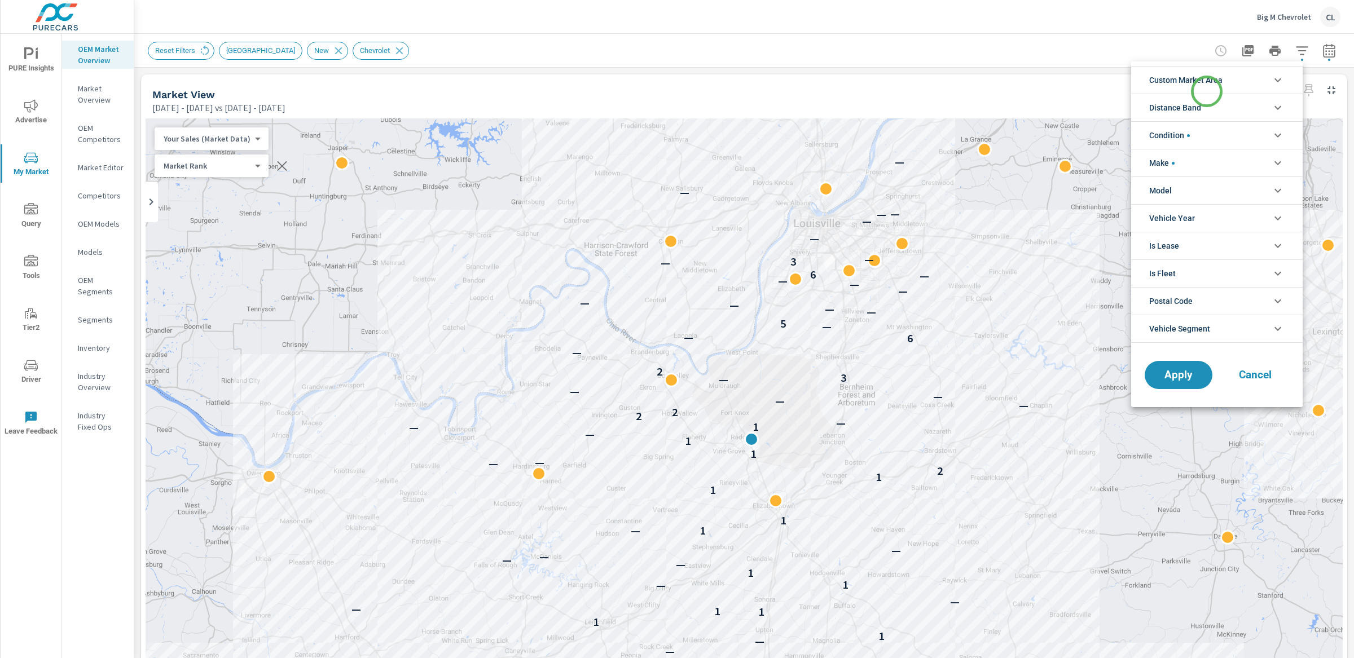
click at [1200, 79] on span "Custom Market Area" at bounding box center [1185, 80] width 73 height 27
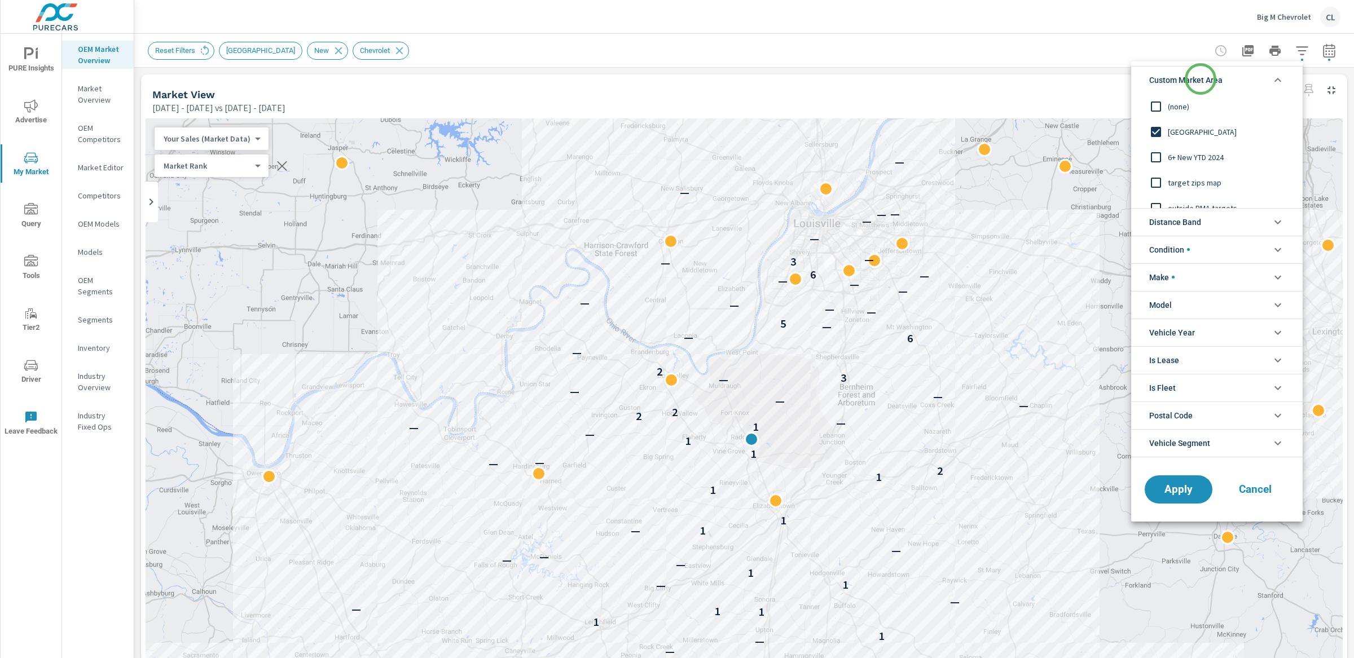
click at [1201, 79] on span "Custom Market Area" at bounding box center [1185, 80] width 73 height 27
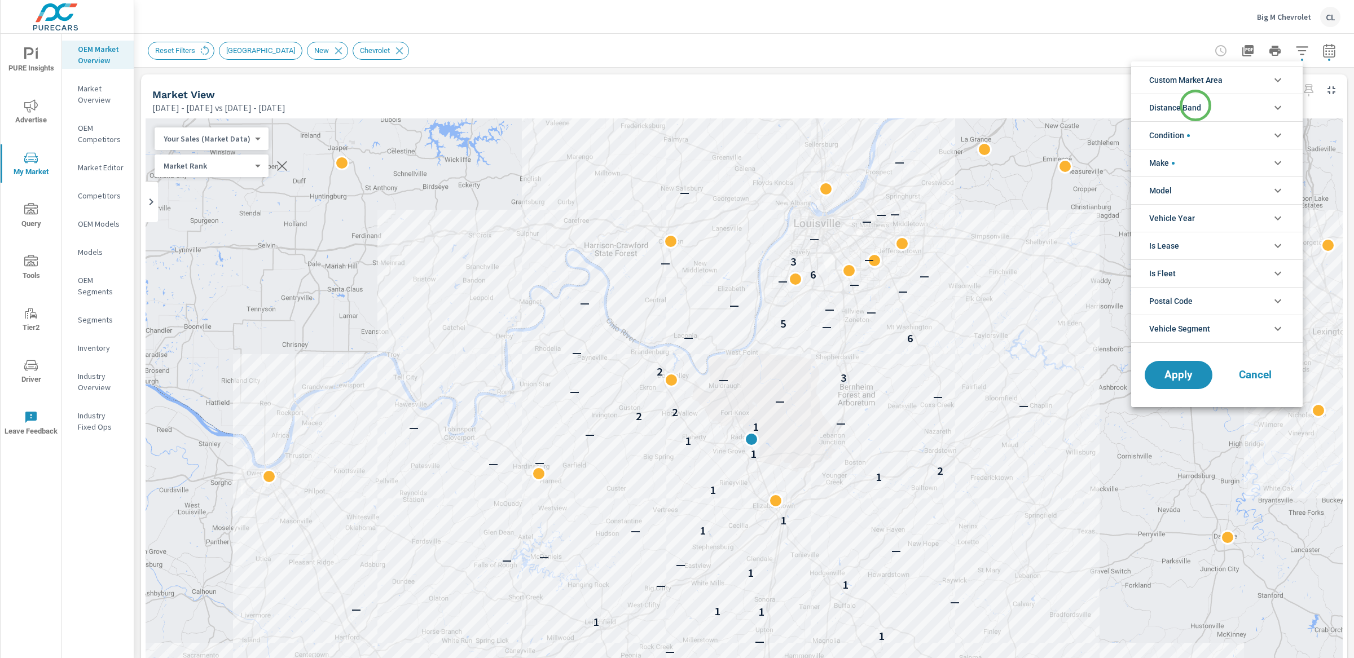
click at [1196, 106] on span "Distance Band" at bounding box center [1175, 107] width 52 height 27
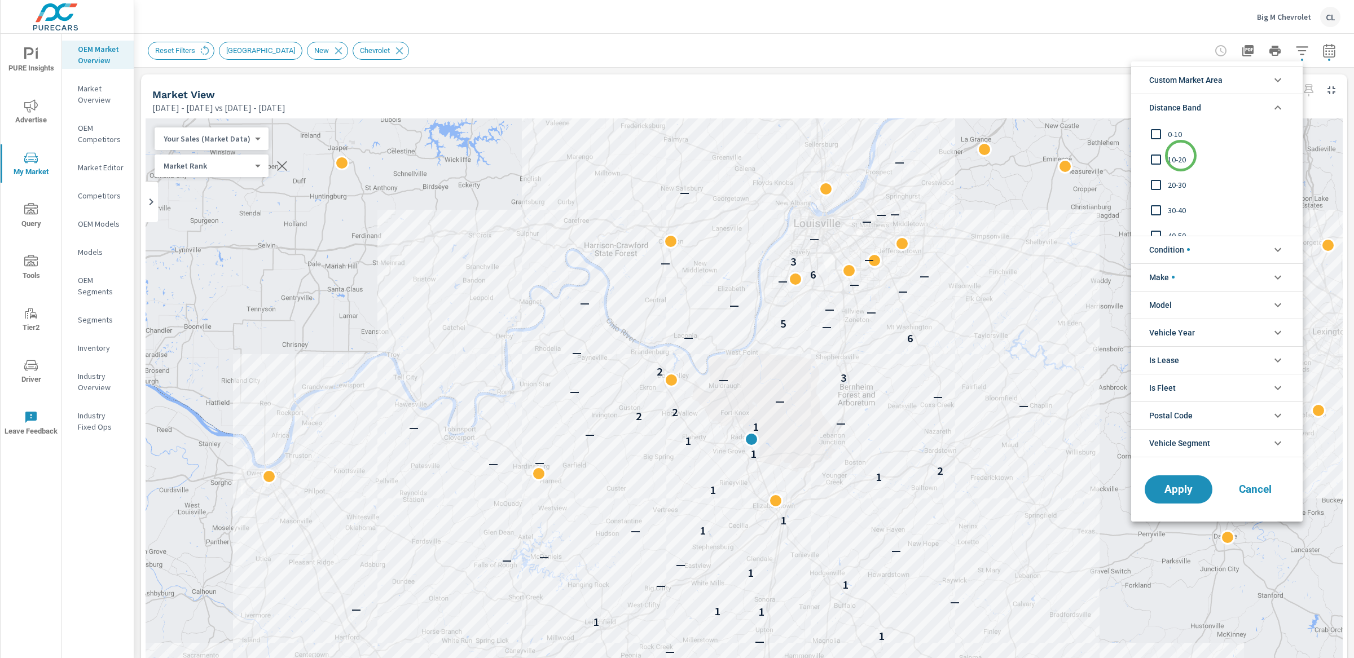
click at [1181, 156] on span "10-20" at bounding box center [1230, 160] width 124 height 14
click at [1175, 131] on span "0-10" at bounding box center [1230, 135] width 124 height 14
click at [1174, 494] on span "Apply" at bounding box center [1178, 489] width 46 height 11
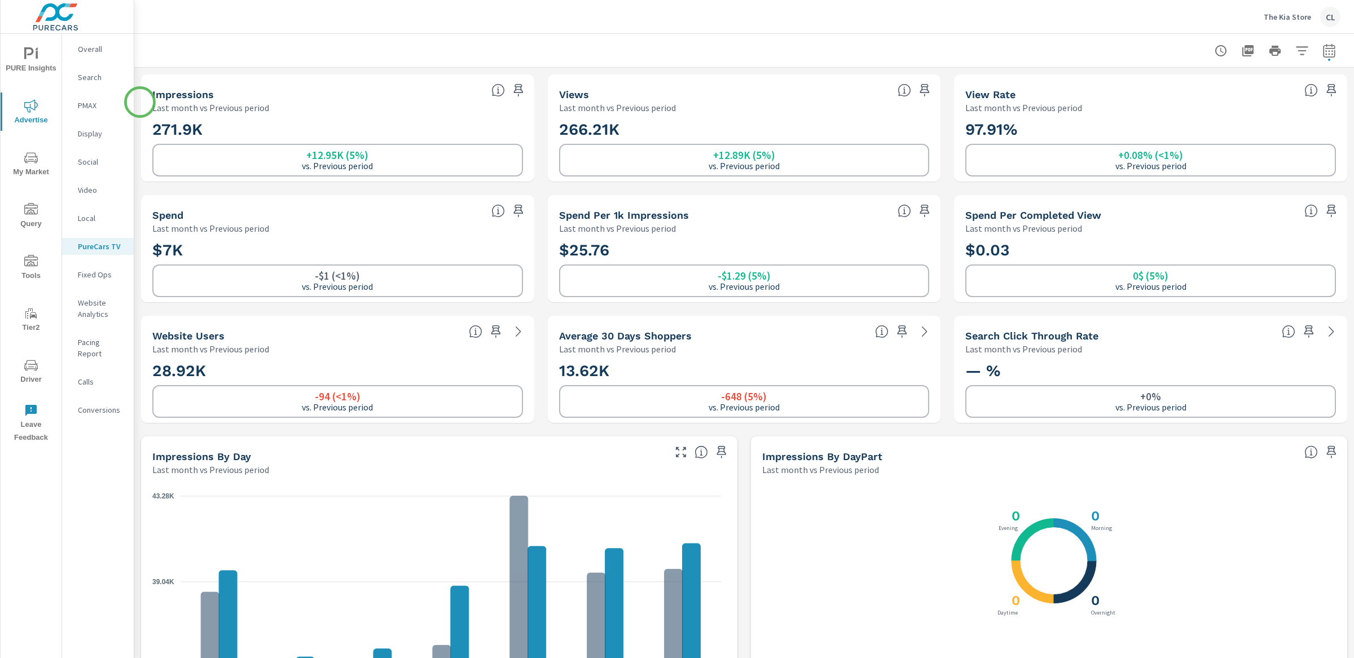
scroll to position [1, 0]
click at [30, 173] on span "My Market" at bounding box center [31, 165] width 54 height 28
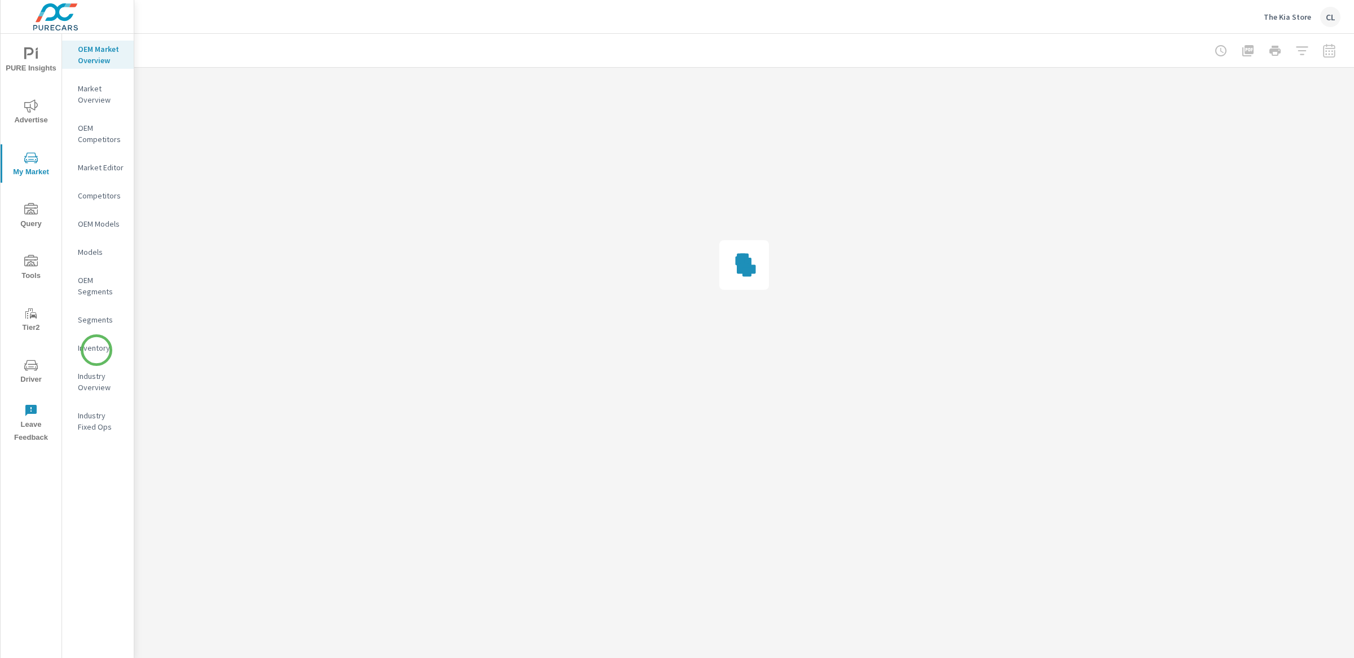
click at [98, 348] on p "Inventory" at bounding box center [101, 347] width 47 height 11
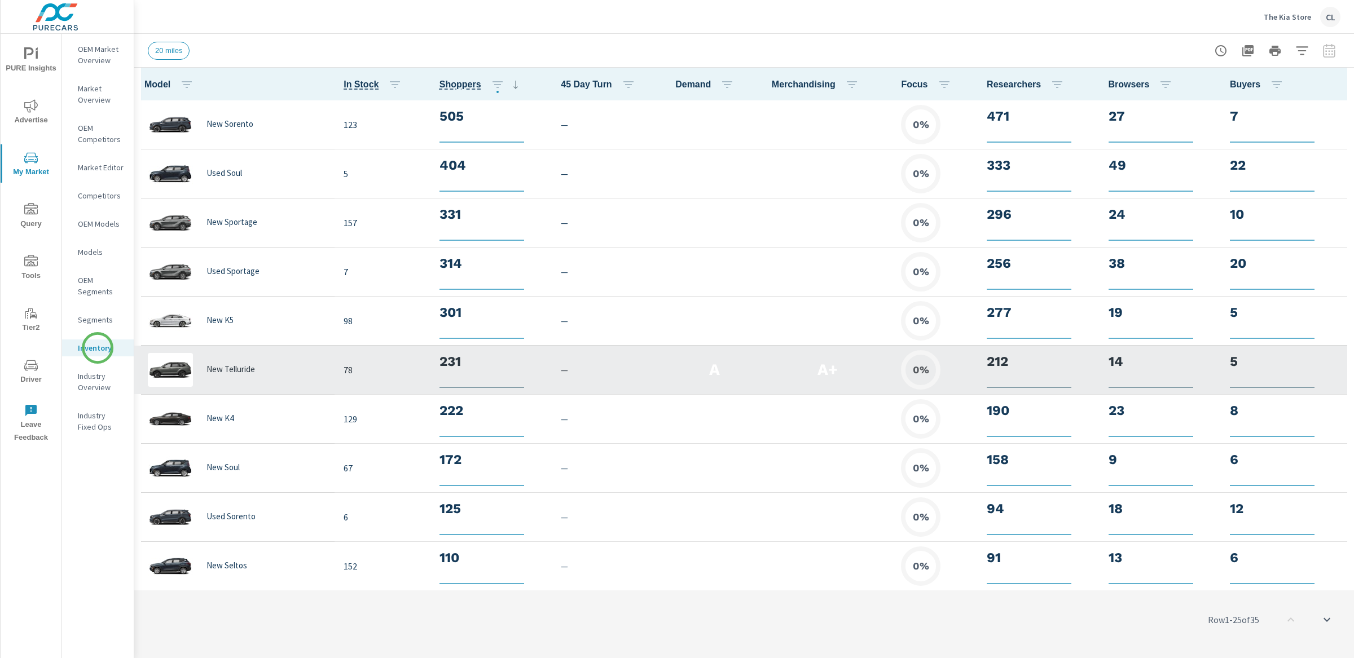
scroll to position [1, 0]
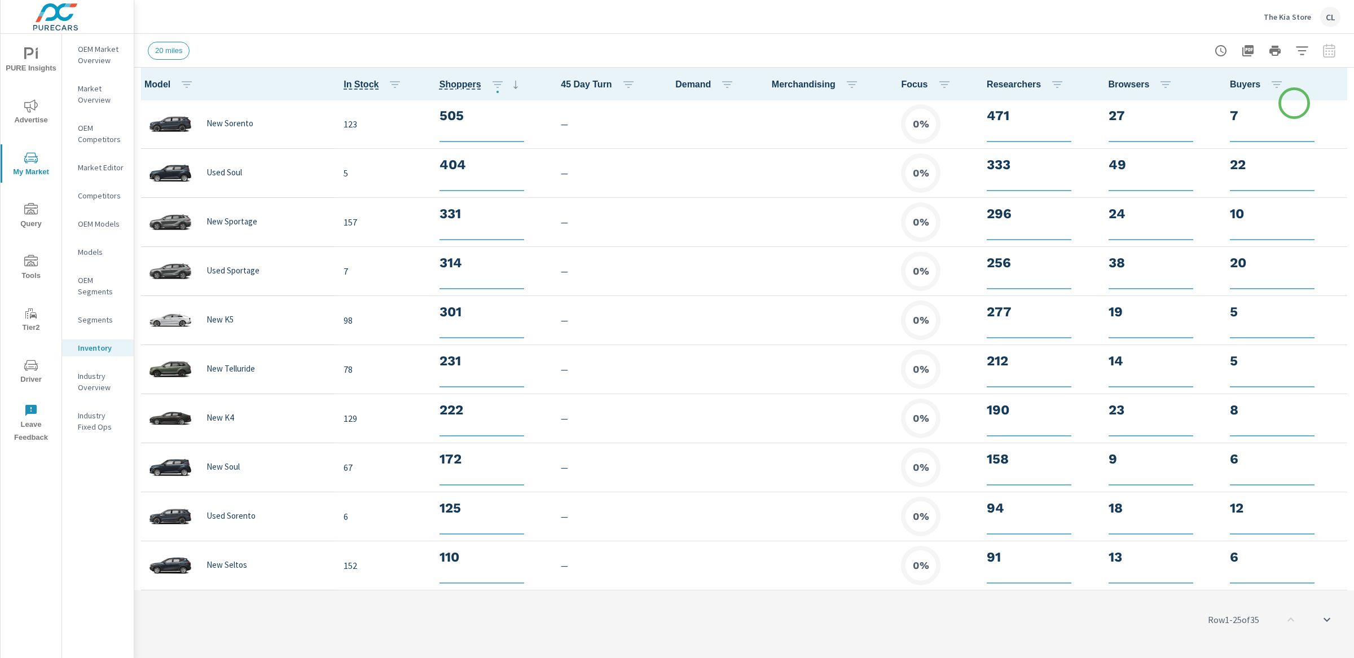
click at [1302, 49] on icon "button" at bounding box center [1302, 51] width 14 height 14
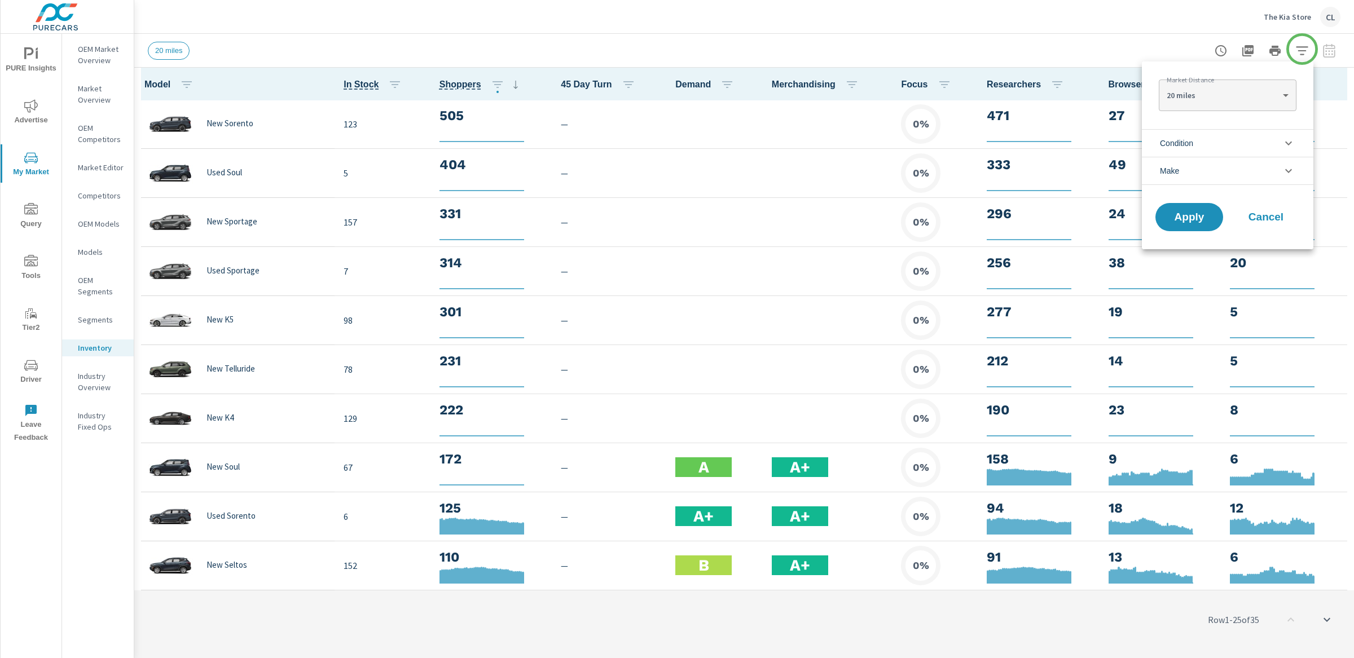
click at [1220, 140] on li "Condition" at bounding box center [1228, 143] width 172 height 28
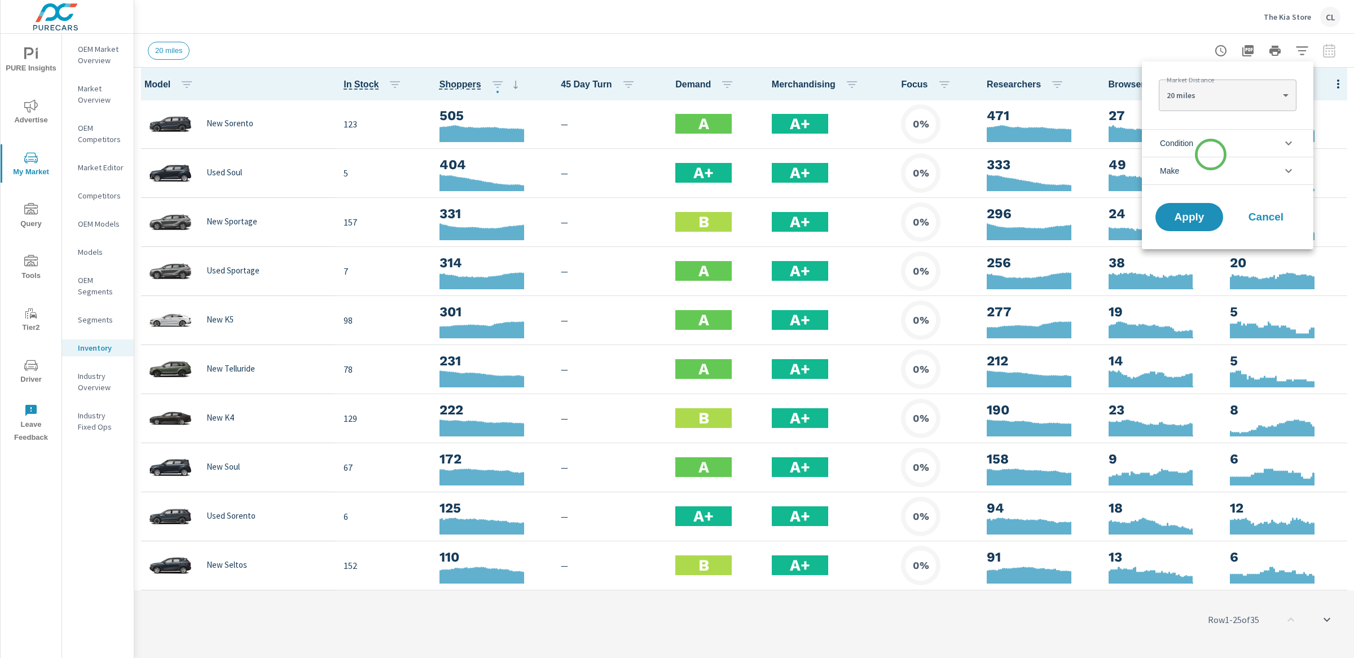
click at [1175, 144] on span "Condition" at bounding box center [1176, 143] width 33 height 27
click at [1177, 143] on span "Condition" at bounding box center [1176, 143] width 33 height 27
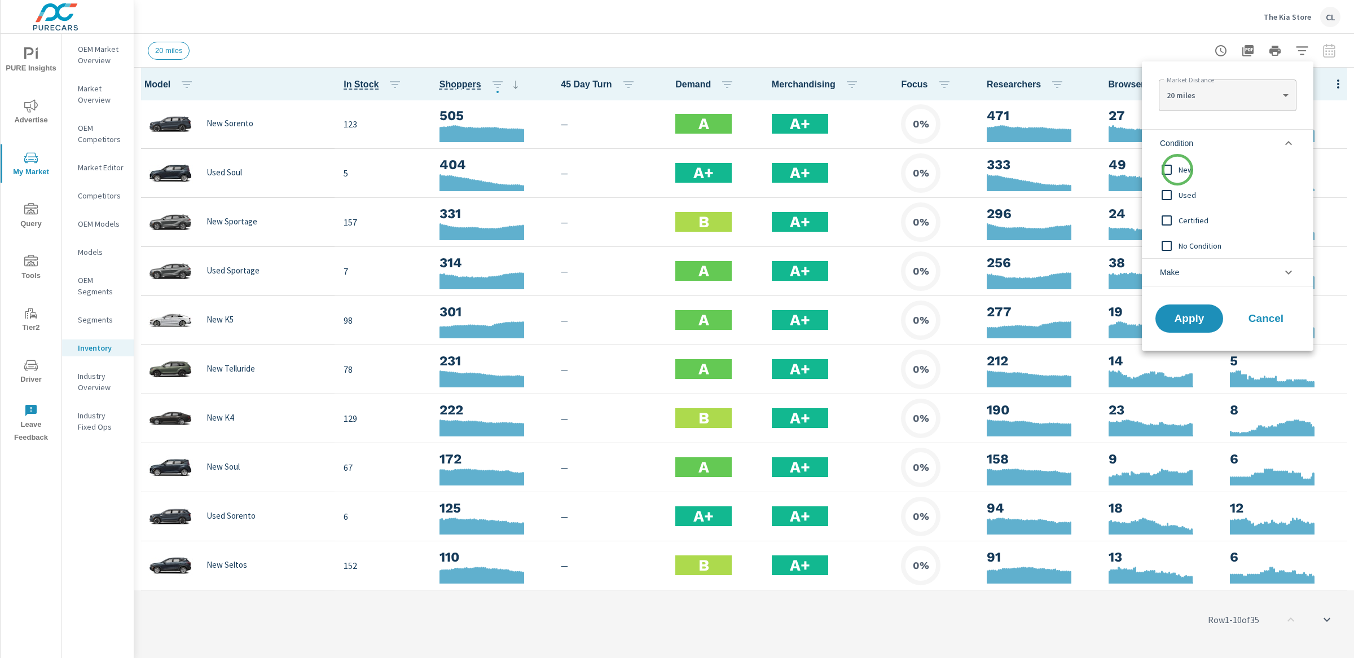
click at [1177, 170] on input "filter options" at bounding box center [1167, 170] width 24 height 24
click at [1177, 271] on span "Make" at bounding box center [1169, 272] width 19 height 27
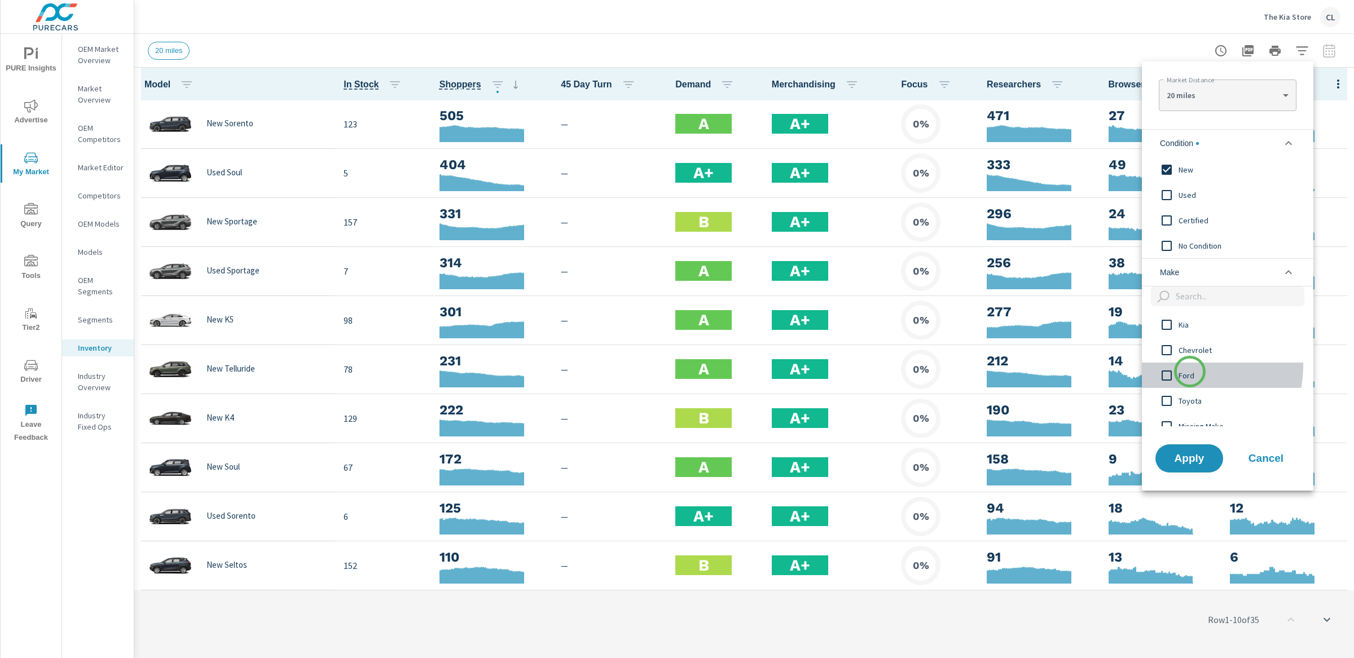
click at [1190, 372] on div "Ford" at bounding box center [1226, 375] width 169 height 25
click at [1184, 319] on span "Kia" at bounding box center [1241, 325] width 124 height 14
click at [1177, 377] on input "filter options" at bounding box center [1167, 376] width 24 height 24
click at [1196, 459] on span "Apply" at bounding box center [1189, 458] width 46 height 11
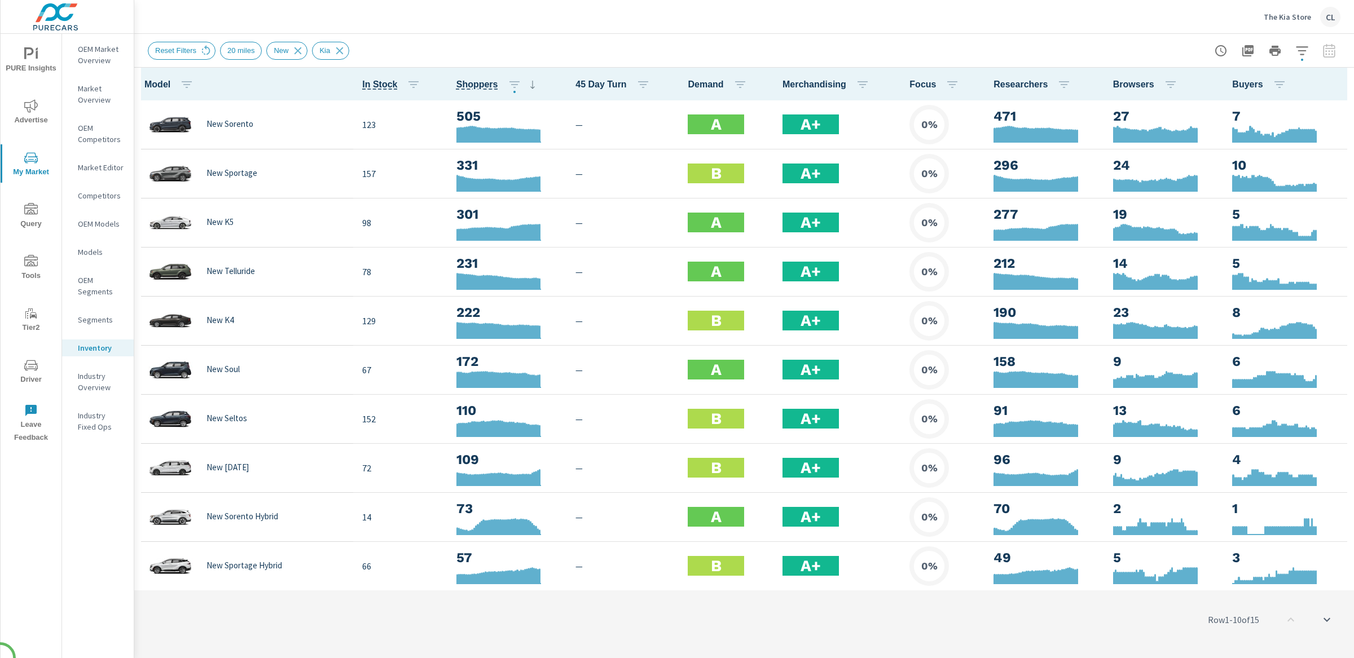
scroll to position [1, 0]
click at [90, 55] on p "OEM Market Overview" at bounding box center [101, 54] width 47 height 23
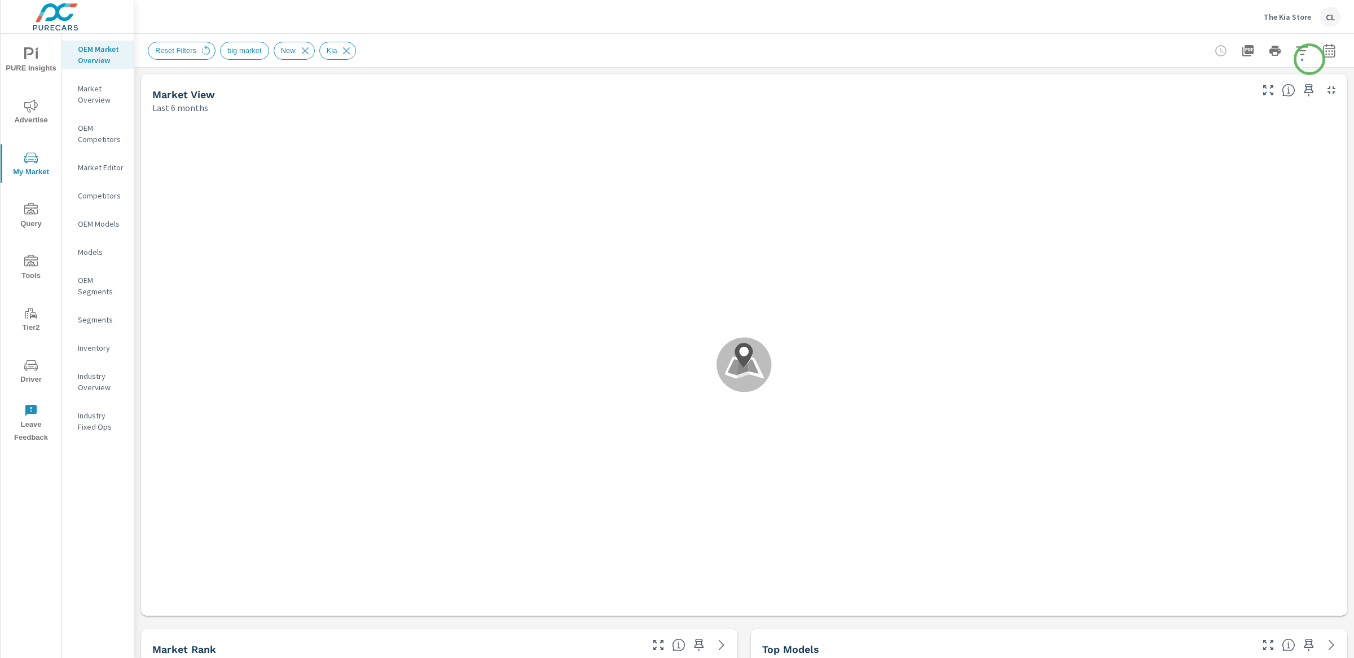
scroll to position [1, 0]
click at [1323, 47] on icon "button" at bounding box center [1329, 51] width 14 height 14
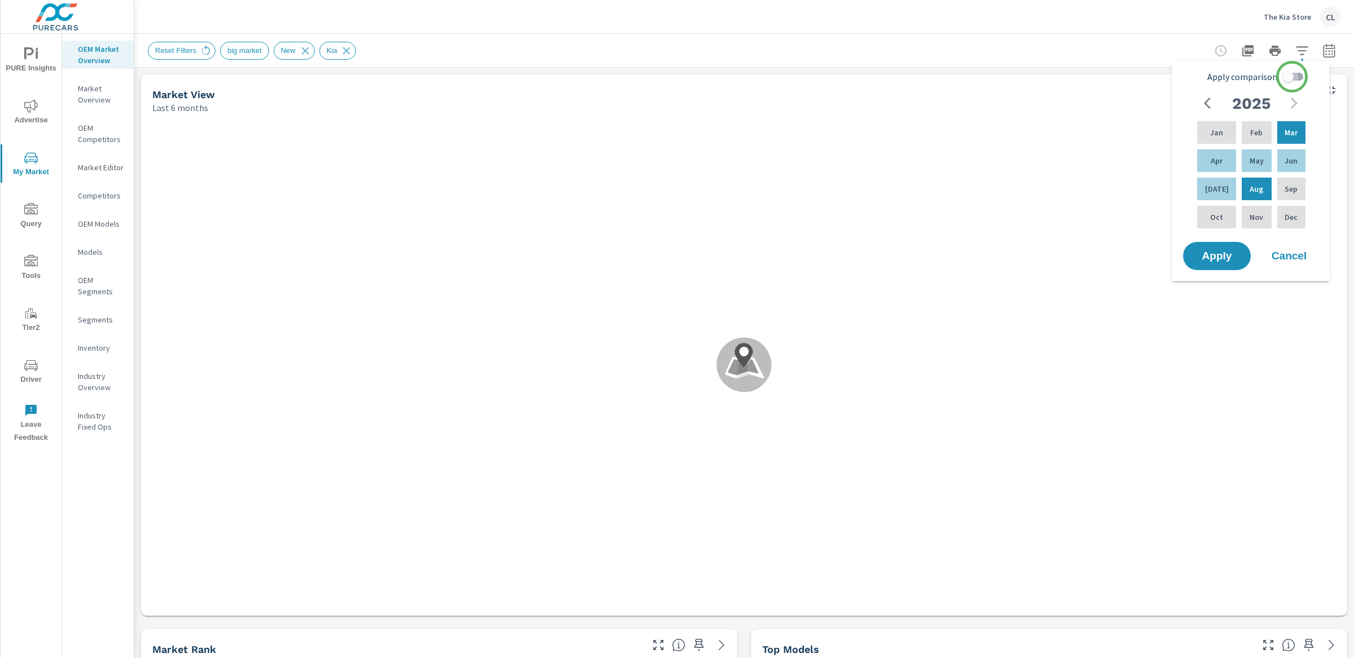
click at [1292, 77] on input "Apply comparison" at bounding box center [1288, 76] width 64 height 21
checkbox input "true"
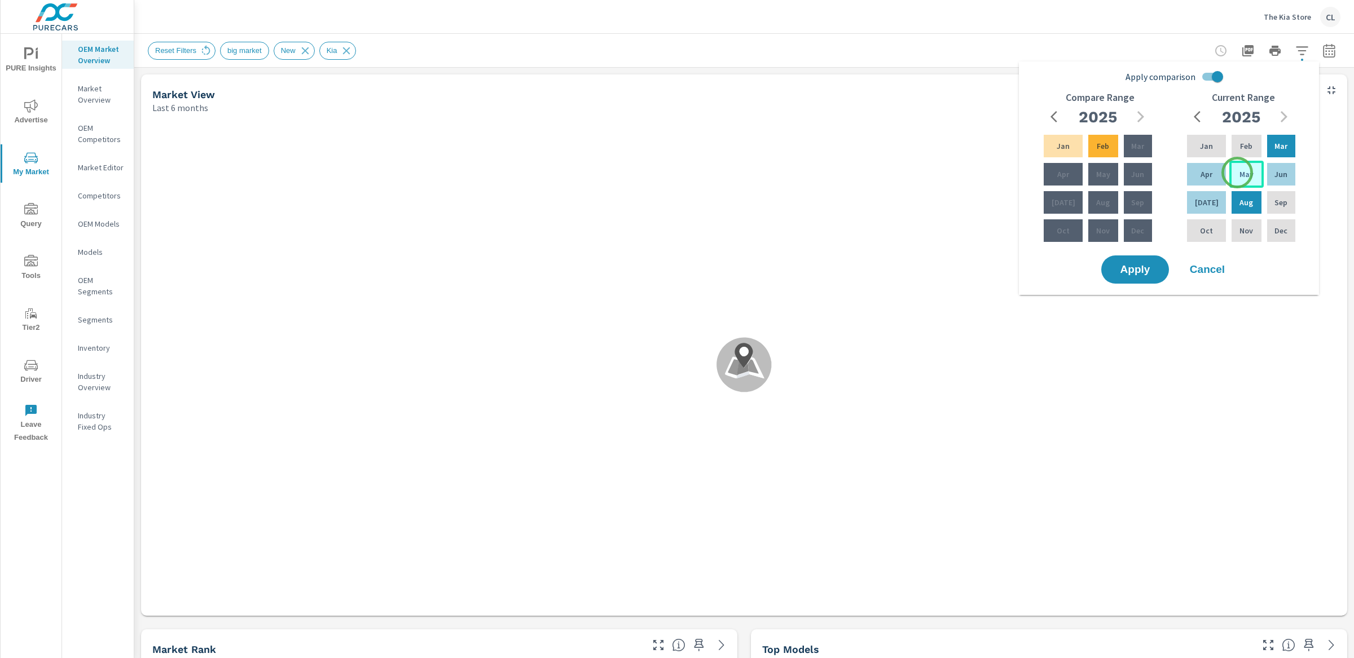
click at [1240, 173] on p "May" at bounding box center [1247, 174] width 14 height 11
click at [1208, 201] on div "[DATE]" at bounding box center [1206, 202] width 43 height 27
click at [1101, 147] on p "Feb" at bounding box center [1103, 145] width 12 height 11
click at [1069, 176] on div "Apr" at bounding box center [1062, 174] width 43 height 27
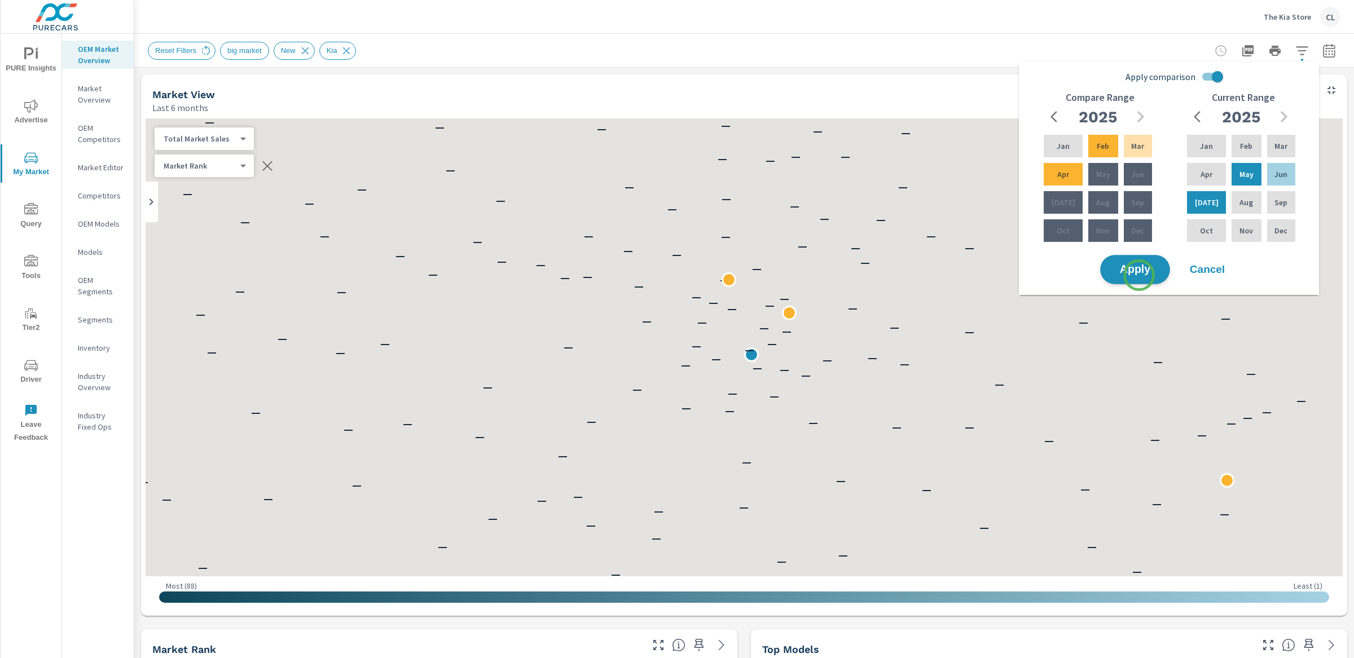
click at [1139, 270] on span "Apply" at bounding box center [1135, 270] width 46 height 11
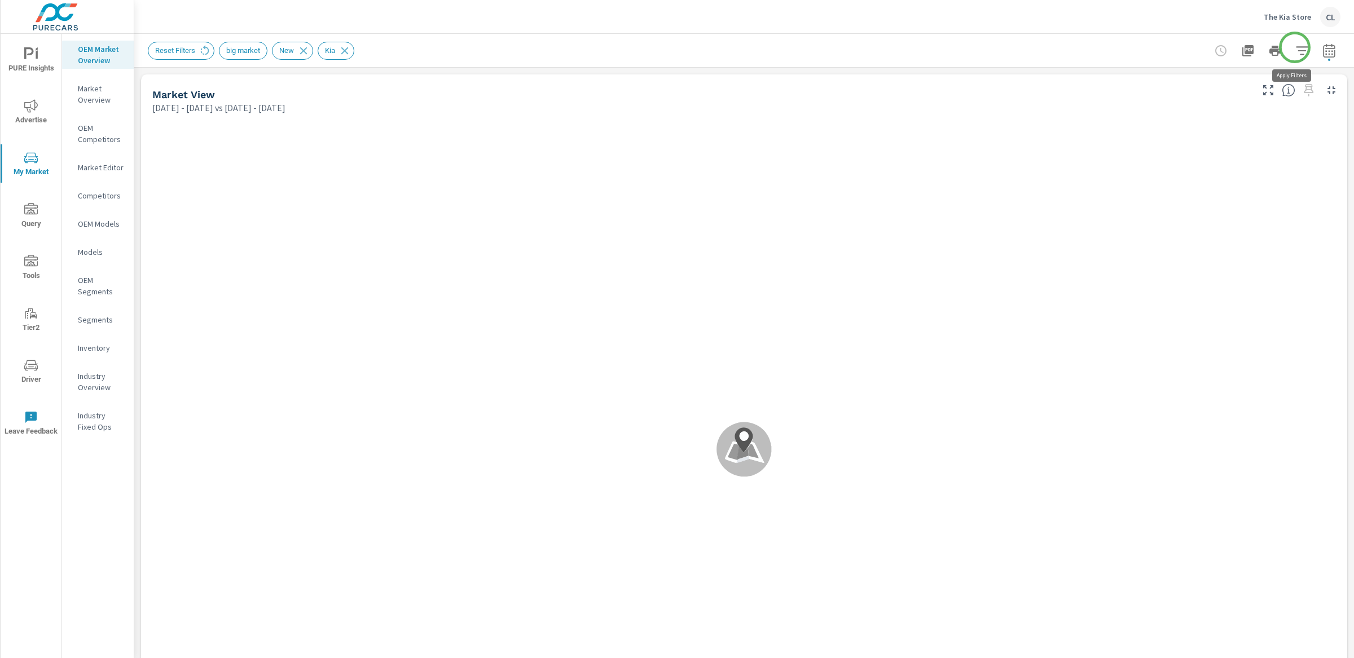
click at [1295, 47] on icon "button" at bounding box center [1302, 51] width 14 height 14
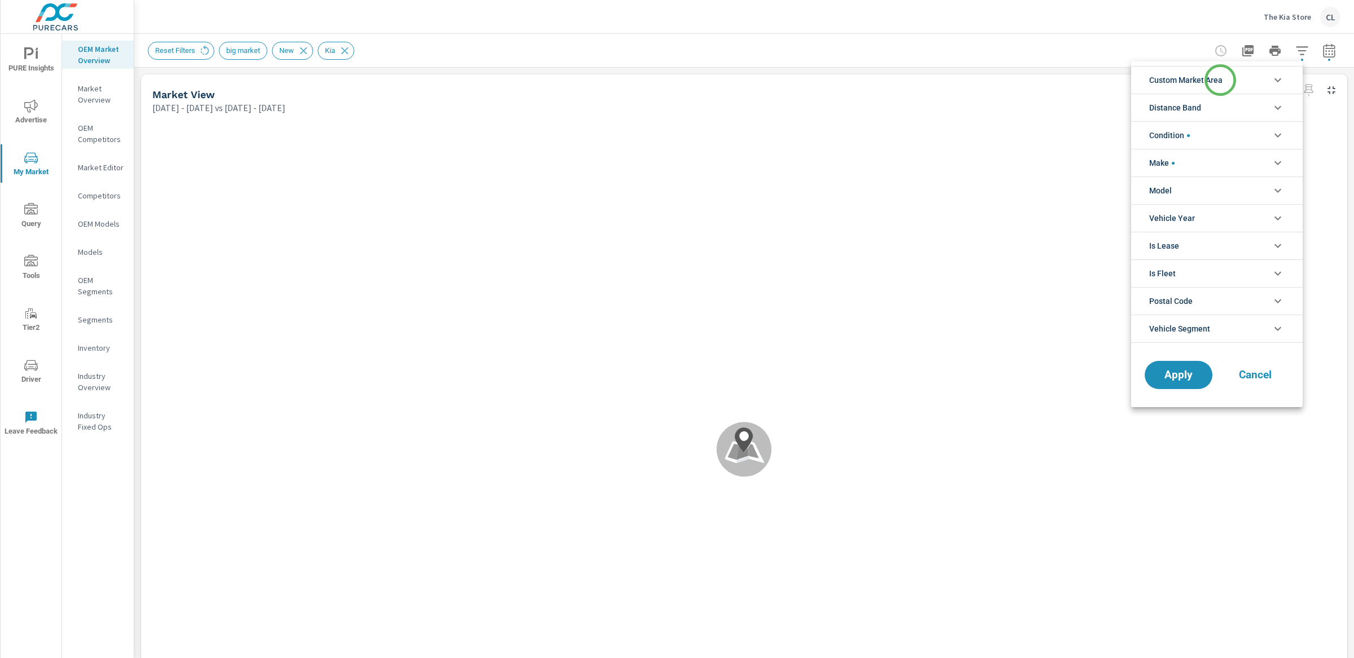
click at [1220, 80] on span "Custom Market Area" at bounding box center [1185, 80] width 73 height 27
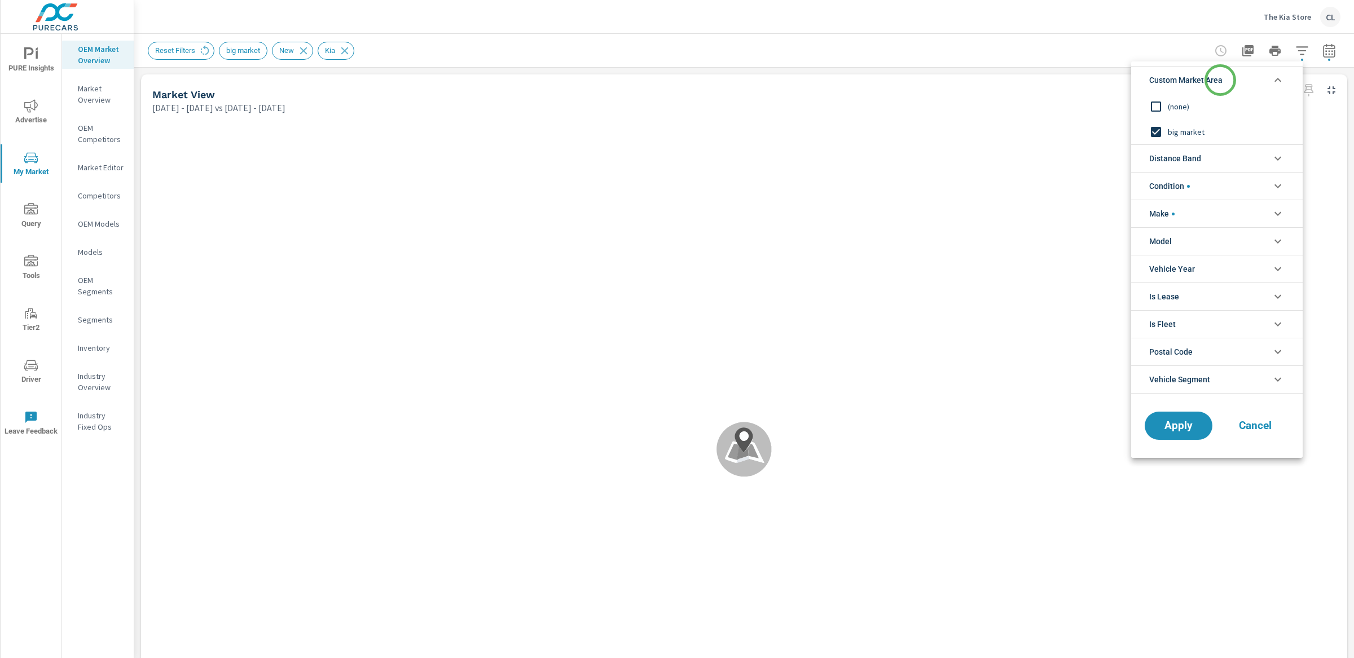
click at [1220, 80] on span "Custom Market Area" at bounding box center [1185, 80] width 73 height 27
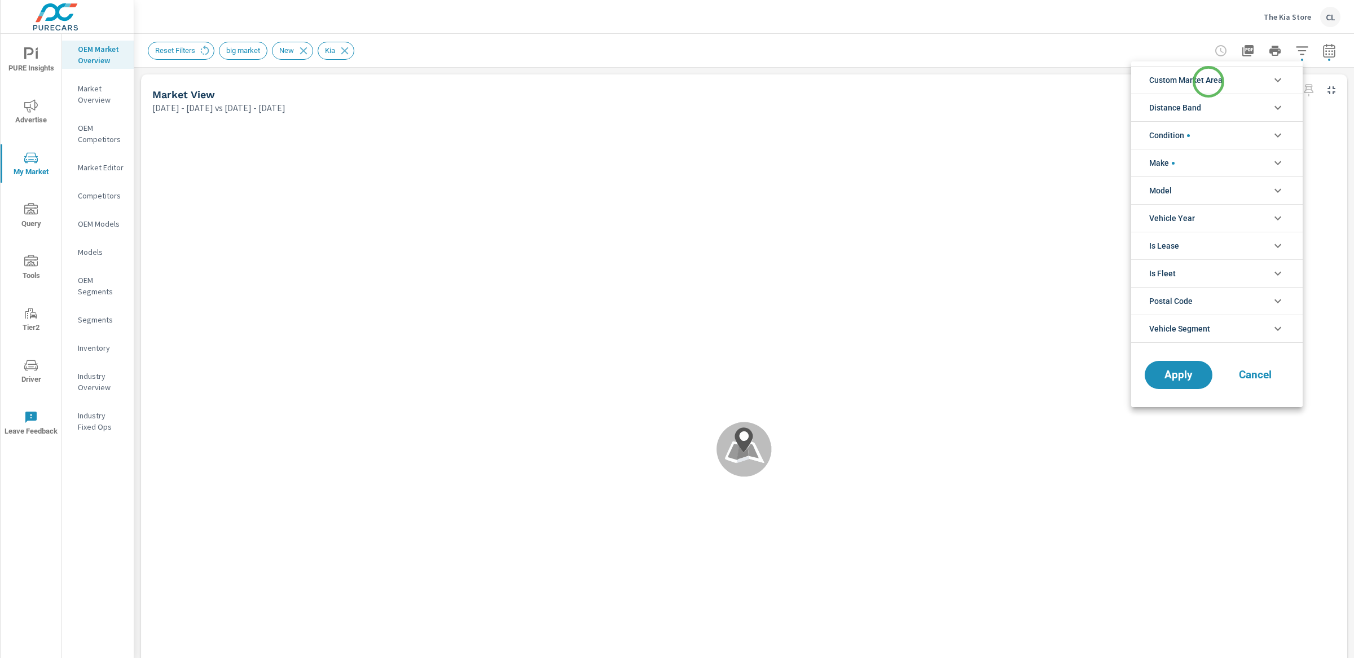
click at [1207, 79] on span "Custom Market Area" at bounding box center [1185, 80] width 73 height 27
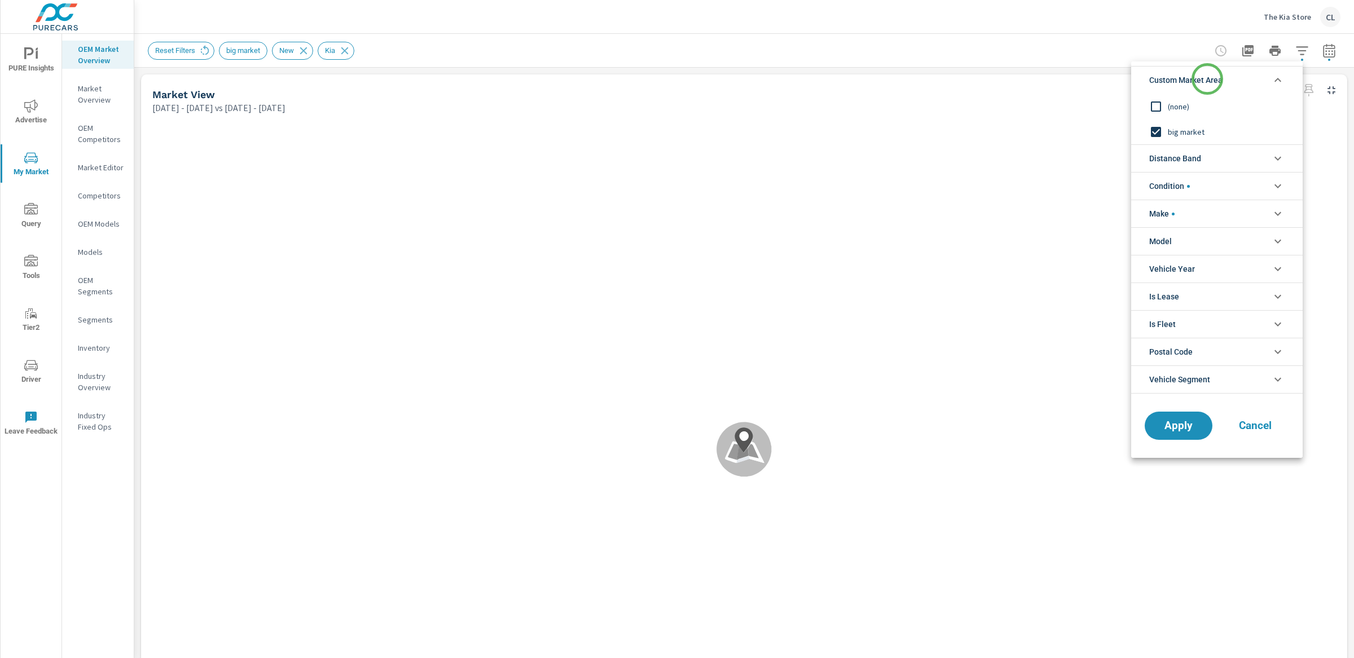
click at [1207, 79] on span "Custom Market Area" at bounding box center [1185, 80] width 73 height 27
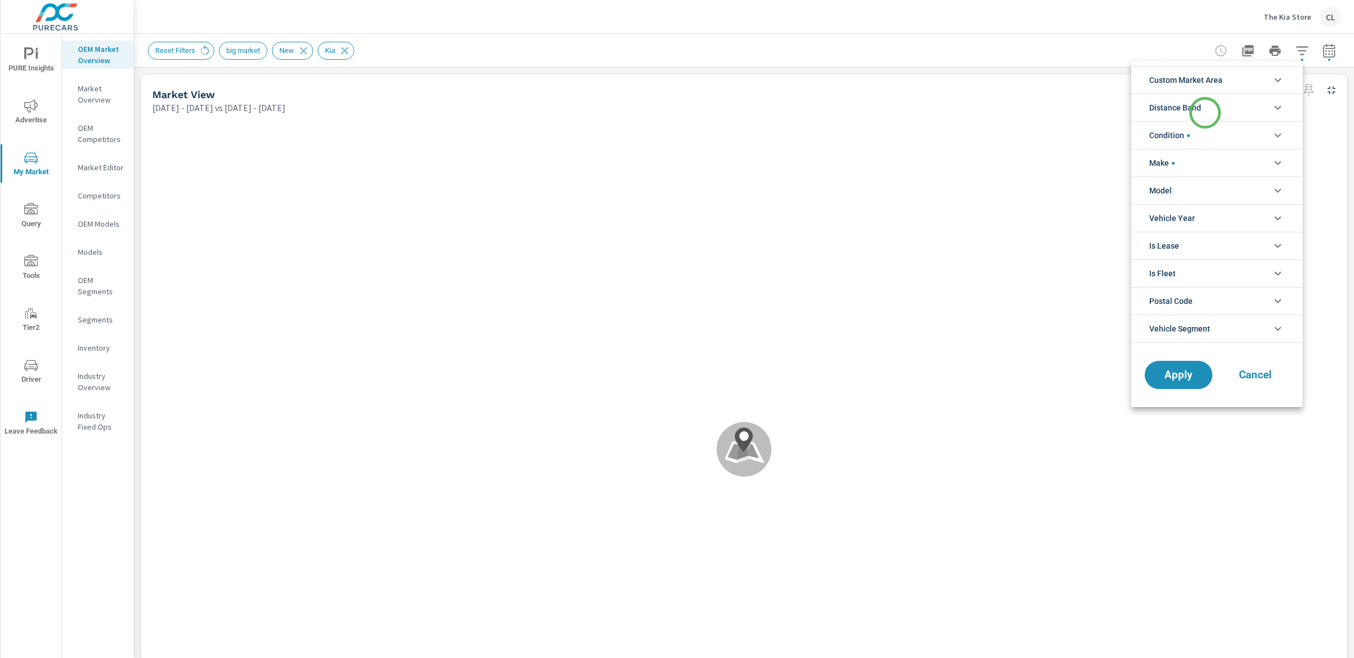
click at [1205, 113] on li "Distance Band" at bounding box center [1217, 108] width 172 height 28
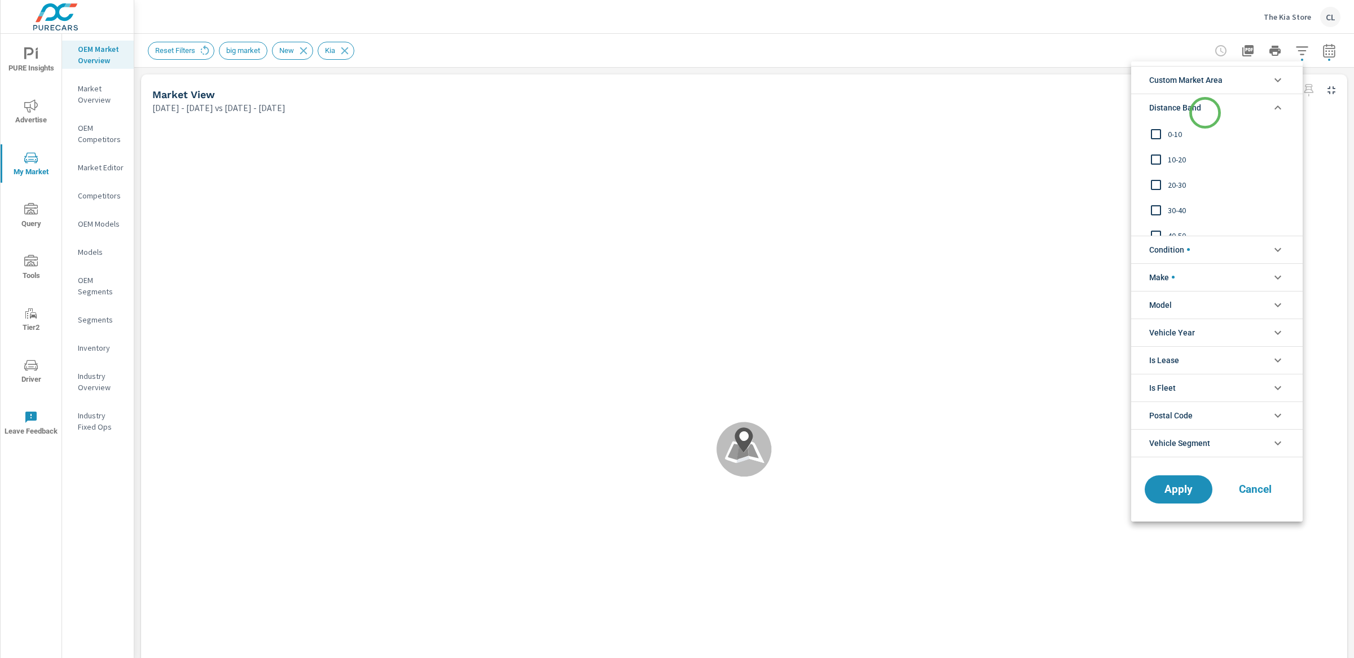
scroll to position [1, 0]
click at [1175, 134] on span "0-10" at bounding box center [1230, 135] width 124 height 14
click at [1172, 163] on span "10-20" at bounding box center [1230, 160] width 124 height 14
click at [1171, 197] on div "30-40" at bounding box center [1215, 209] width 169 height 25
click at [1174, 184] on span "20-30" at bounding box center [1230, 185] width 124 height 14
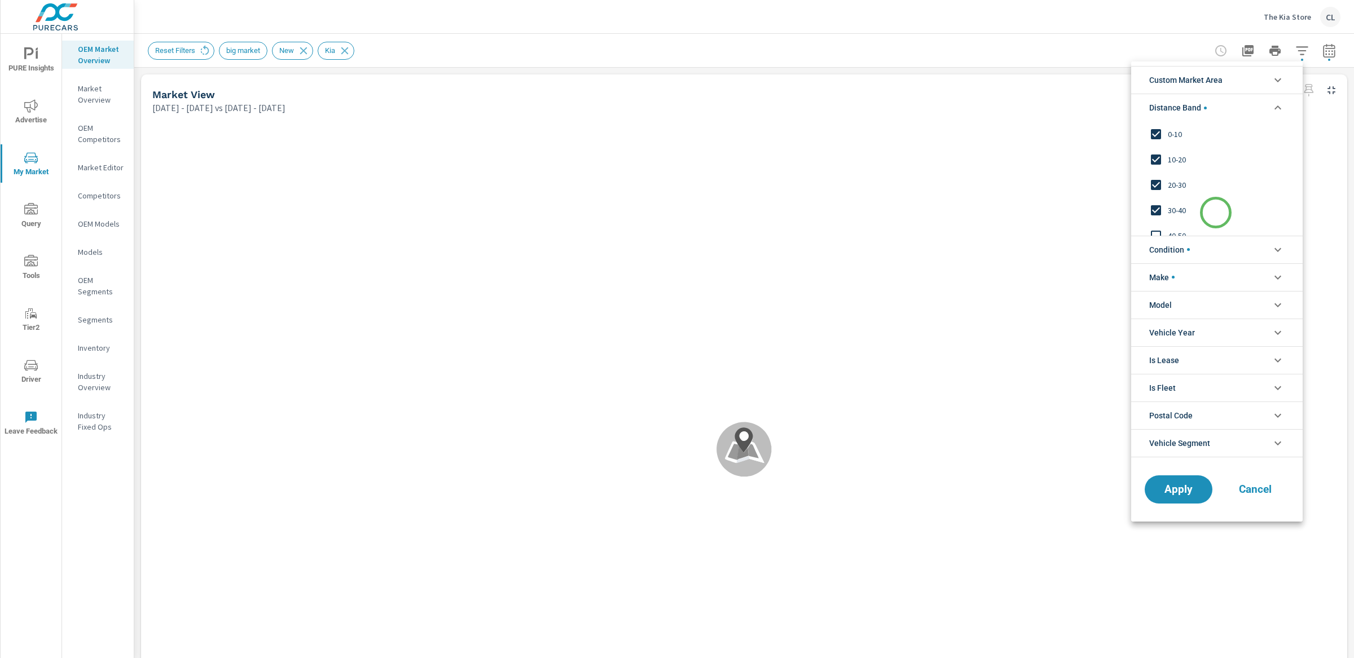
scroll to position [38, 0]
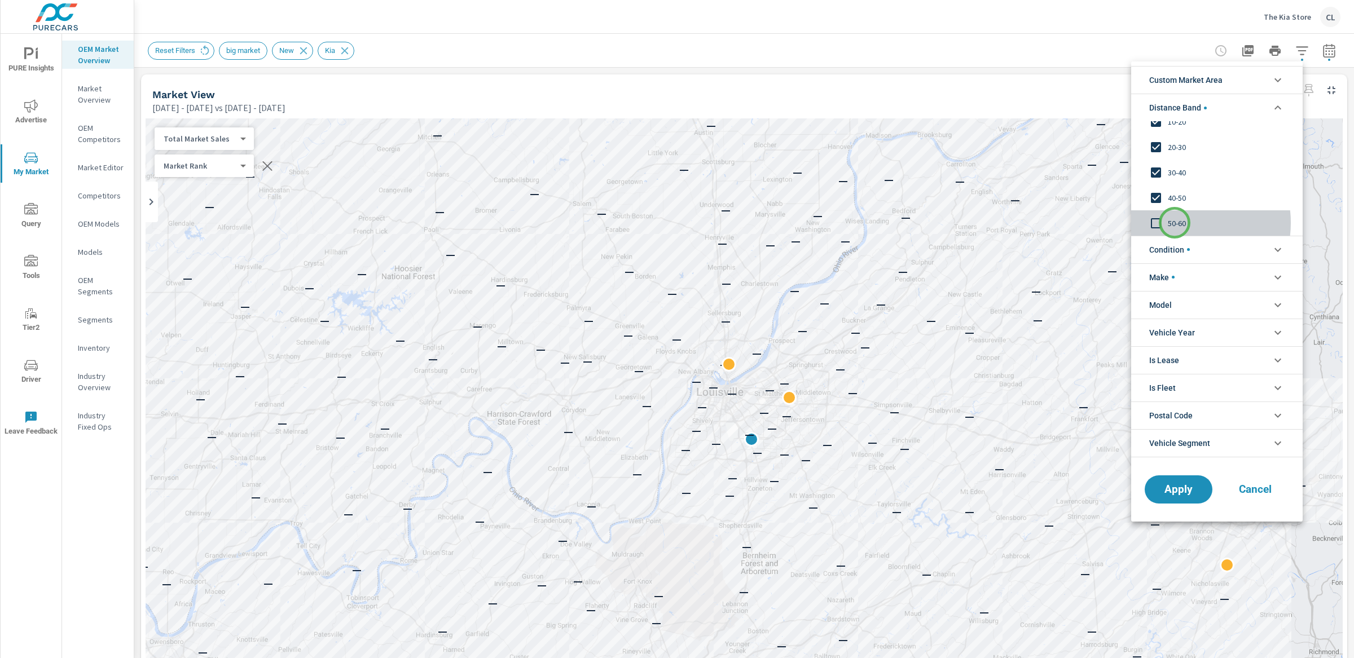
click at [1175, 223] on span "50-60" at bounding box center [1230, 224] width 124 height 14
click at [1172, 493] on span "Apply" at bounding box center [1178, 489] width 46 height 11
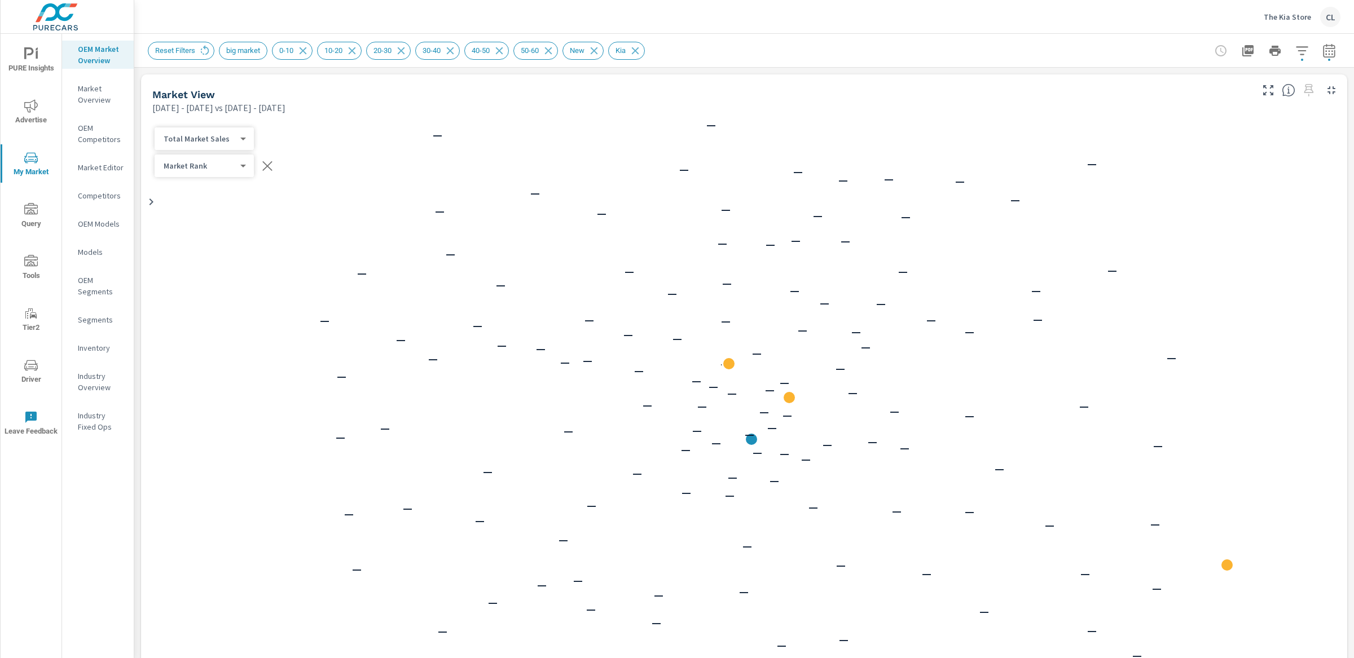
scroll to position [1, 0]
